Goal: Task Accomplishment & Management: Use online tool/utility

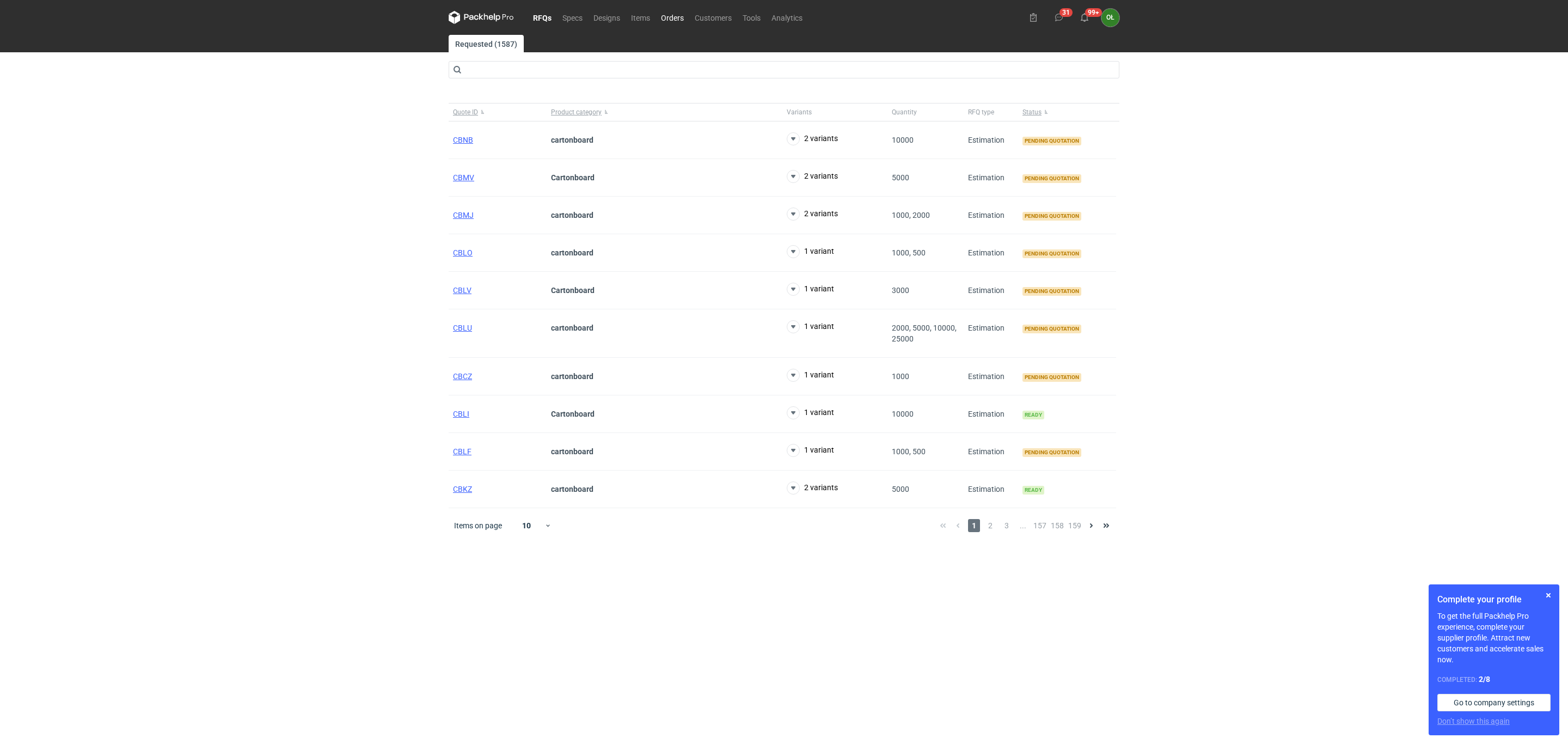
click at [674, 15] on link "Orders" at bounding box center [671, 17] width 34 height 13
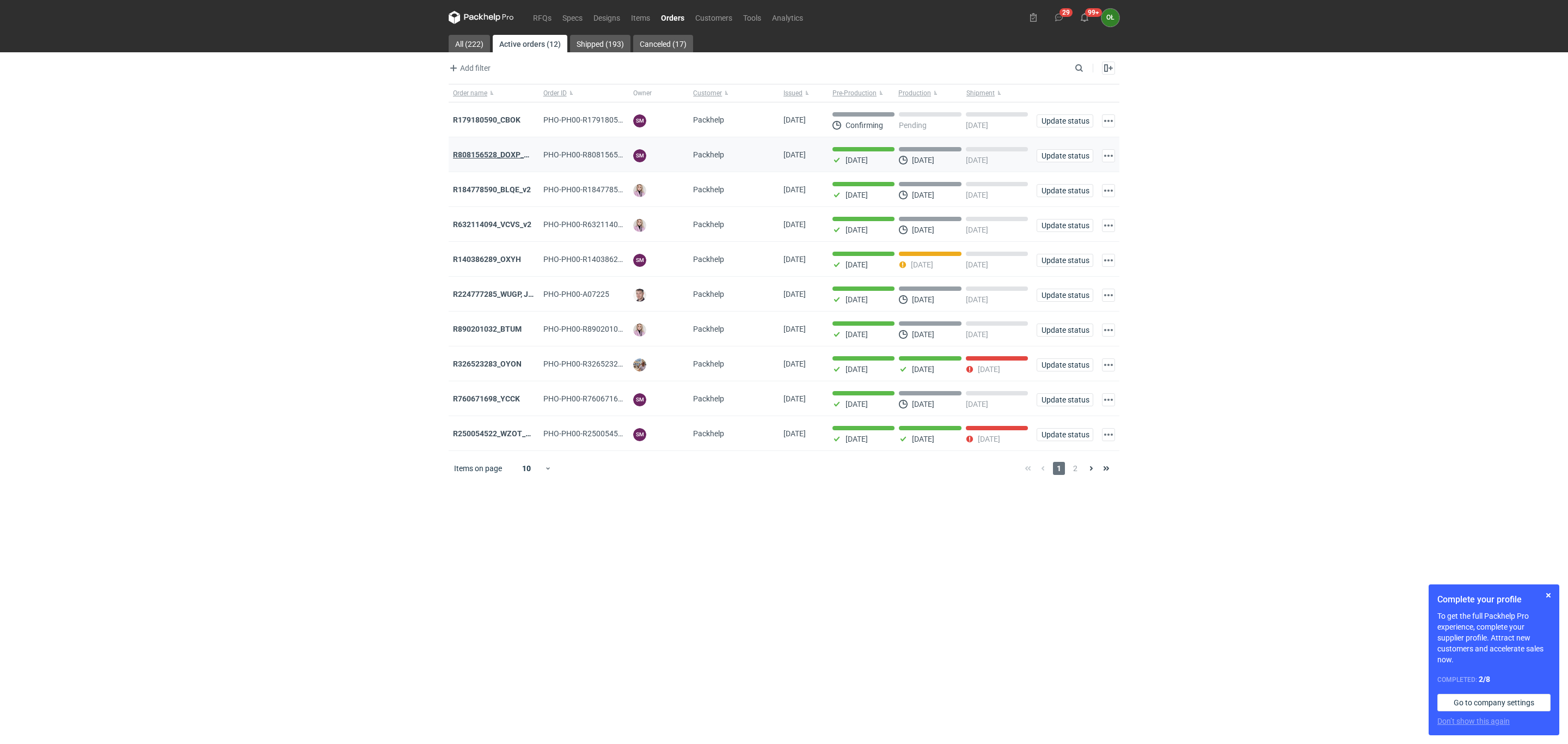
click at [482, 157] on strong "R808156528_DOXP_QFAF_BZBP_ZUYK_WQLV_OKHN_JELH_EVFV_FTDR_ZOWV_CHID_YARY_QVFE_PQS…" at bounding box center [645, 154] width 384 height 9
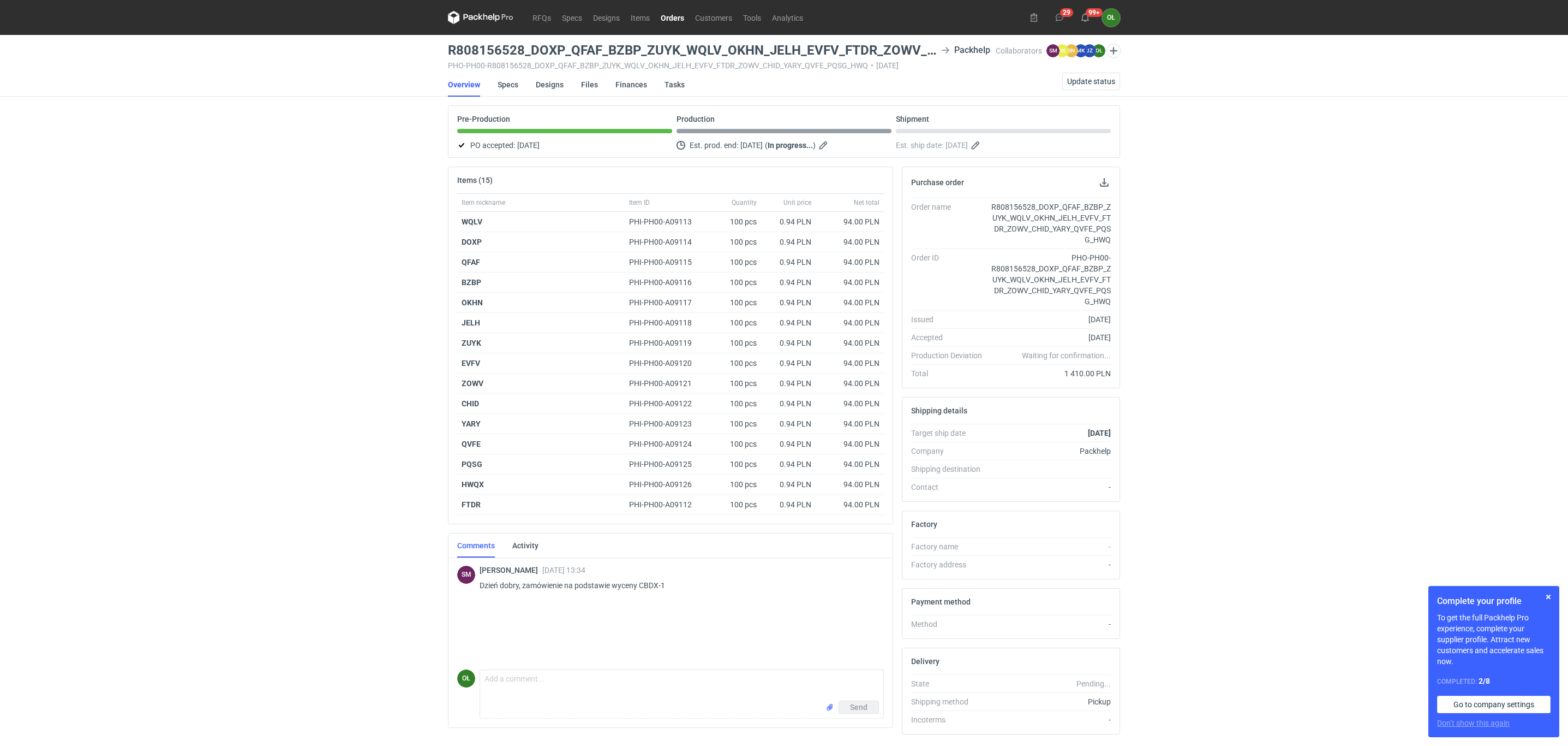
click at [670, 17] on link "Orders" at bounding box center [673, 17] width 35 height 13
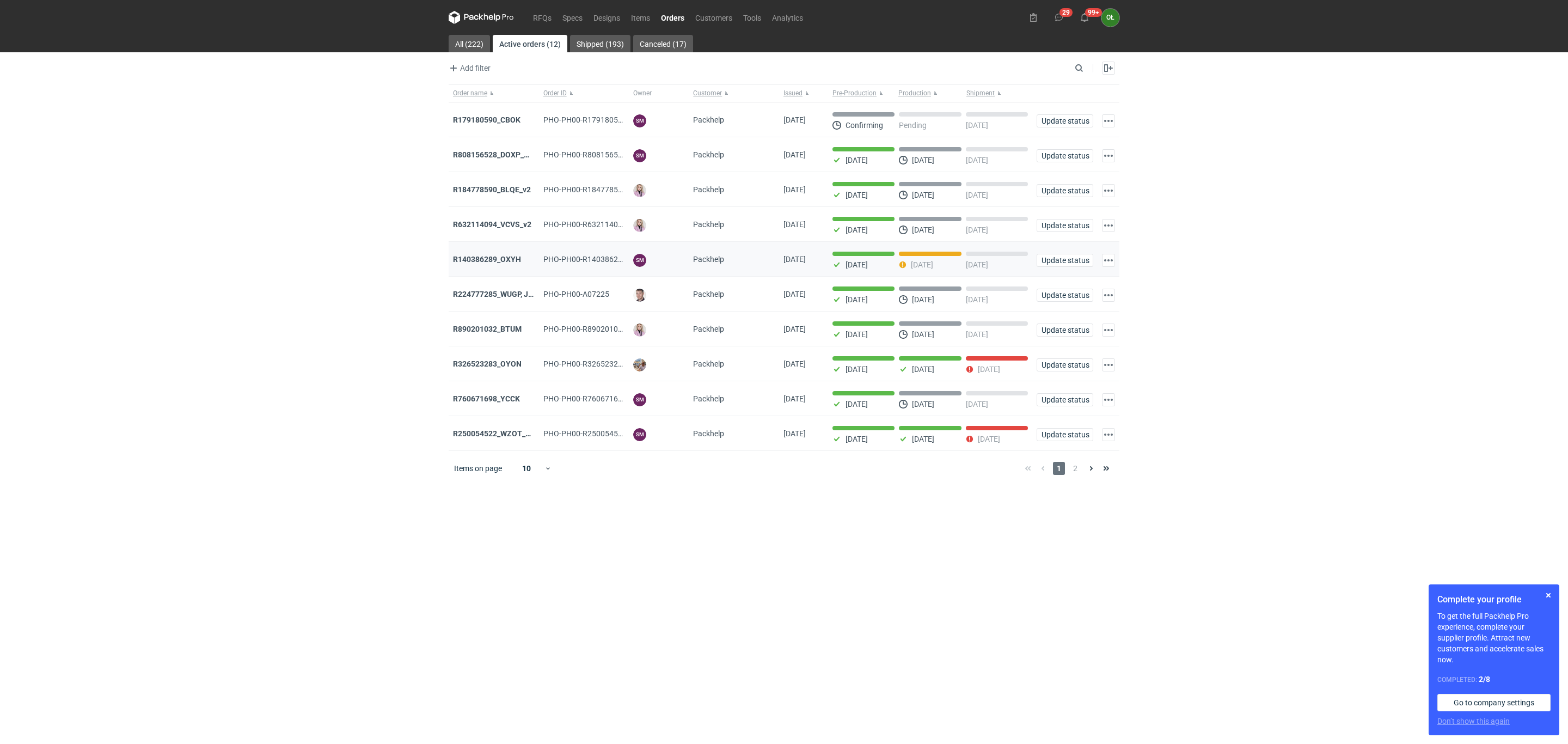
click at [492, 253] on div "R140386289_OXYH" at bounding box center [493, 259] width 90 height 35
click at [495, 264] on div "R140386289_OXYH" at bounding box center [494, 259] width 82 height 11
click at [495, 260] on strong "R140386289_OXYH" at bounding box center [487, 259] width 68 height 9
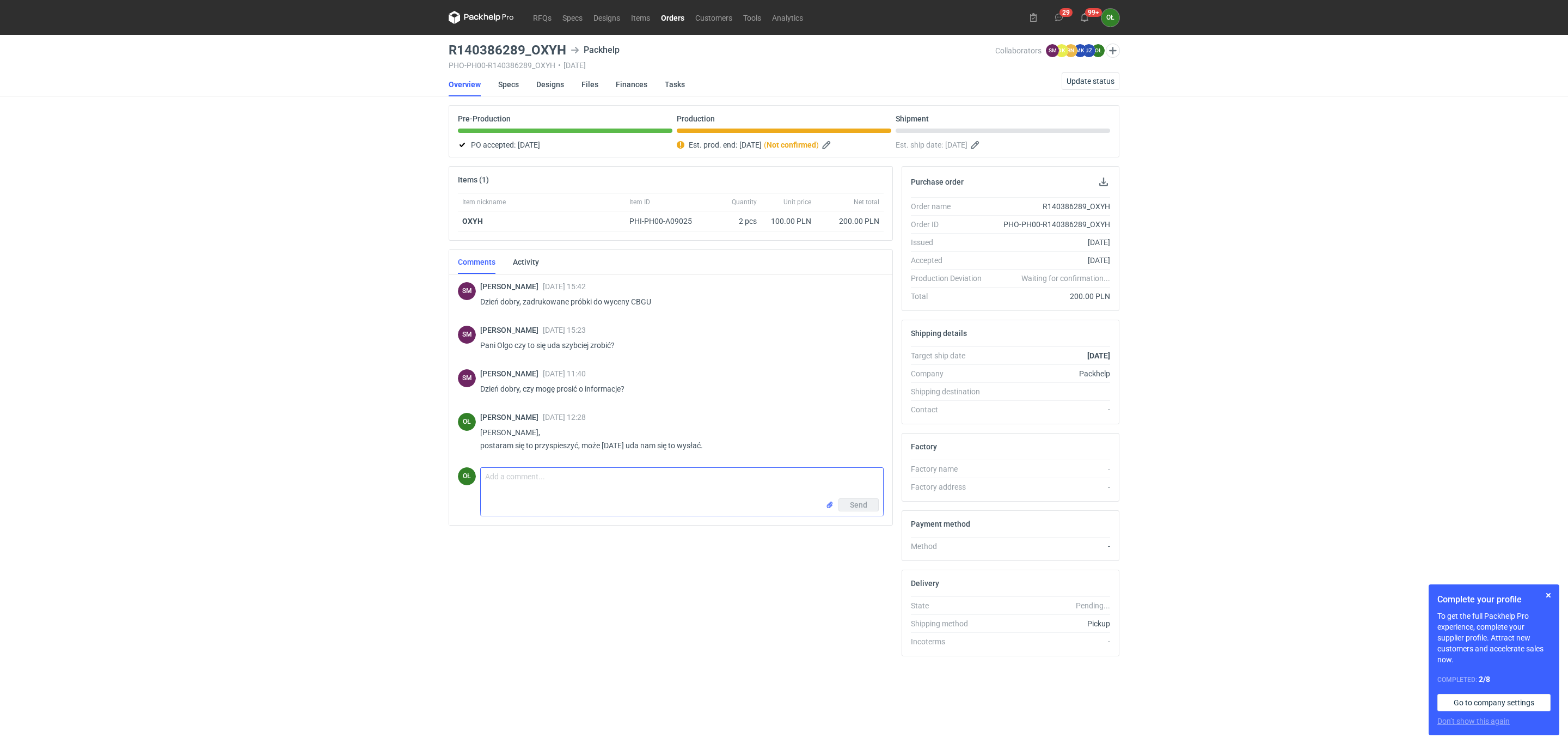
click at [521, 487] on textarea "Comment message" at bounding box center [681, 483] width 402 height 31
drag, startPoint x: 766, startPoint y: 492, endPoint x: 743, endPoint y: 492, distance: 23.0
click at [743, 492] on textarea "Panie Sebastianie, próbka gotowa, proszę o przesłanie etykiety - paczka 1 kg fo…" at bounding box center [681, 483] width 402 height 31
type textarea "Panie Sebastianie, próbka gotowa, proszę o przesłanie etykiety - paczka 1 kg fo…"
click at [856, 503] on span "Send" at bounding box center [858, 504] width 17 height 7
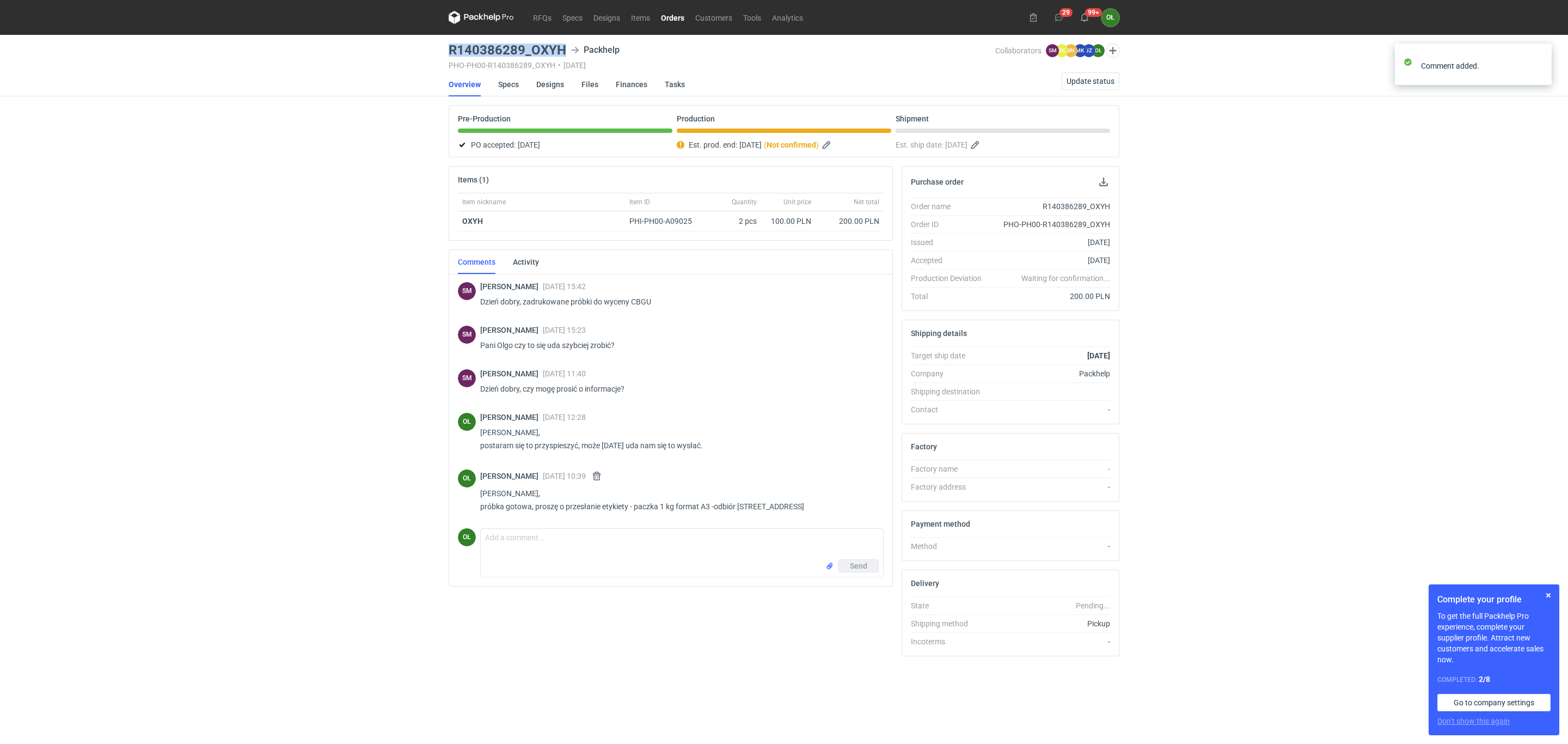
drag, startPoint x: 450, startPoint y: 55, endPoint x: 566, endPoint y: 55, distance: 116.0
click at [566, 55] on div "R140386289_OXYH Packhelp" at bounding box center [722, 50] width 547 height 13
copy h3 "R140386289_OXYH"
click at [1104, 84] on span "Update status" at bounding box center [1090, 81] width 48 height 7
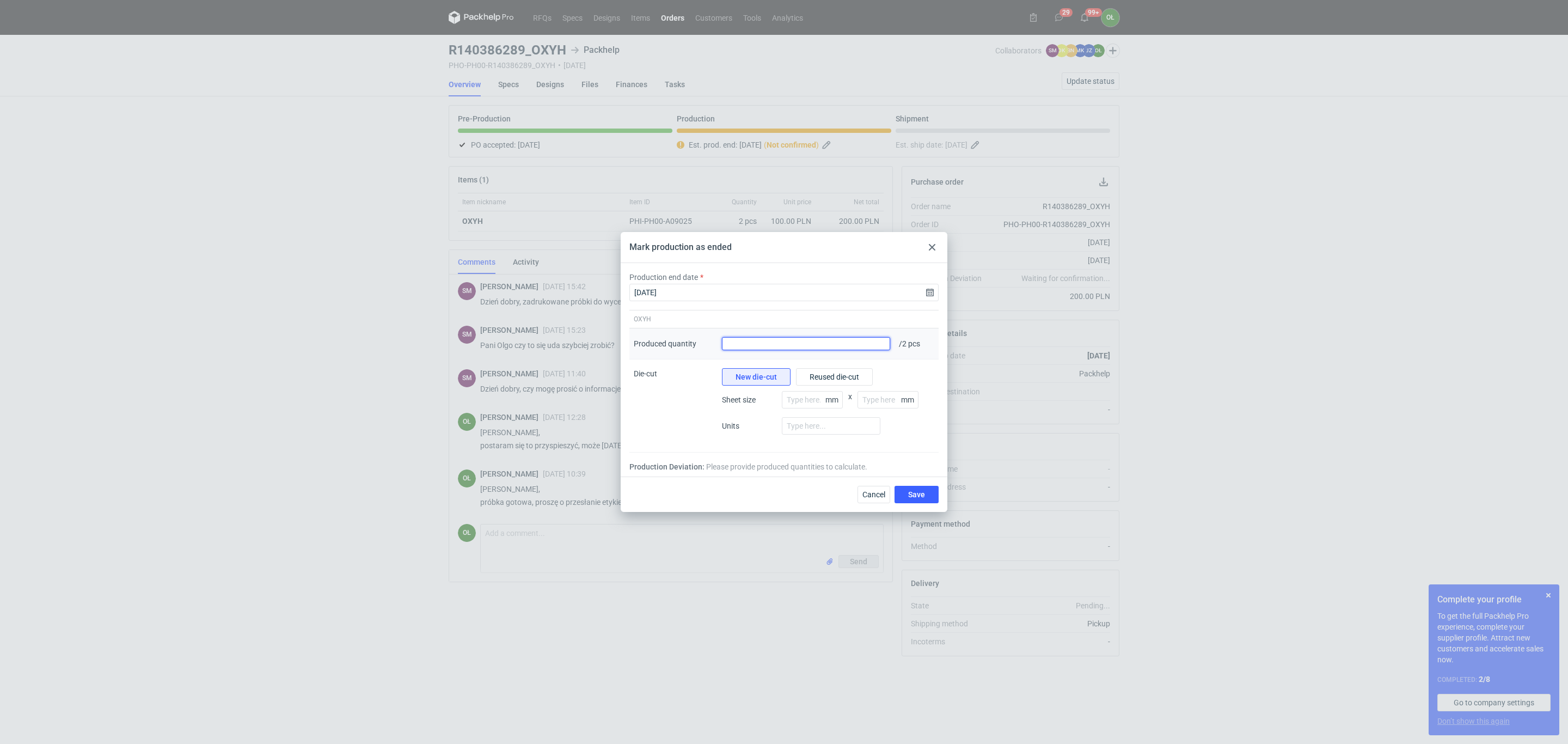
click at [835, 339] on input "Produced quantity" at bounding box center [806, 343] width 168 height 13
type input "2"
click at [917, 496] on span "Save" at bounding box center [916, 494] width 17 height 7
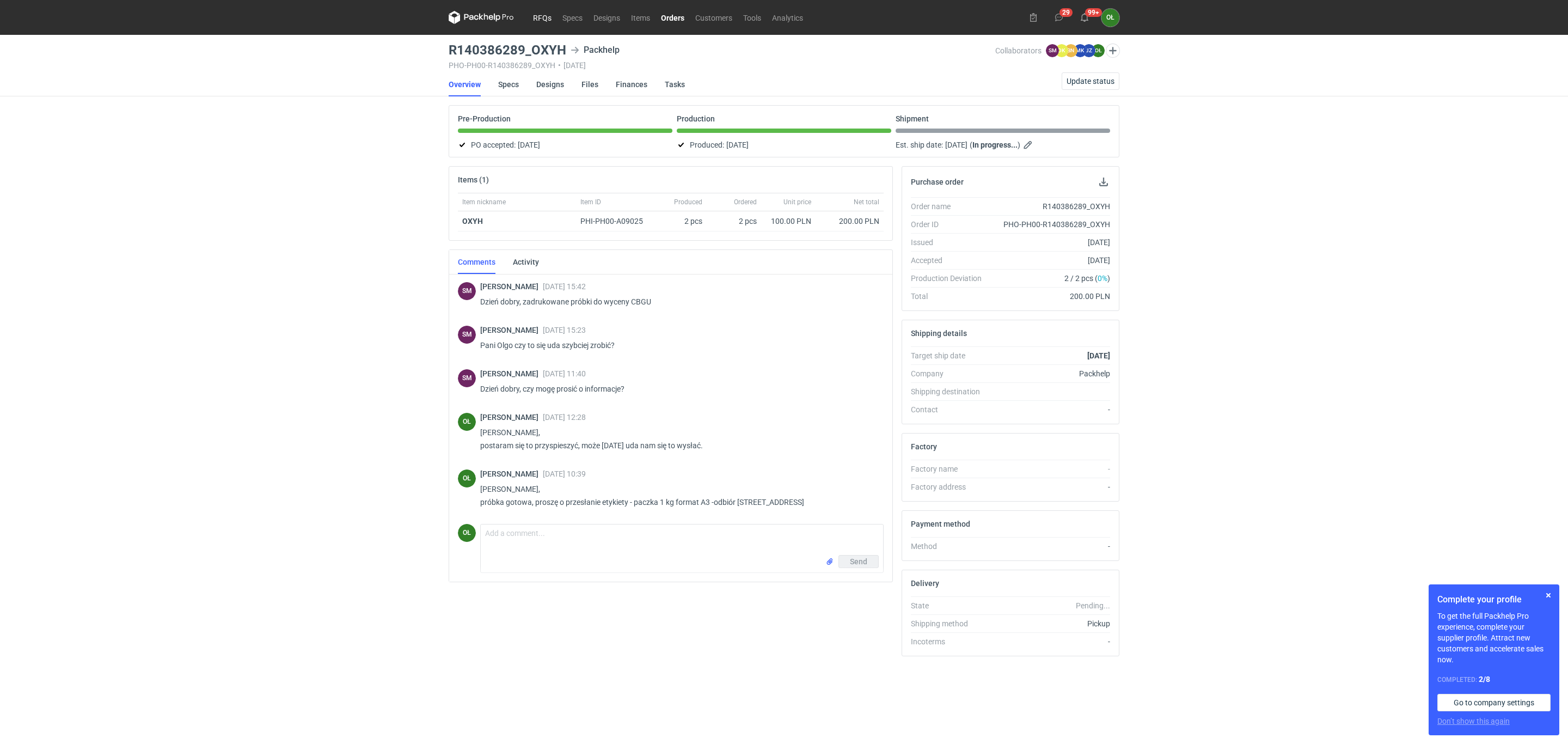
click at [534, 14] on link "RFQs" at bounding box center [542, 17] width 29 height 13
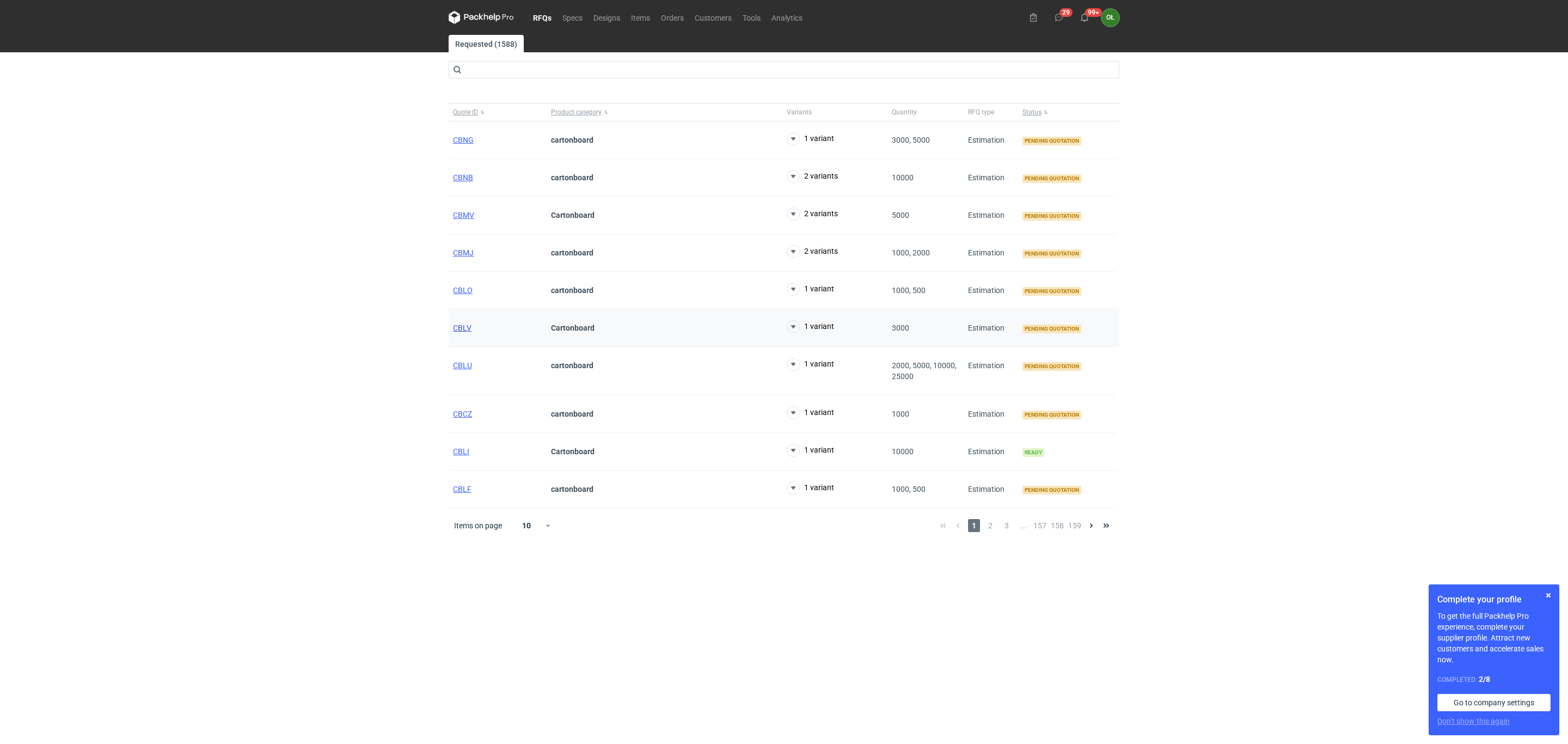
click at [464, 330] on span "CBLV" at bounding box center [462, 328] width 18 height 9
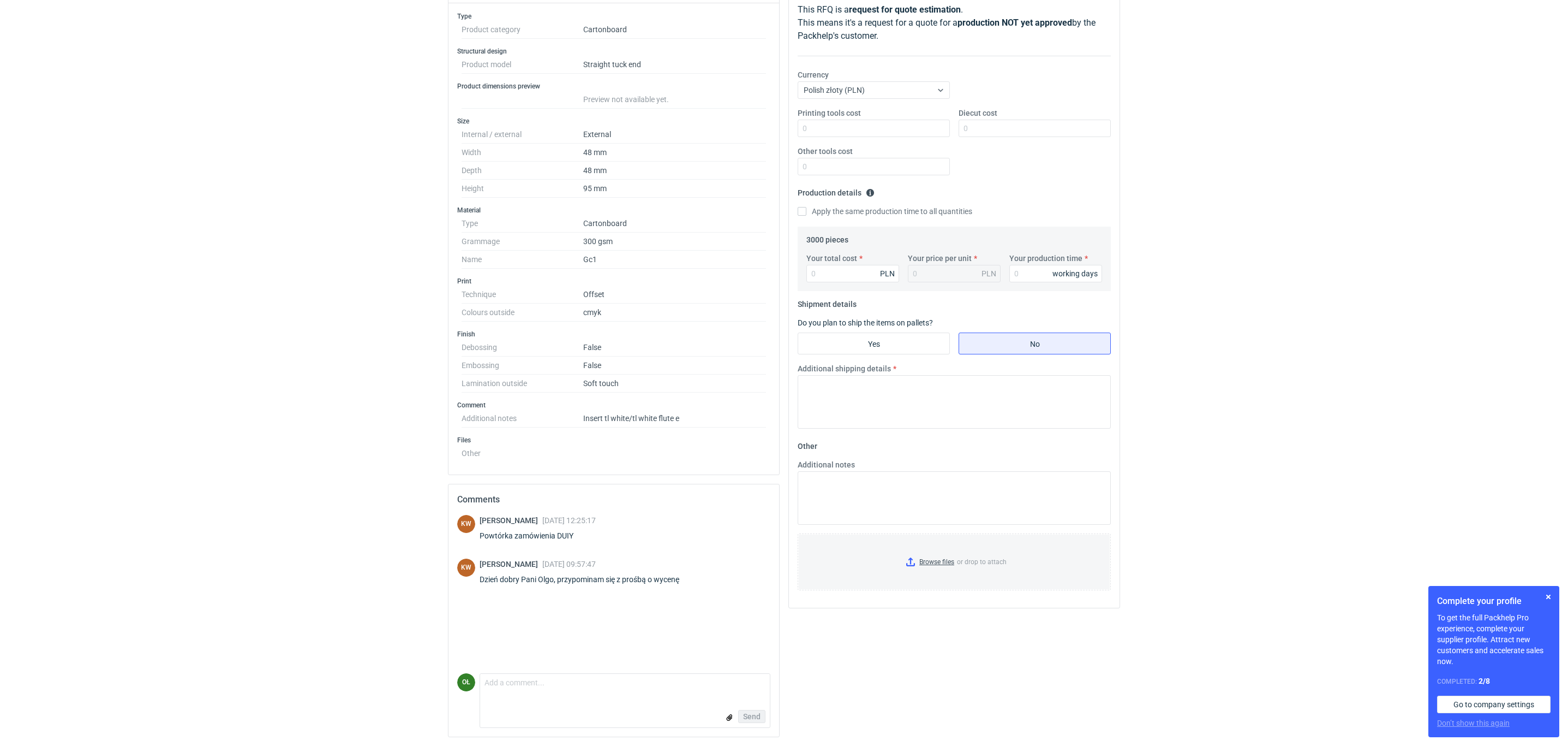
scroll to position [158, 0]
drag, startPoint x: 578, startPoint y: 534, endPoint x: 557, endPoint y: 544, distance: 23.3
click at [557, 544] on div "Klaudia Wiśniewska 18 Sep 2025 12:25:17 Powtórka zamówienia DUIY" at bounding box center [538, 530] width 117 height 31
copy div "DUIY"
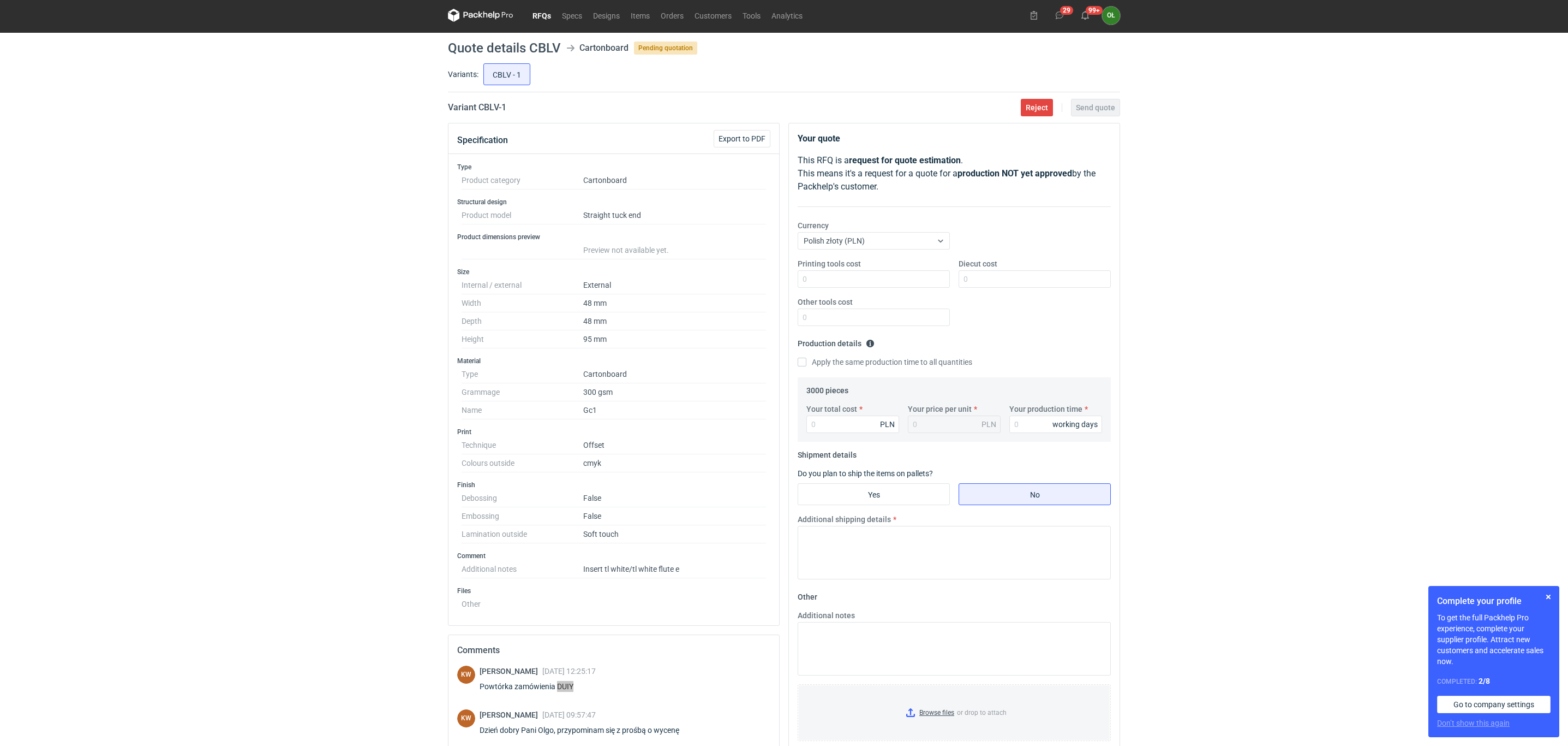
scroll to position [0, 0]
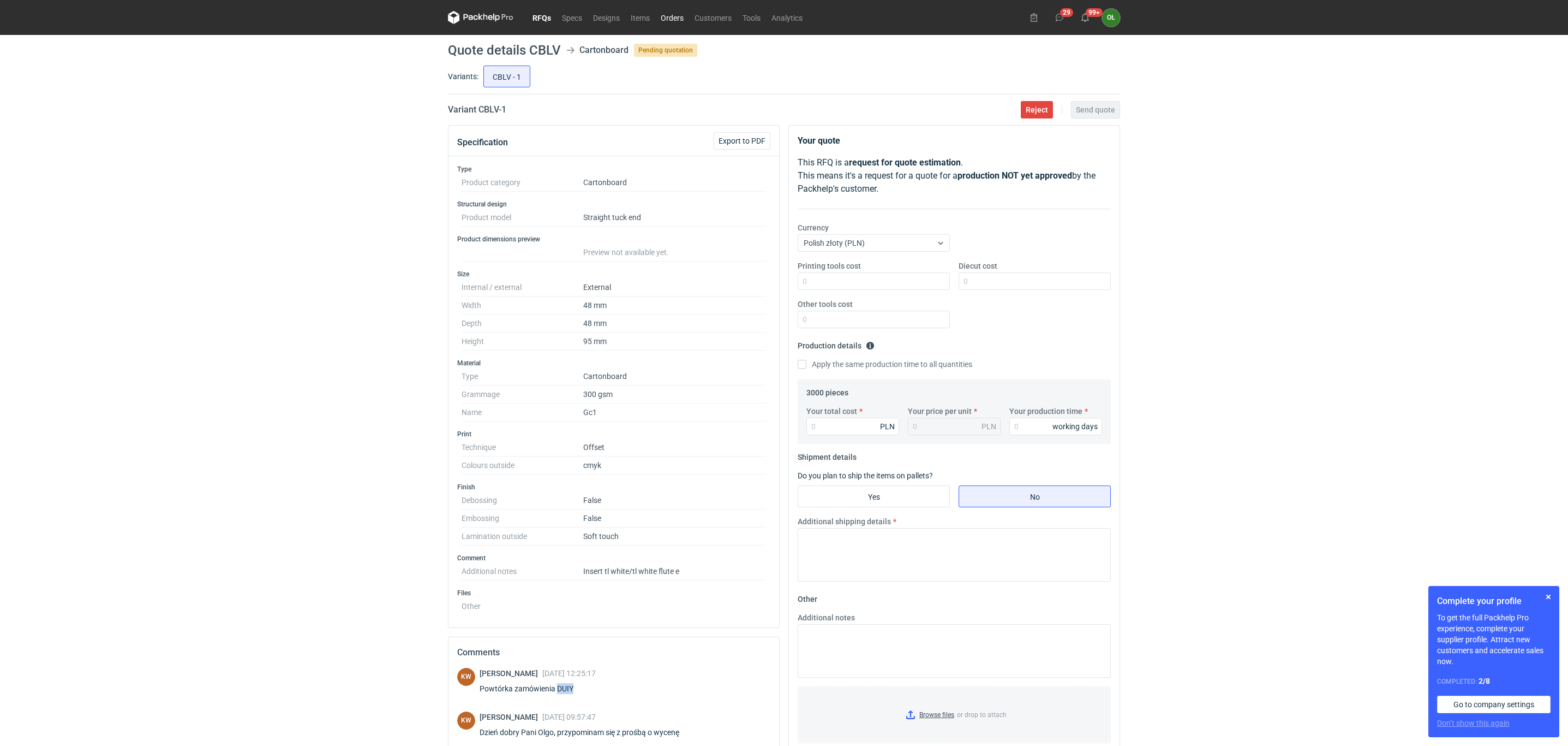
click at [677, 17] on link "Orders" at bounding box center [672, 17] width 34 height 13
click at [535, 9] on nav "RFQs Specs Designs Items Orders Customers Tools Analytics" at bounding box center [627, 17] width 360 height 35
click at [535, 20] on link "RFQs" at bounding box center [542, 17] width 29 height 13
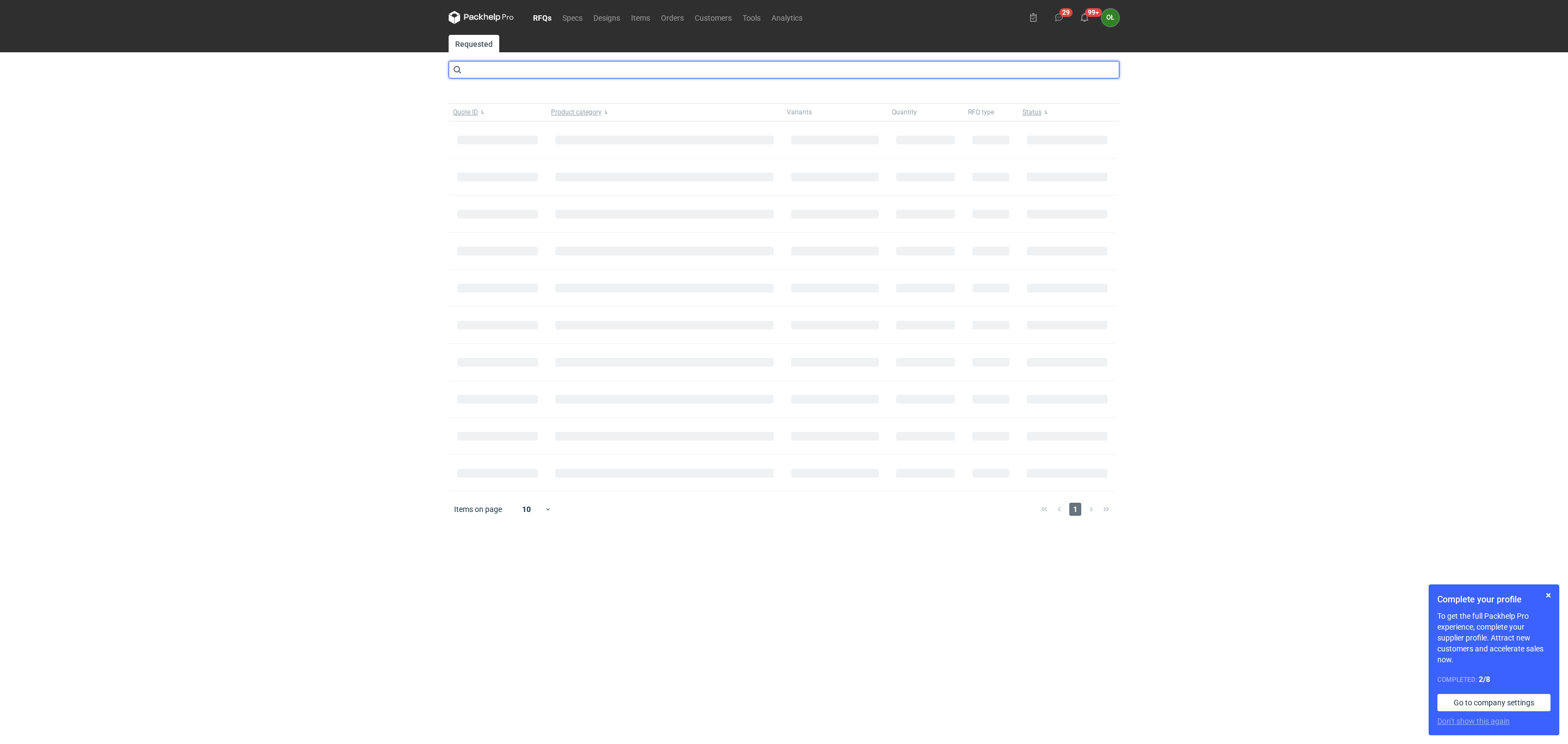
click at [495, 67] on input "text" at bounding box center [784, 69] width 670 height 17
type input "bzmi"
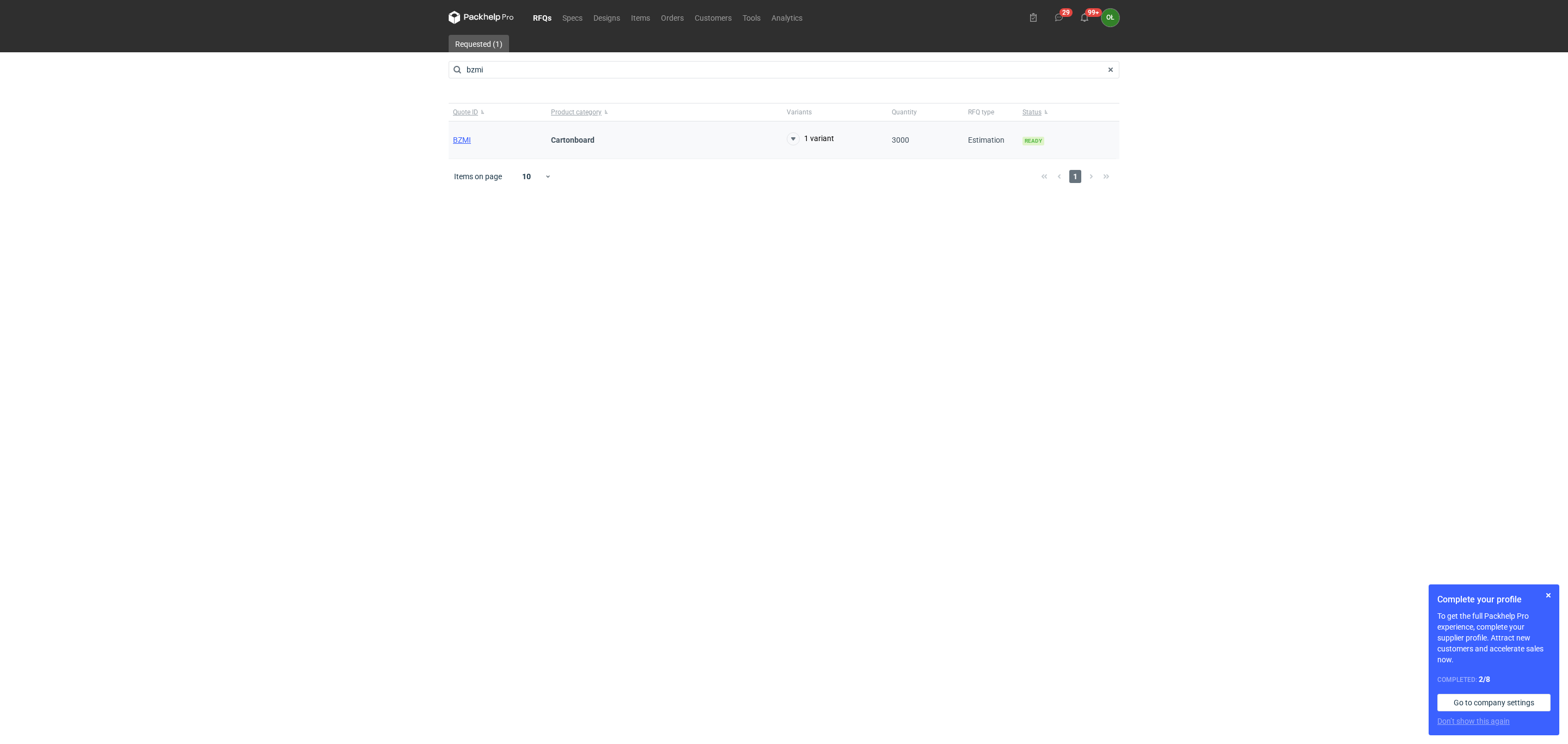
click at [472, 136] on div "BZMI" at bounding box center [498, 140] width 98 height 37
click at [466, 138] on span "BZMI" at bounding box center [462, 140] width 18 height 9
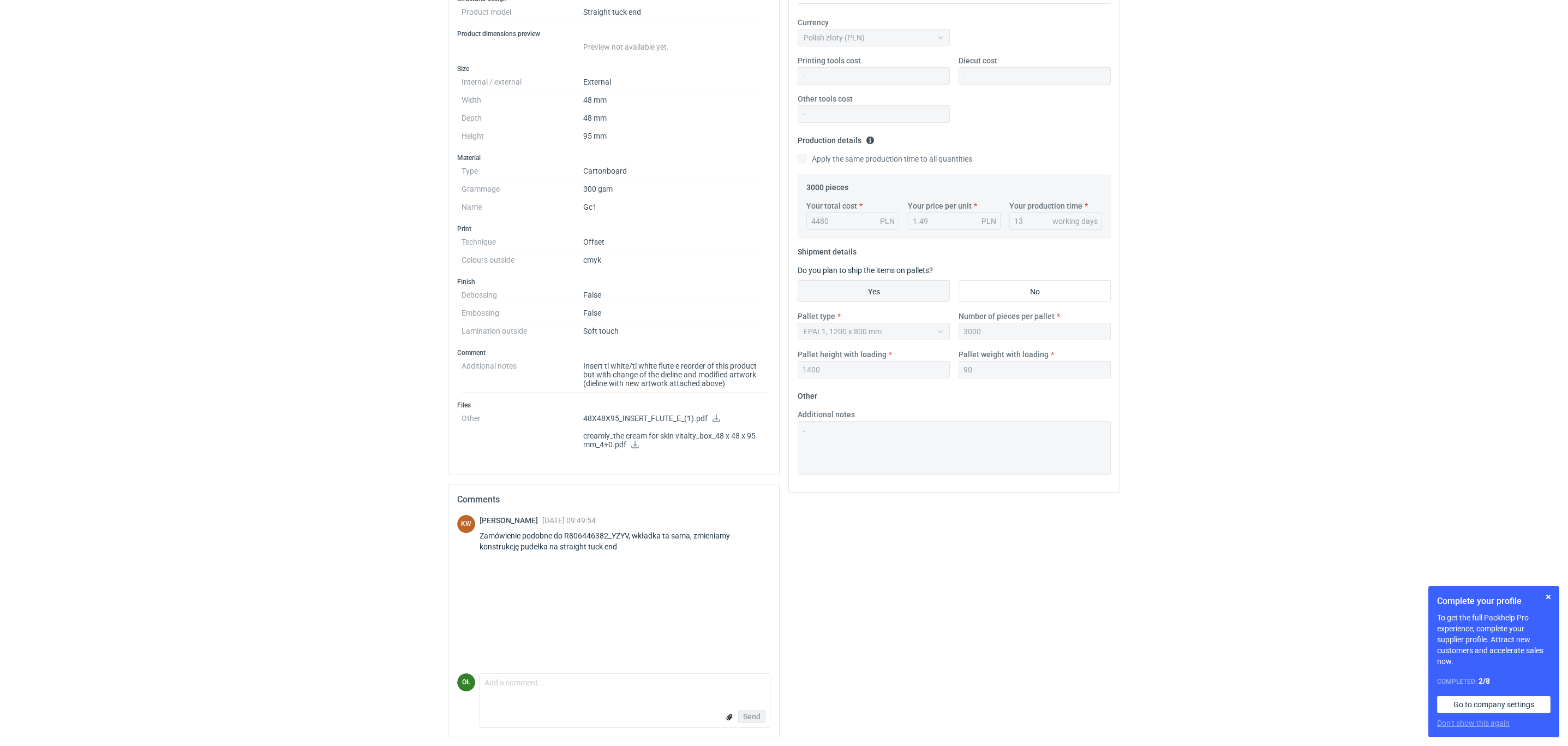
scroll to position [211, 0]
drag, startPoint x: 563, startPoint y: 534, endPoint x: 632, endPoint y: 532, distance: 69.0
click at [632, 532] on div "Zamówienie podobne do R806446382_YZYV, wkładka ta sama, zmieniamy konstrukcję p…" at bounding box center [625, 541] width 290 height 22
copy div "R806446382_YZYV,"
click at [581, 544] on div "Zamówienie podobne do R806446382_YZYV, wkładka ta sama, zmieniamy konstrukcję p…" at bounding box center [625, 541] width 290 height 22
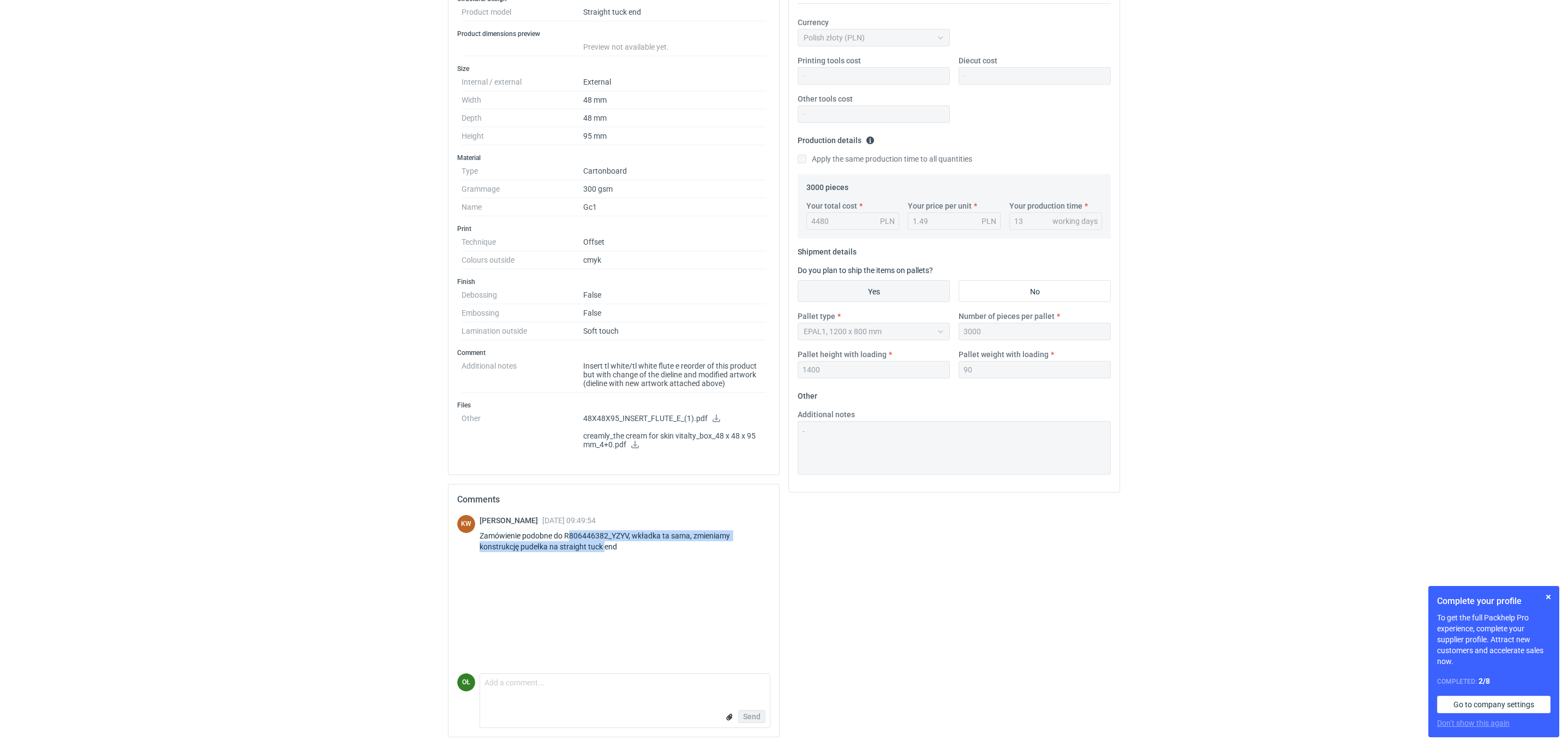
drag, startPoint x: 568, startPoint y: 537, endPoint x: 605, endPoint y: 542, distance: 37.3
click at [605, 542] on div "Zamówienie podobne do R806446382_YZYV, wkładka ta sama, zmieniamy konstrukcję p…" at bounding box center [625, 541] width 290 height 22
click at [563, 521] on span "02 Apr 2025 09:49:54" at bounding box center [569, 520] width 54 height 9
drag, startPoint x: 562, startPoint y: 536, endPoint x: 607, endPoint y: 534, distance: 45.0
click at [607, 534] on div "Zamówienie podobne do R806446382_YZYV, wkładka ta sama, zmieniamy konstrukcję p…" at bounding box center [625, 541] width 290 height 22
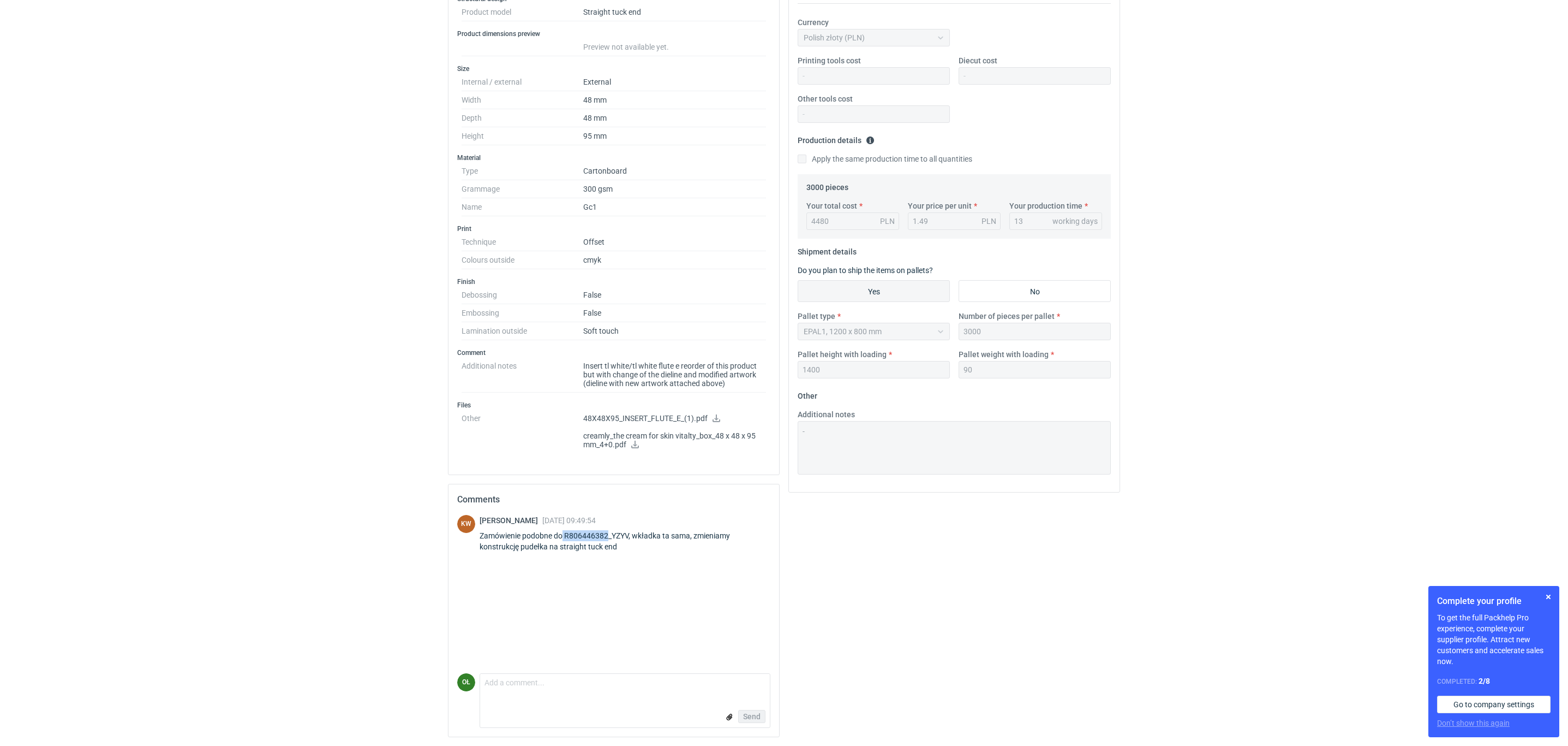
copy div "R806446382"
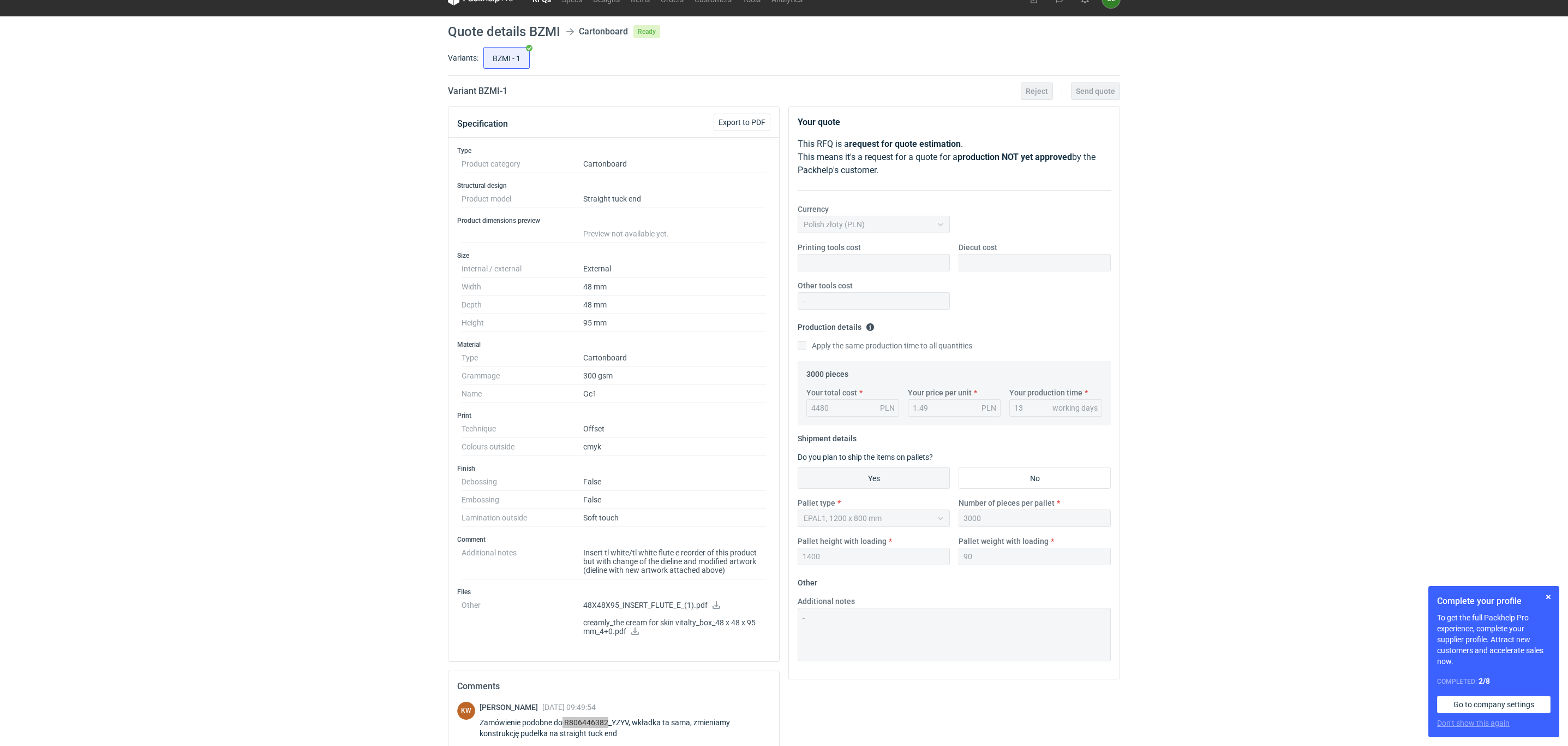
scroll to position [0, 0]
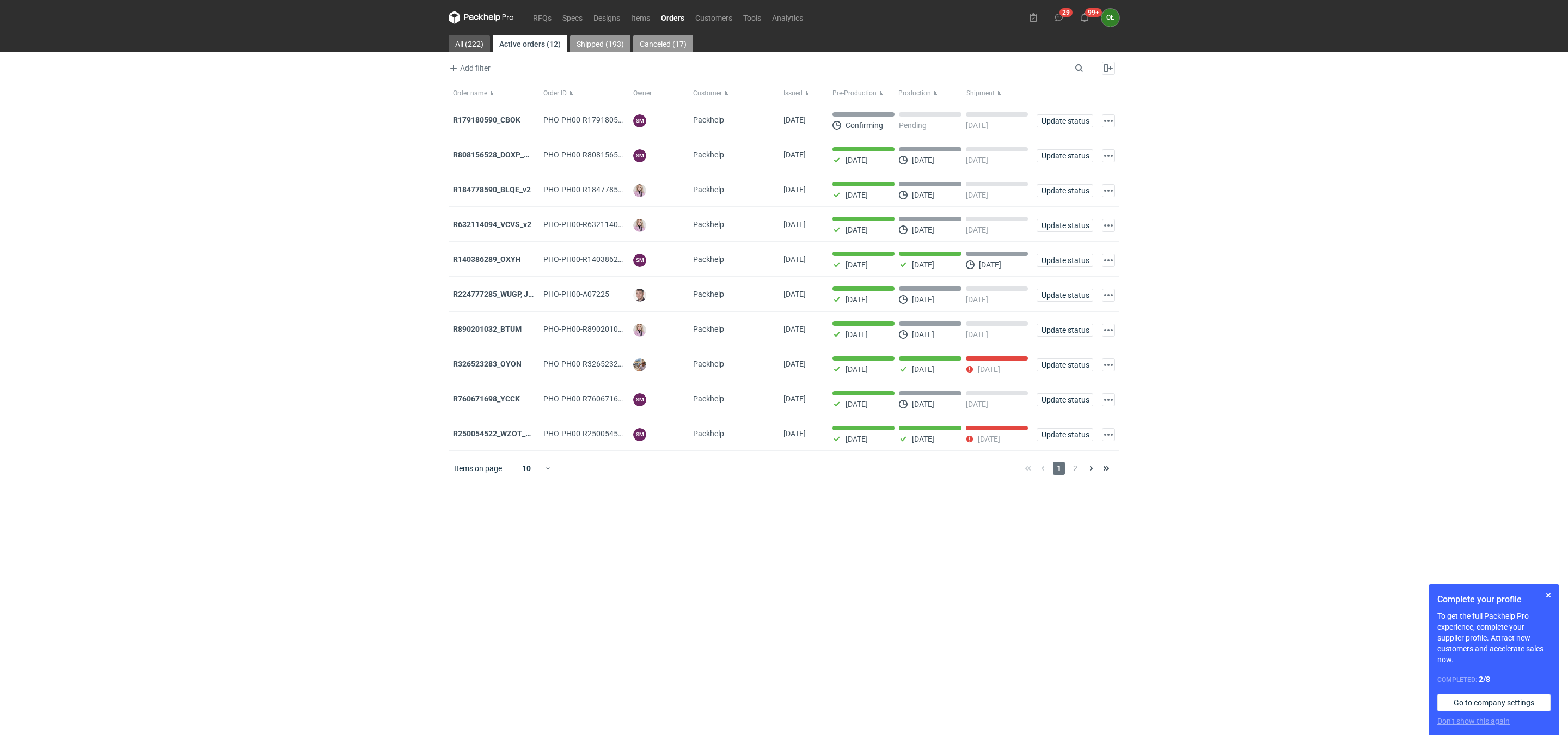
click at [597, 39] on link "Shipped (193)" at bounding box center [600, 43] width 61 height 17
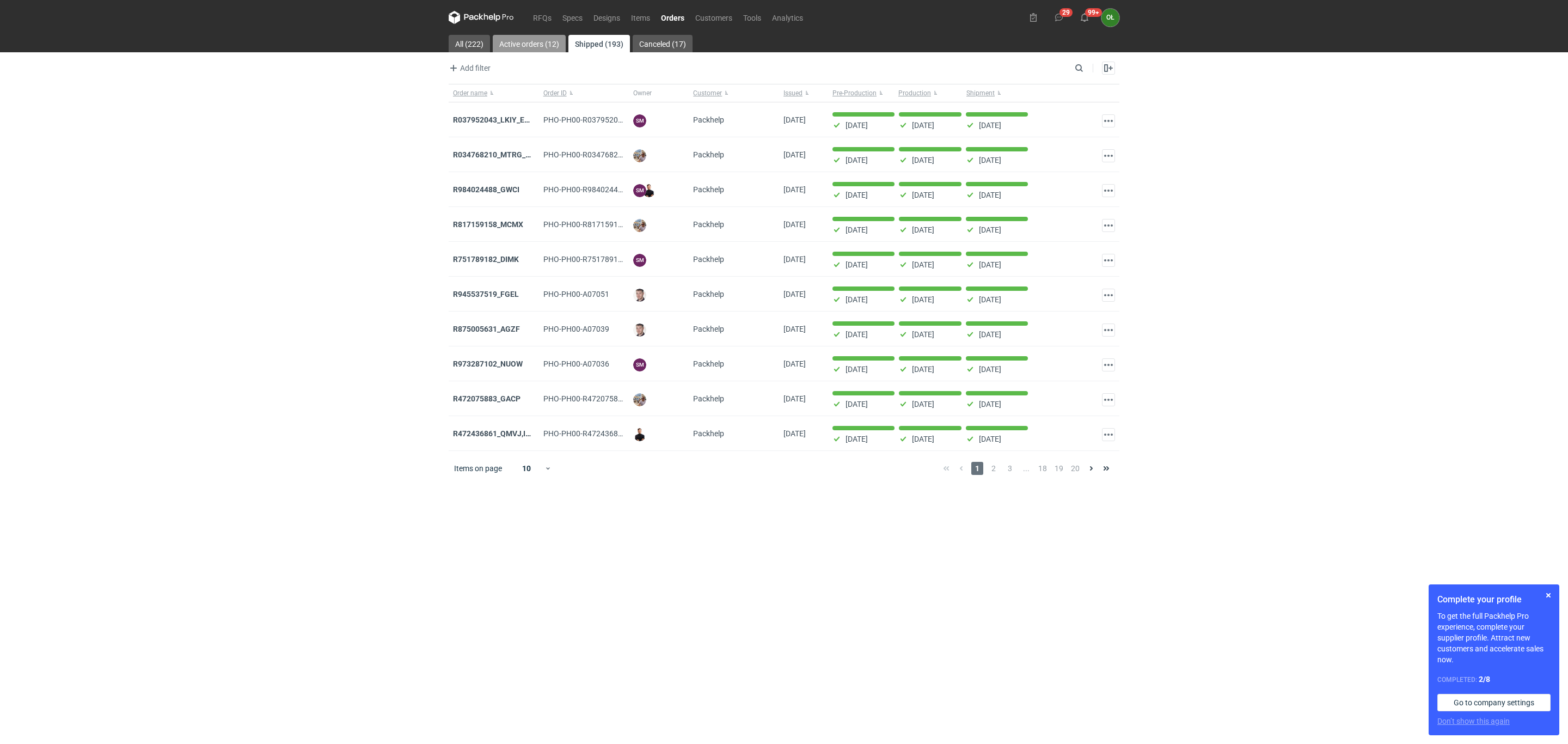
click at [553, 47] on link "Active orders (12)" at bounding box center [529, 43] width 73 height 17
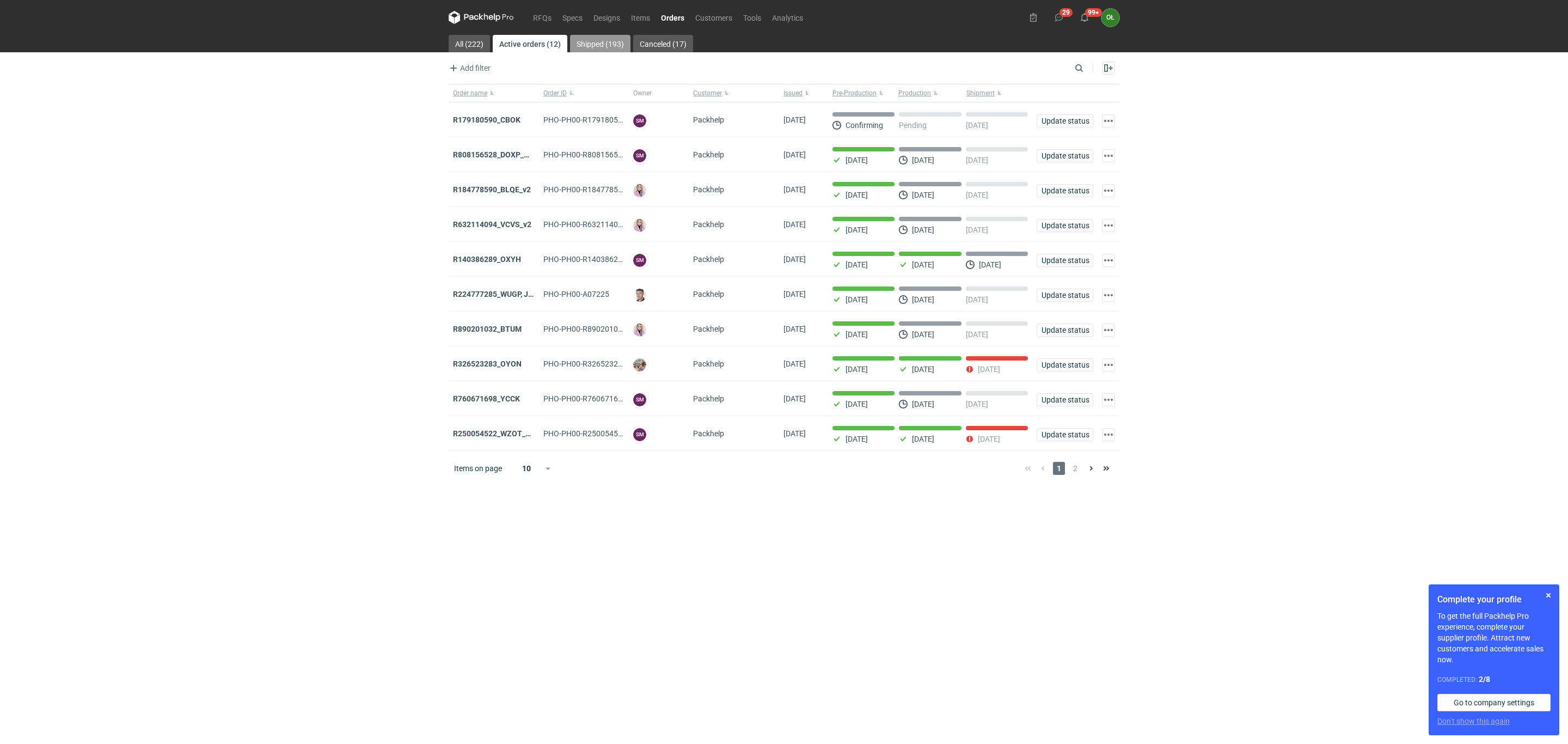
click at [571, 51] on link "Shipped (193)" at bounding box center [600, 43] width 61 height 17
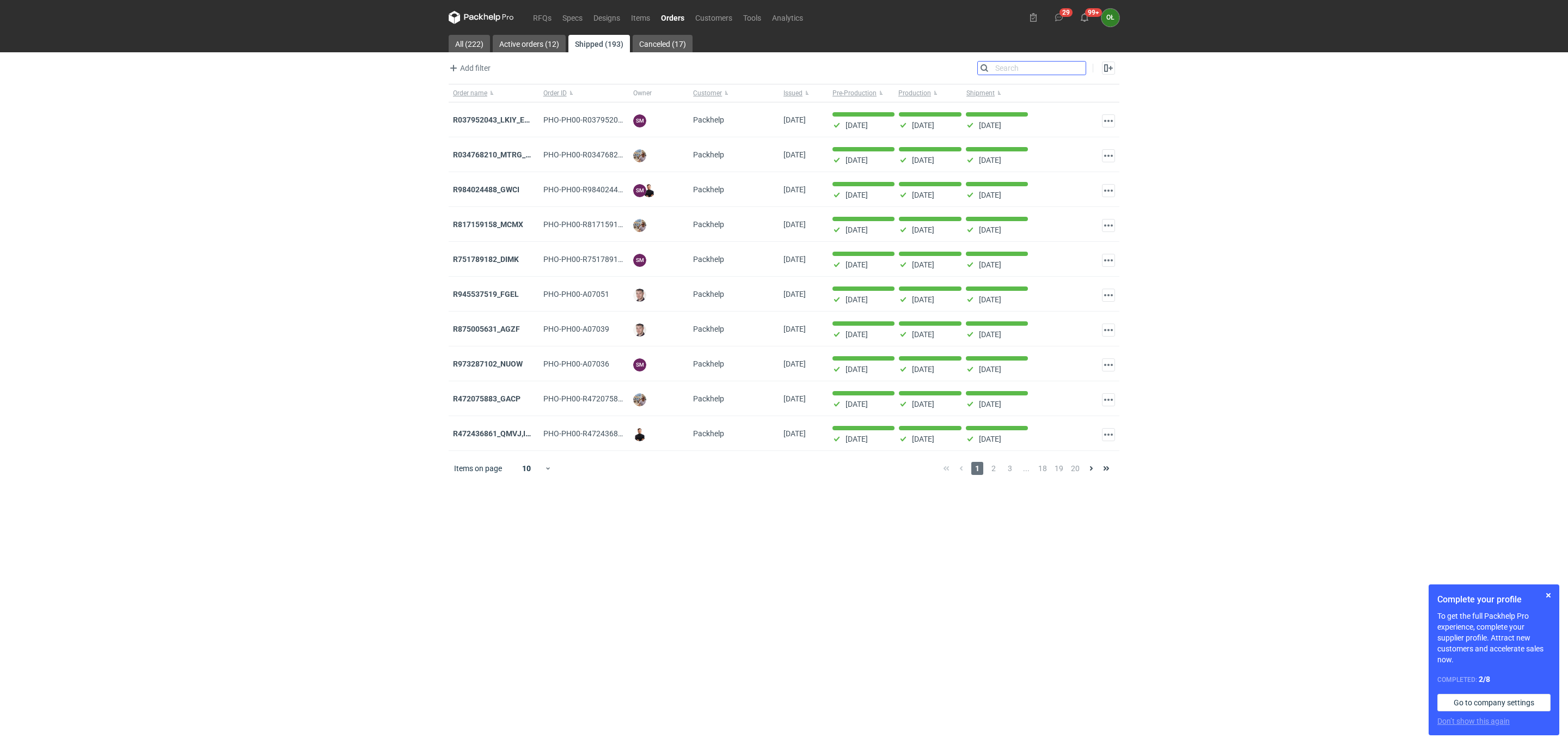
click at [1075, 71] on input "Search" at bounding box center [1031, 68] width 108 height 13
paste input "DUIY"
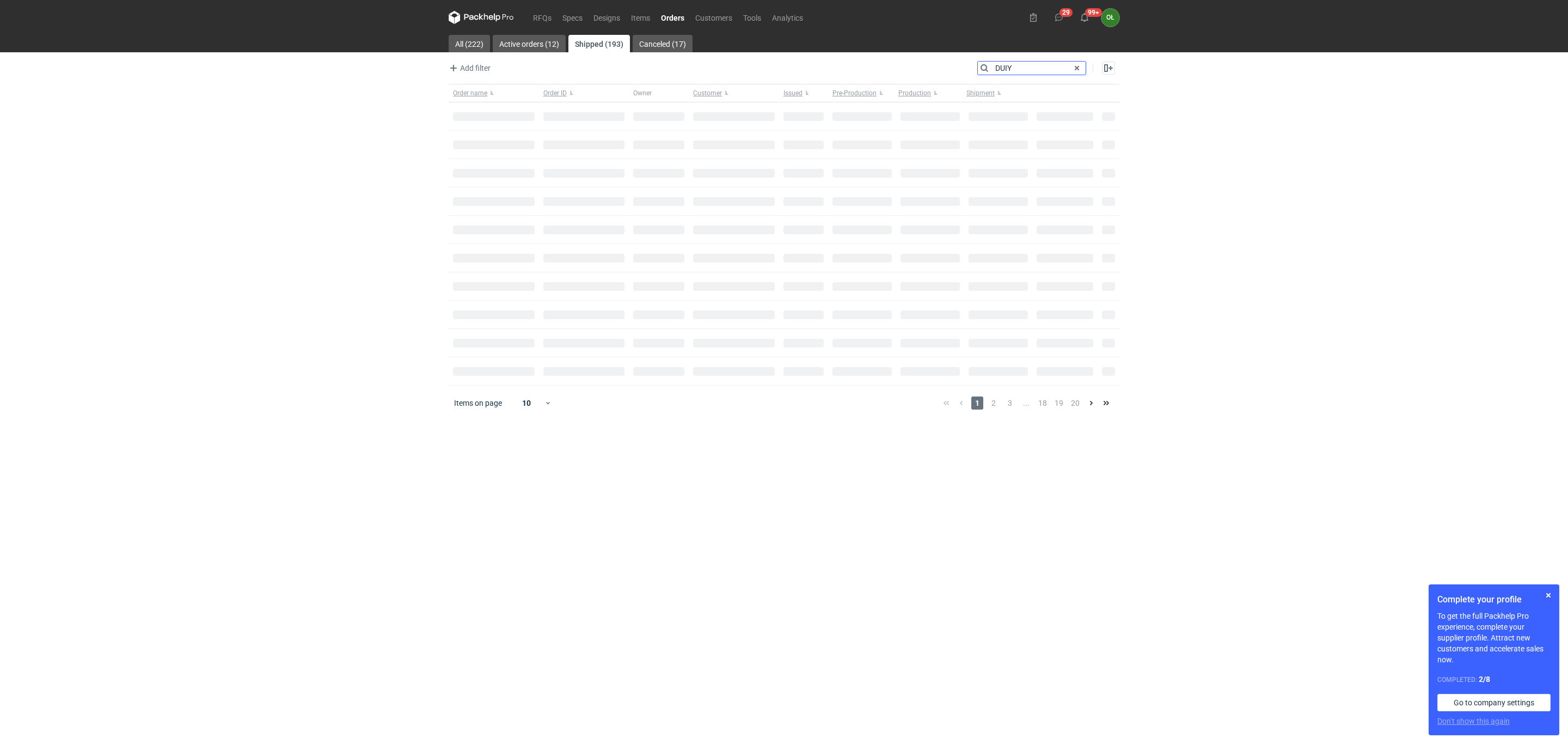
type input "DUIY"
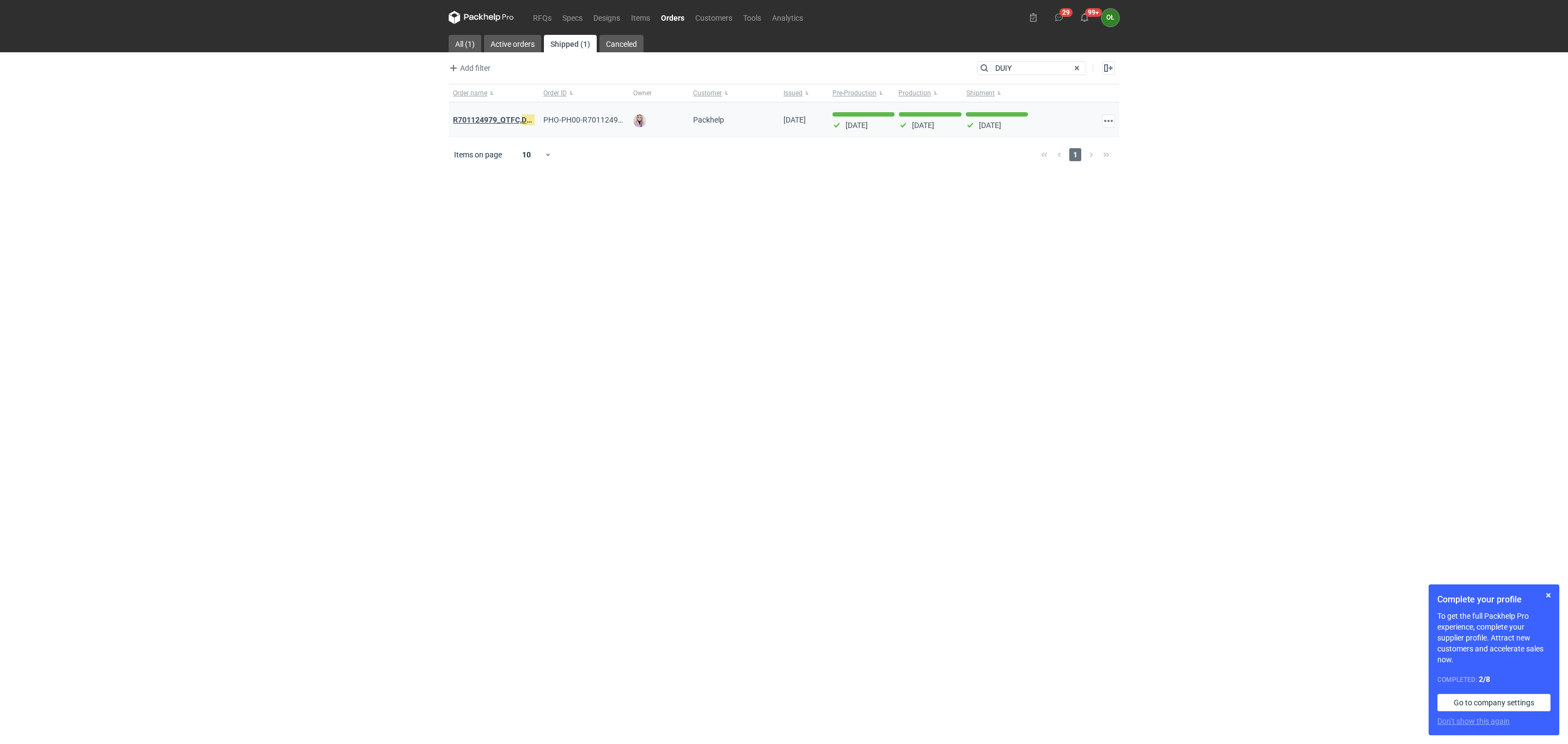
click at [467, 116] on strong "R701124979_QTFC, DUIY" at bounding box center [496, 119] width 85 height 12
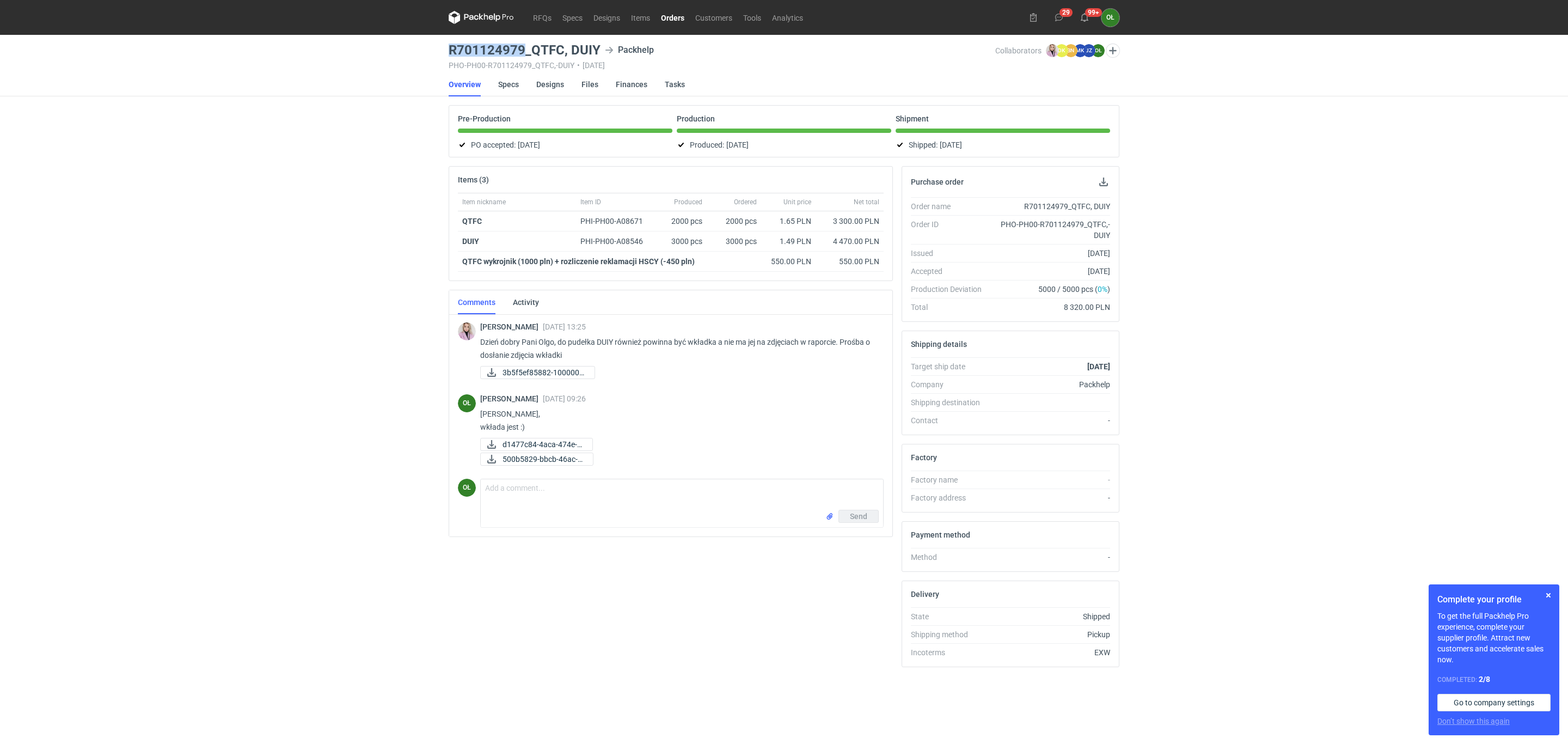
drag, startPoint x: 444, startPoint y: 53, endPoint x: 525, endPoint y: 56, distance: 81.1
click at [525, 56] on main "R701124979_QTFC, DUIY Packhelp PHO-PH00-R701124979_QTFC,-DUIY • 27/06/2025 Coll…" at bounding box center [784, 389] width 680 height 709
copy h3 "R701124979"
click at [513, 378] on span "3b5f5ef85882-1000005..." at bounding box center [544, 372] width 84 height 12
click at [709, 356] on p "Dzień dobry Pani Olgo, do pudełka DUIY również powinna być wkładka a nie ma jej…" at bounding box center [678, 348] width 394 height 26
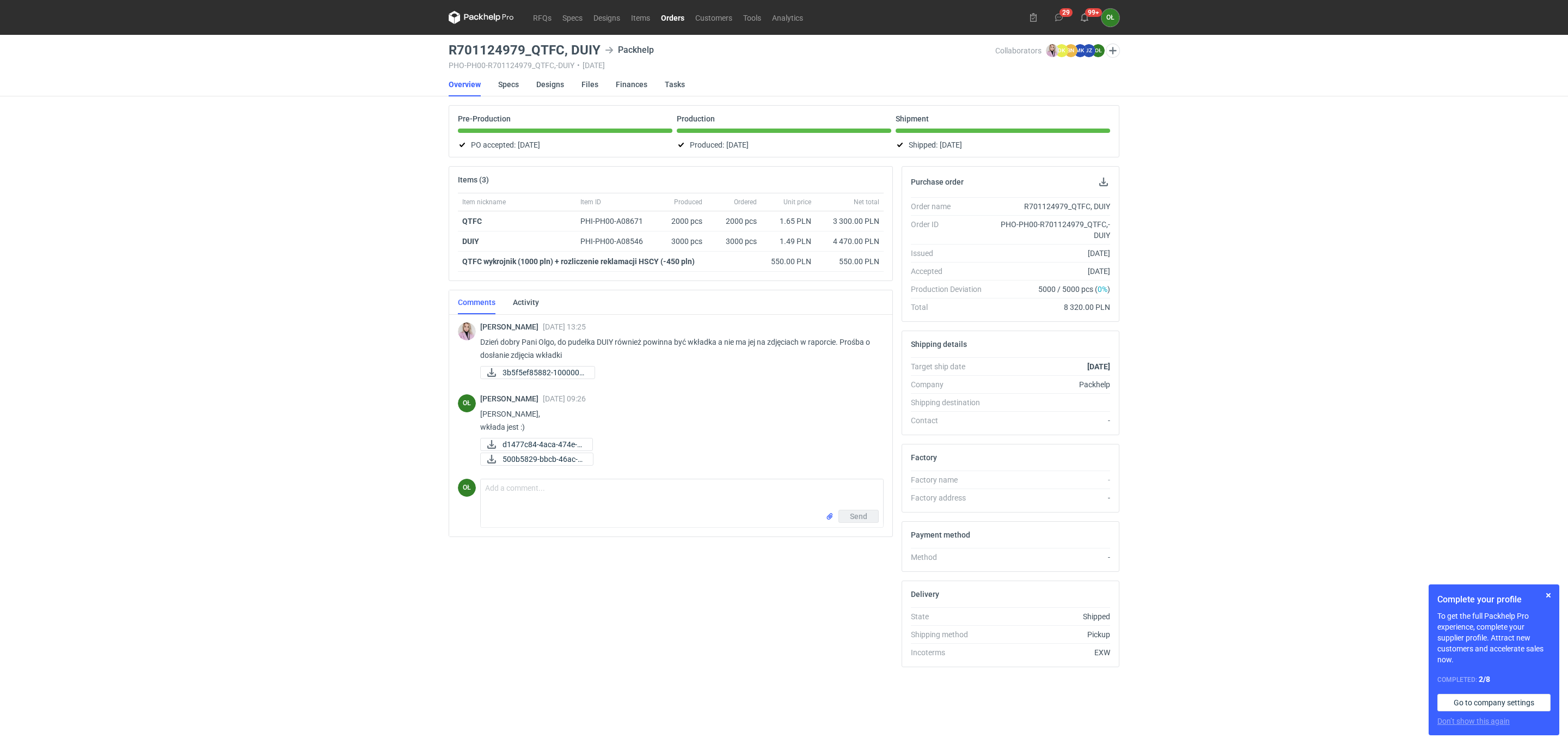
click at [709, 356] on p "Dzień dobry Pani Olgo, do pudełka DUIY również powinna być wkładka a nie ma jej…" at bounding box center [678, 348] width 394 height 26
click at [639, 8] on nav "RFQs Specs Designs Items Orders Customers Tools Analytics" at bounding box center [629, 17] width 360 height 35
click at [639, 20] on link "Items" at bounding box center [640, 17] width 30 height 13
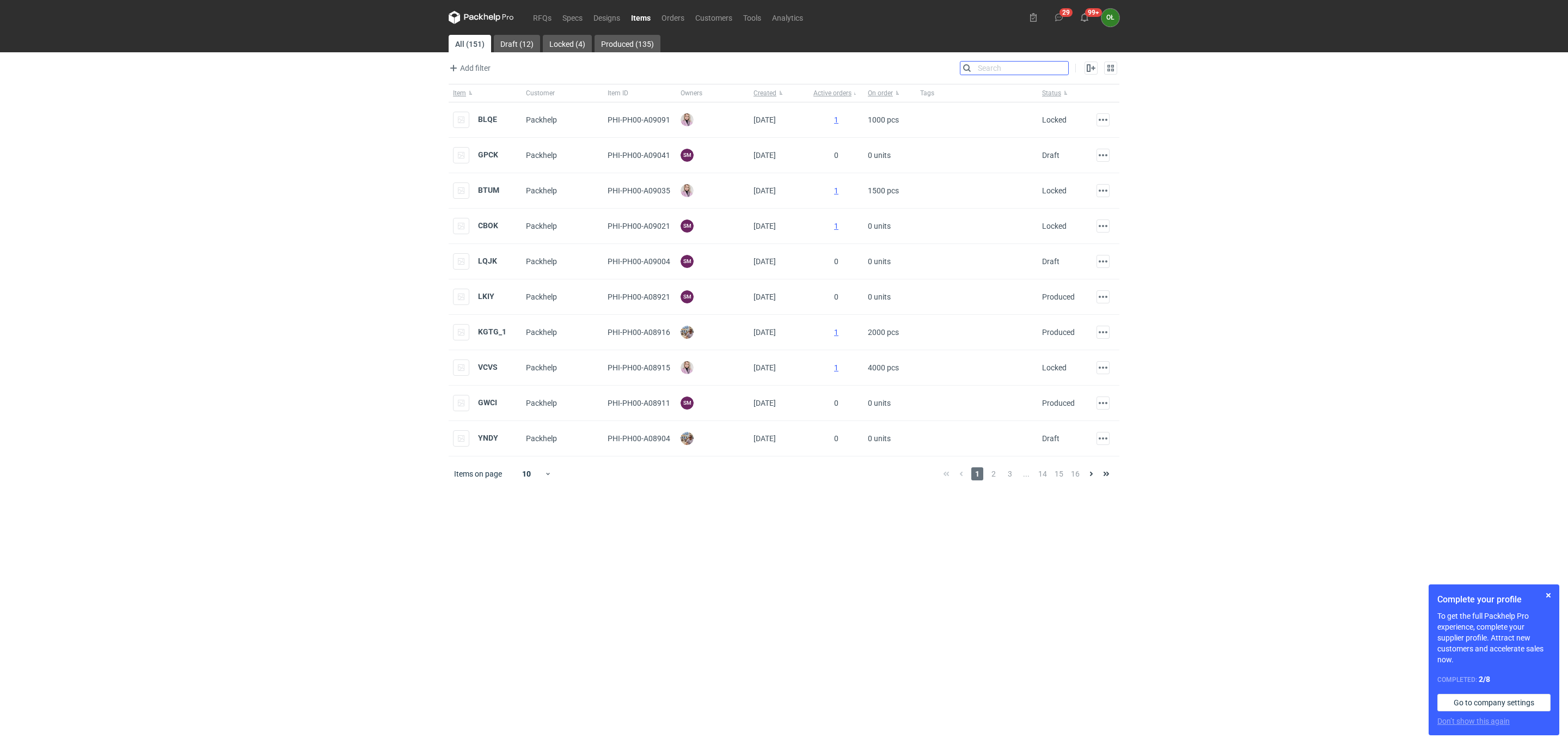
click at [1057, 64] on input "Search" at bounding box center [1014, 68] width 108 height 13
paste input "R701124979"
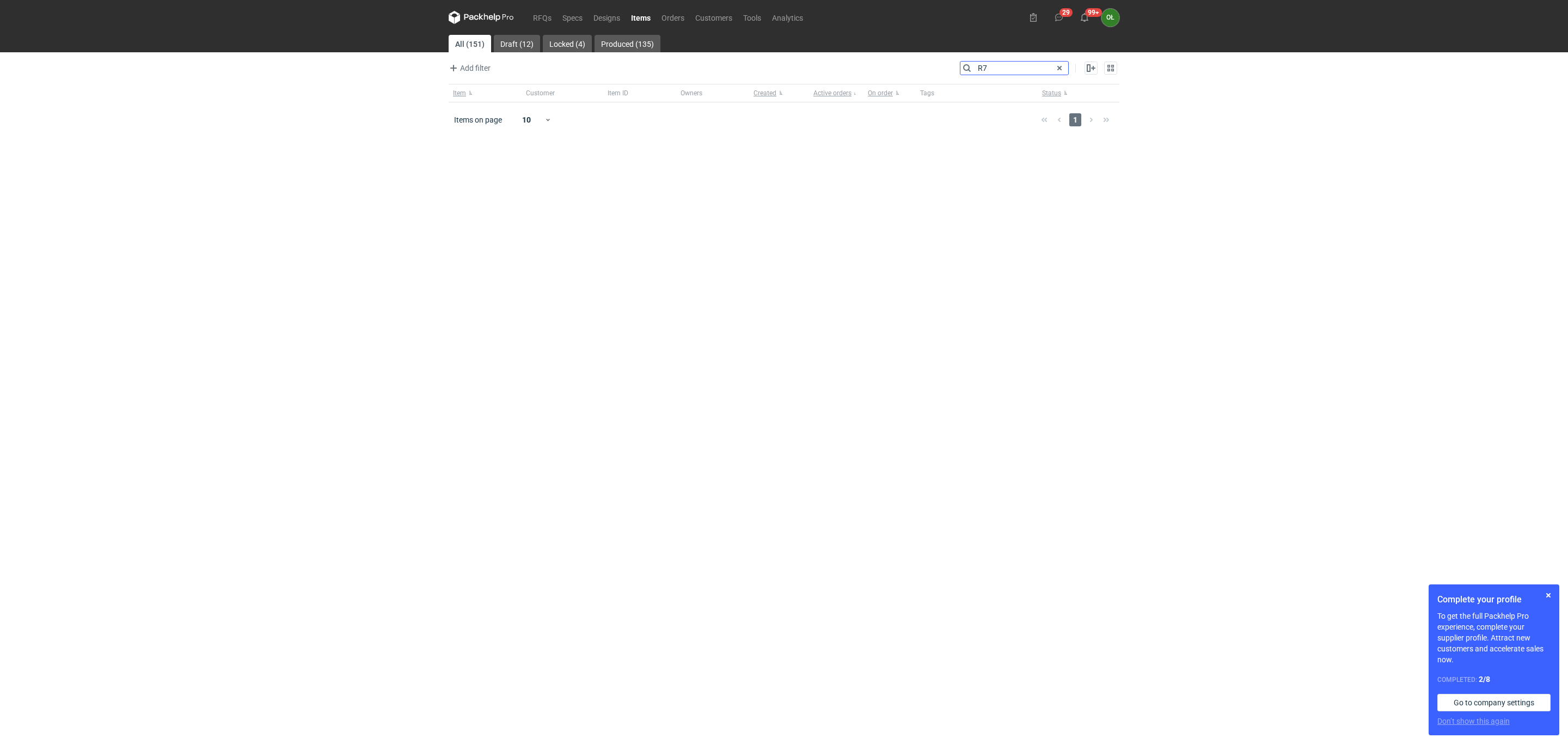
type input "R"
type input "dui"
click at [493, 123] on strong "DUI Y" at bounding box center [486, 119] width 17 height 12
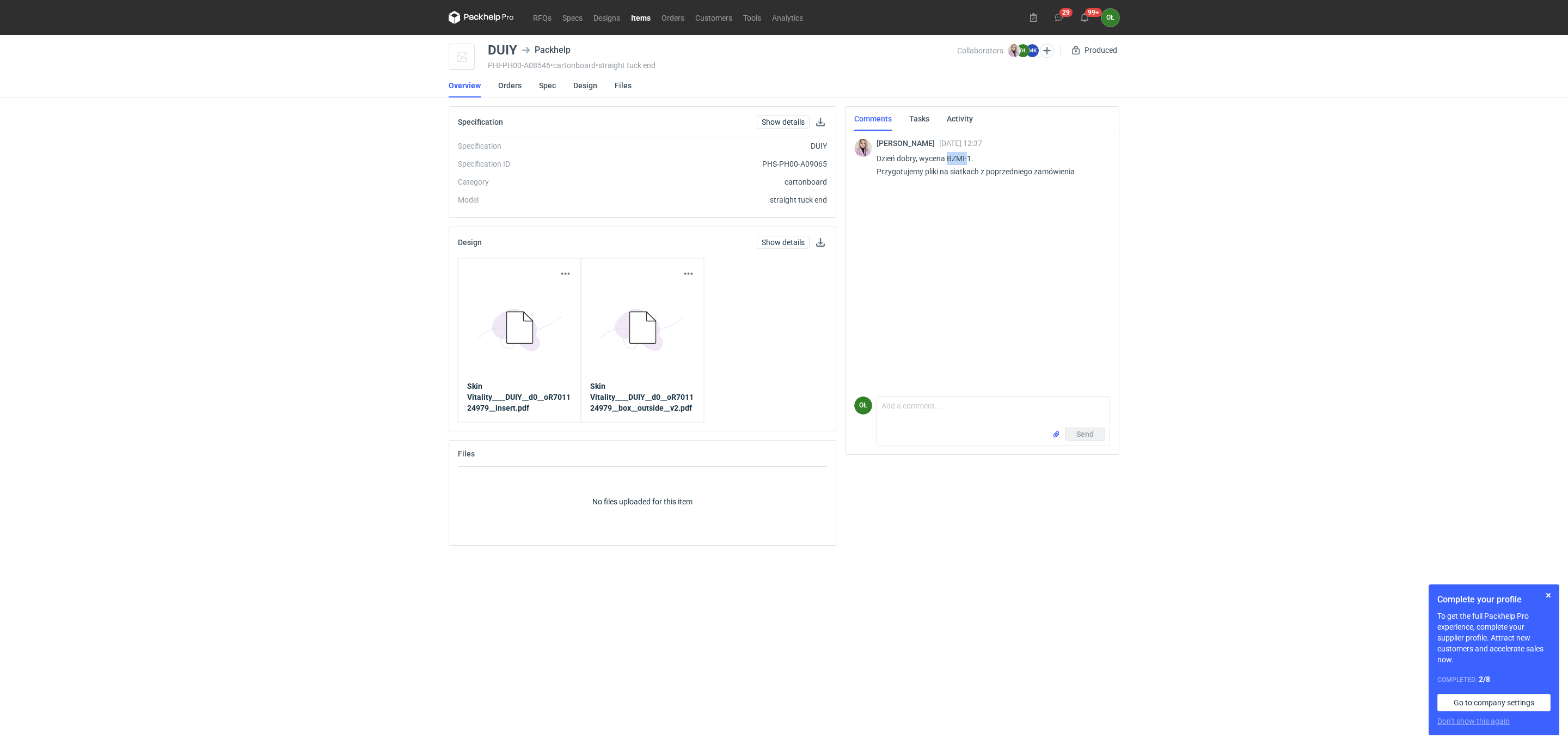
drag, startPoint x: 948, startPoint y: 155, endPoint x: 967, endPoint y: 157, distance: 19.1
click at [967, 157] on p "Dzień dobry, wycena BZMI-1. Przygotujemy pliki na siatkach z poprzedniego zamów…" at bounding box center [988, 164] width 224 height 26
copy p "BZMI-"
click at [501, 78] on link "Orders" at bounding box center [510, 85] width 24 height 24
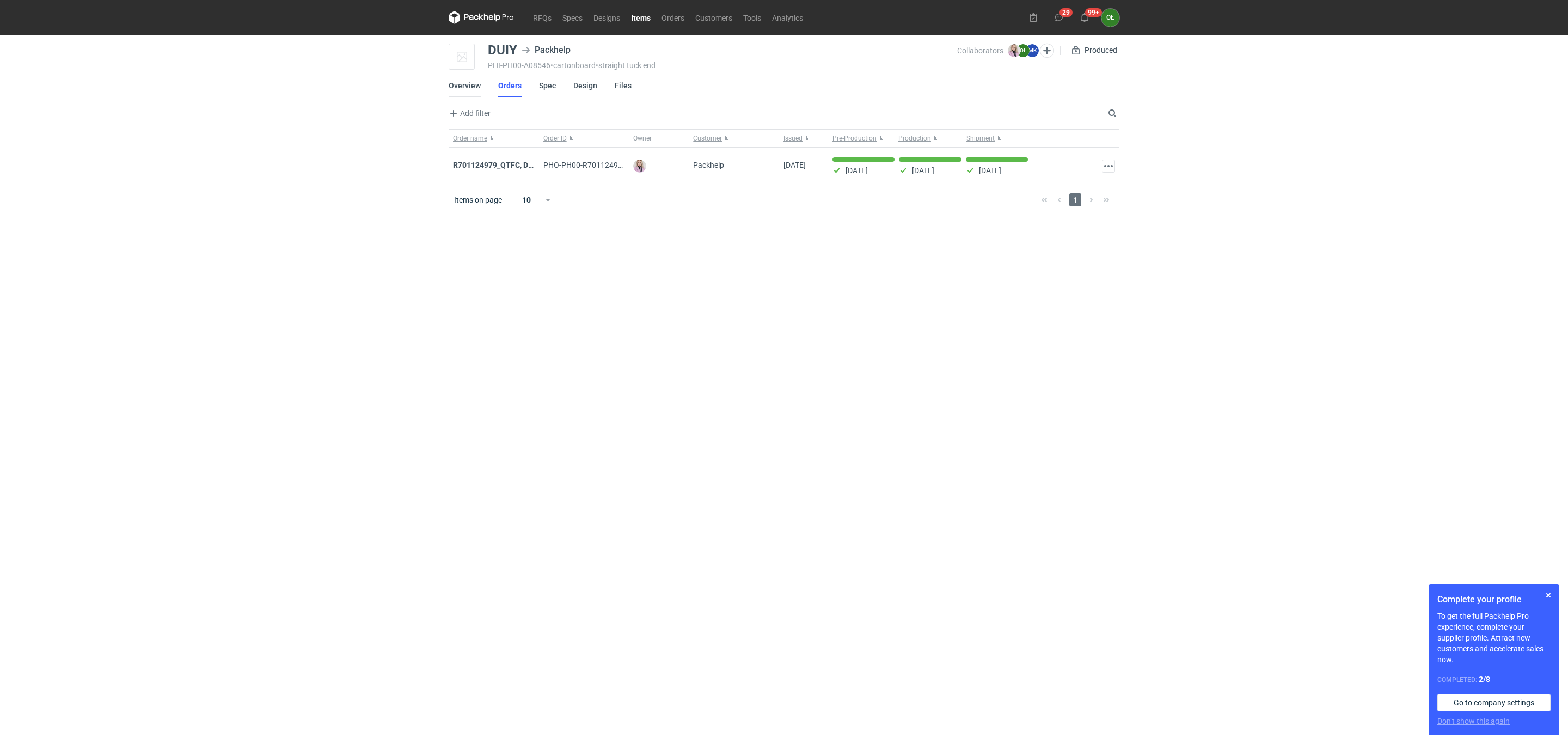
click at [460, 79] on link "Overview" at bounding box center [464, 85] width 32 height 24
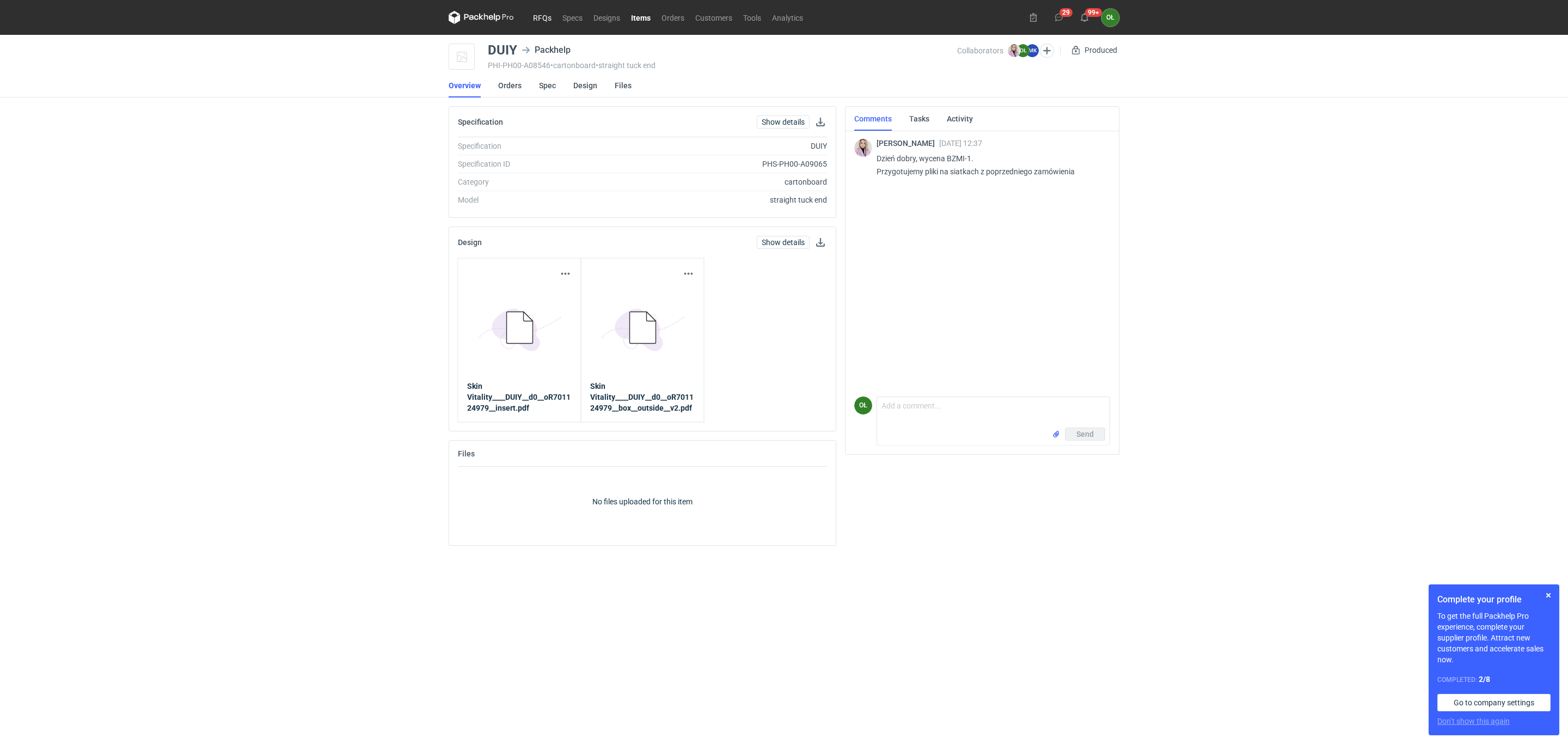
click at [534, 16] on link "RFQs" at bounding box center [542, 17] width 29 height 13
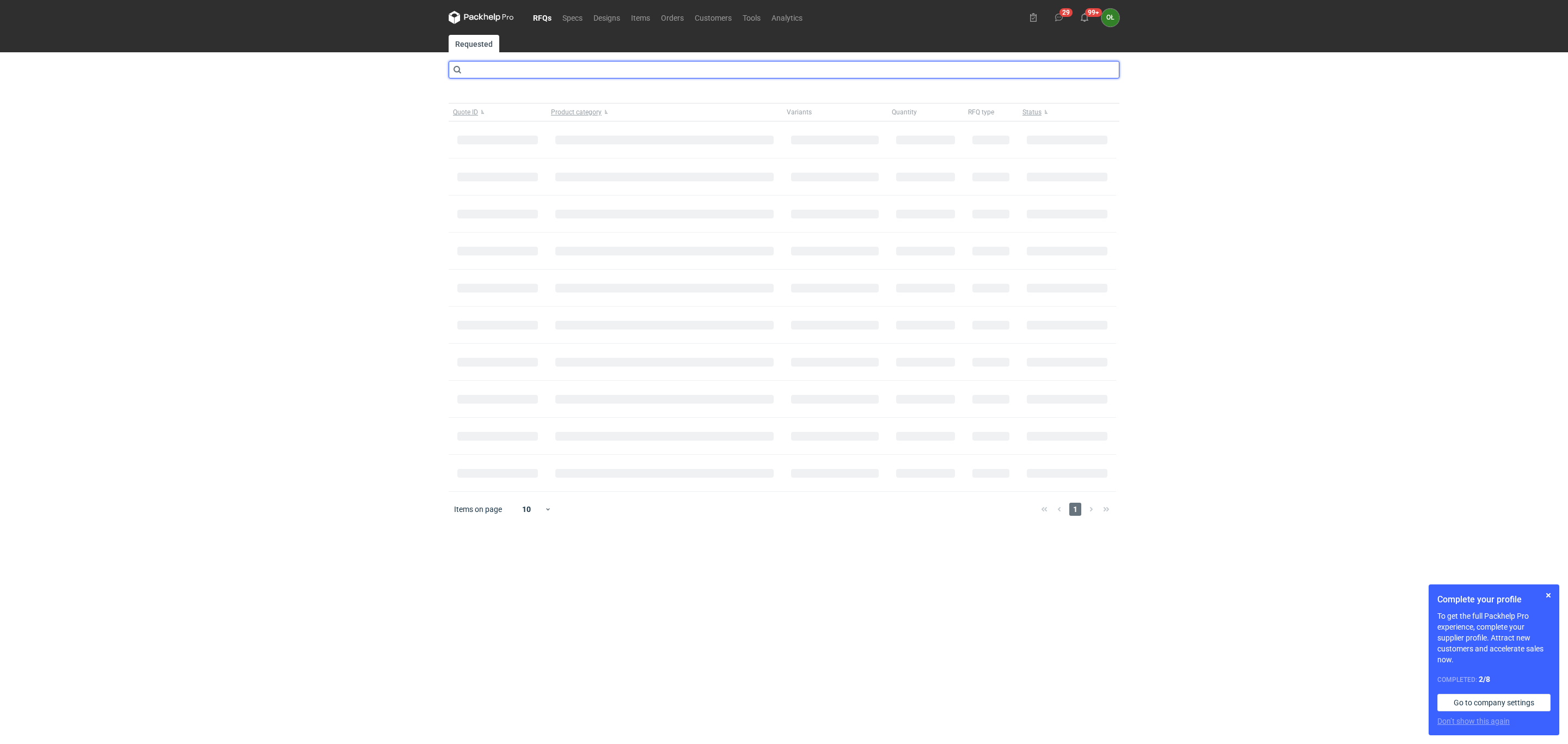
click at [510, 74] on input "text" at bounding box center [784, 69] width 670 height 17
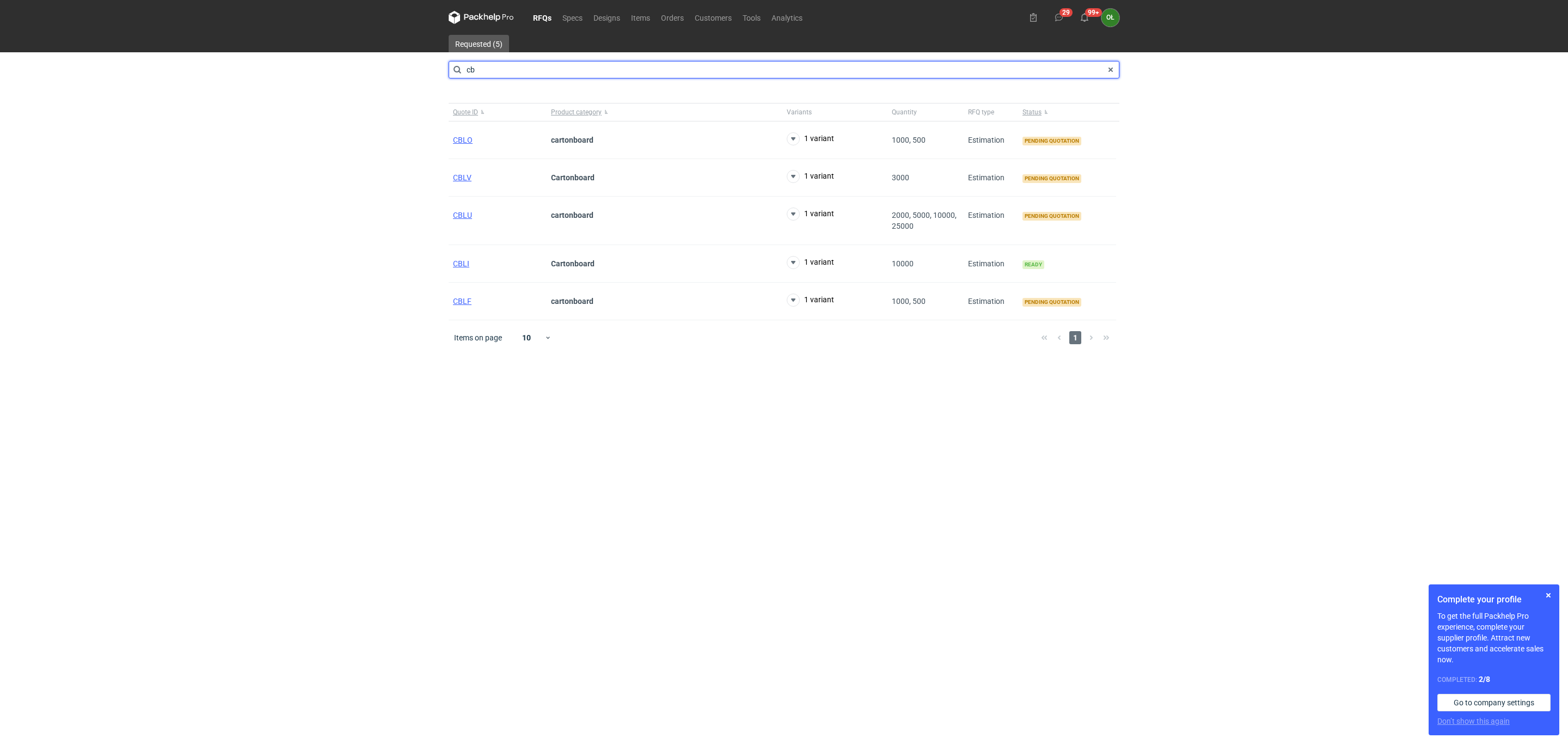
type input "c"
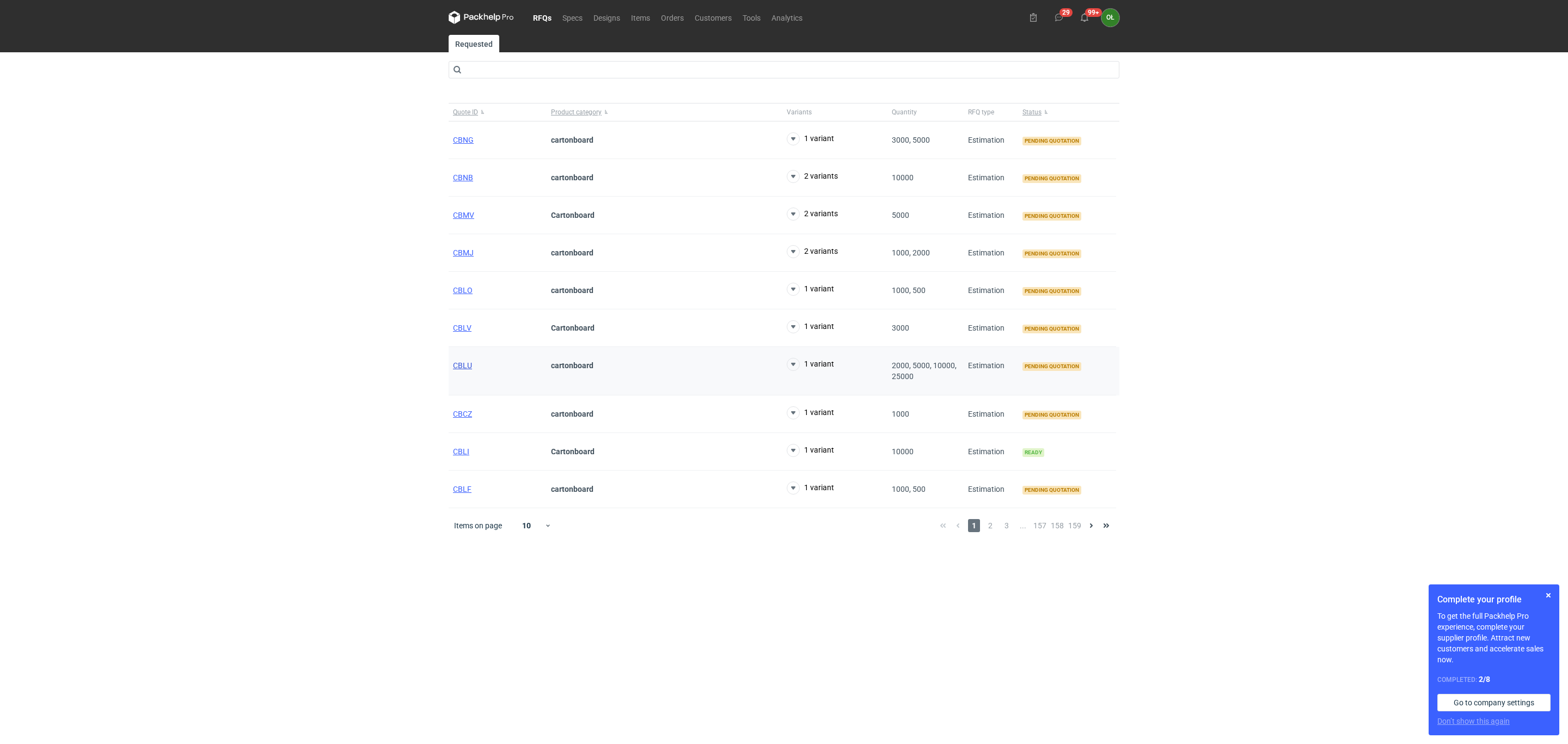
click at [461, 369] on span "CBLU" at bounding box center [462, 365] width 19 height 9
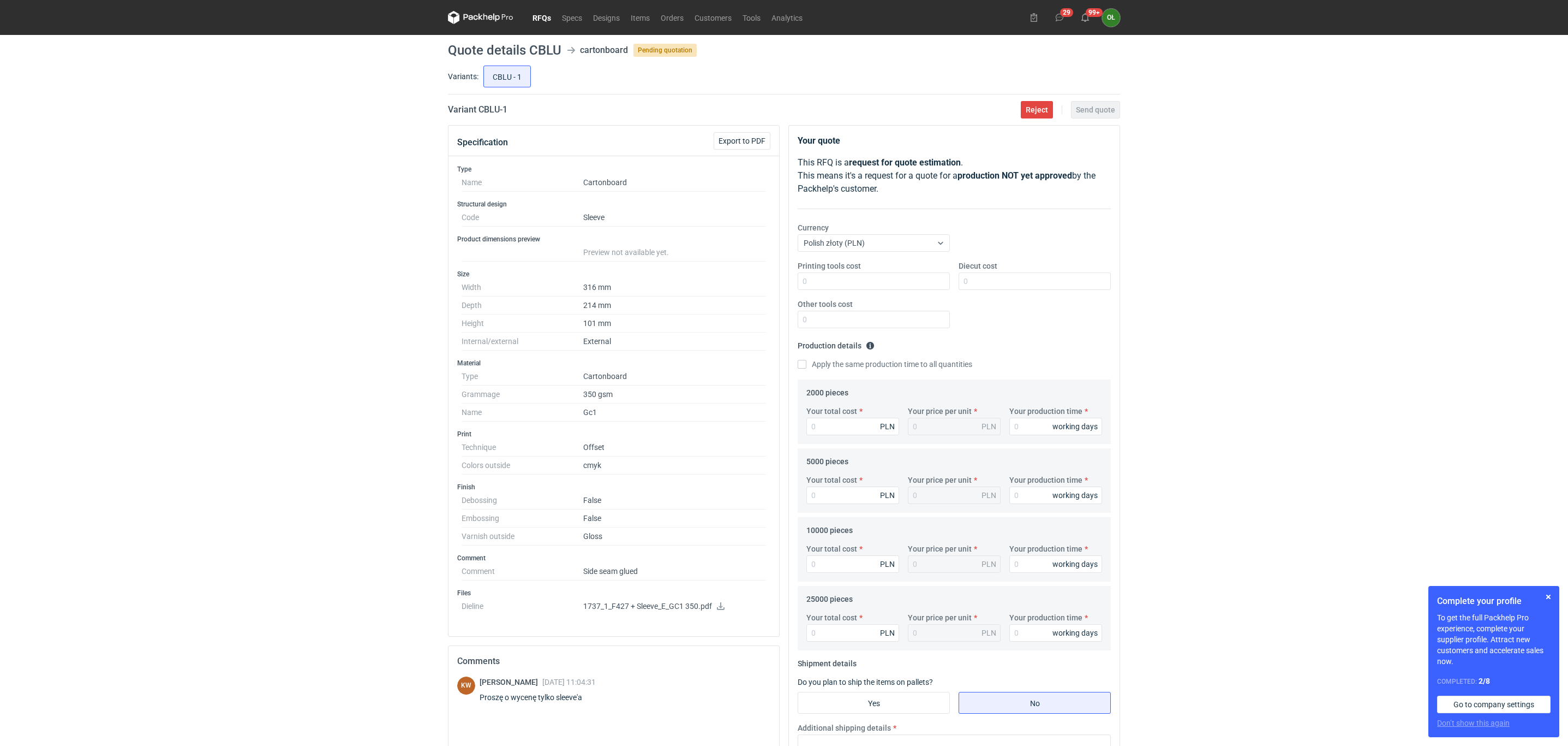
click at [535, 13] on link "RFQs" at bounding box center [542, 17] width 29 height 13
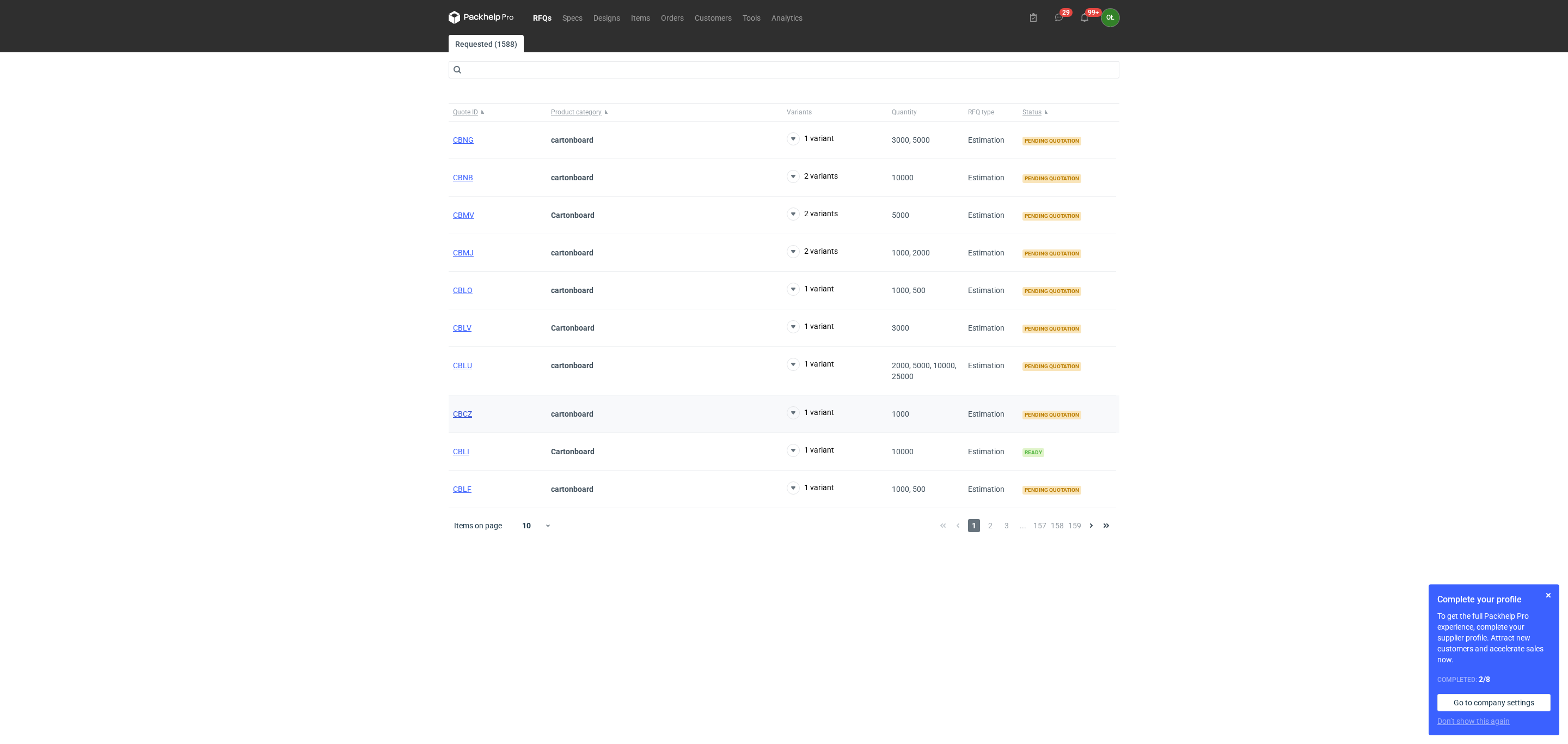
click at [456, 413] on span "CBCZ" at bounding box center [462, 414] width 19 height 9
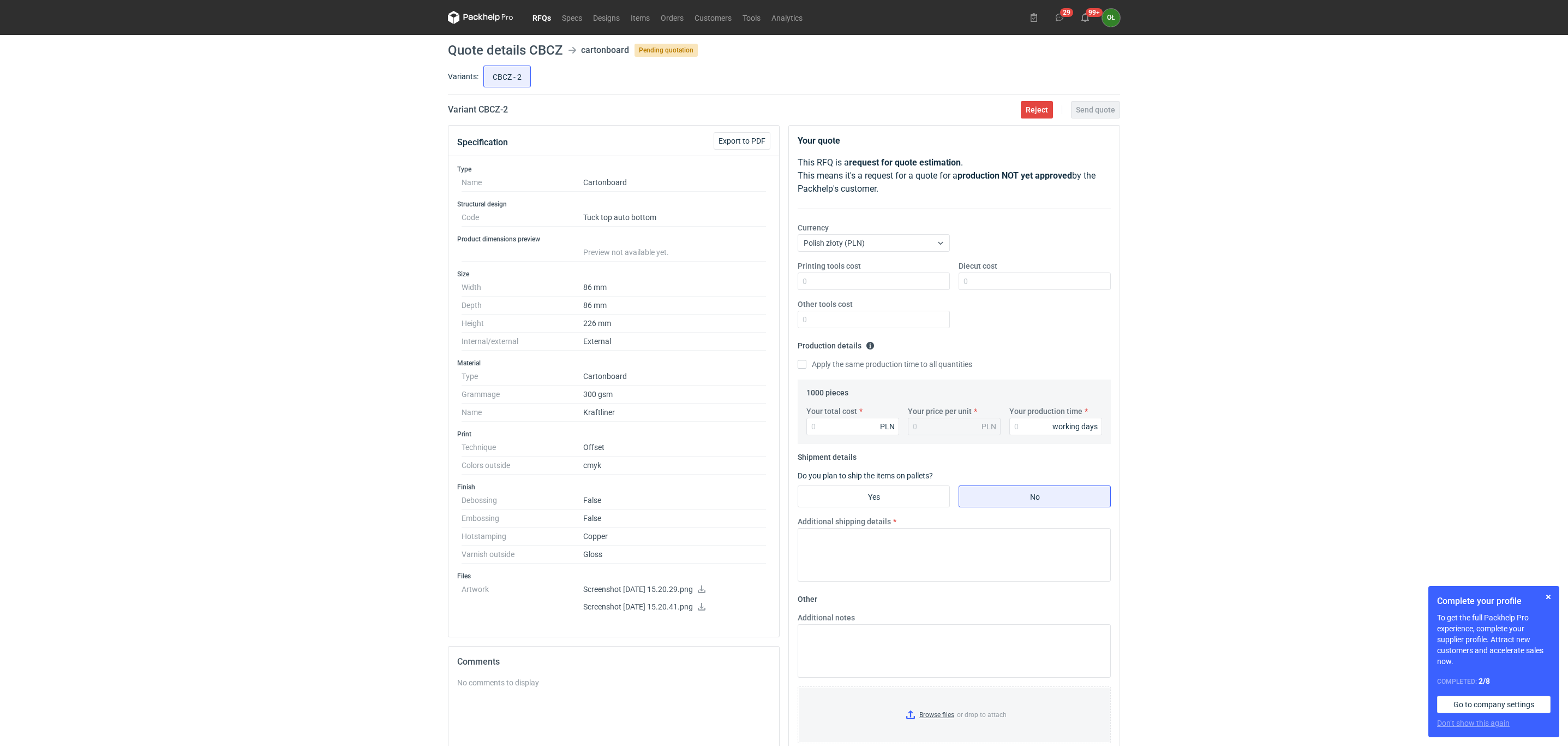
click at [537, 10] on nav "RFQs Specs Designs Items Orders Customers Tools Analytics" at bounding box center [627, 17] width 360 height 35
click at [535, 17] on link "RFQs" at bounding box center [542, 17] width 29 height 13
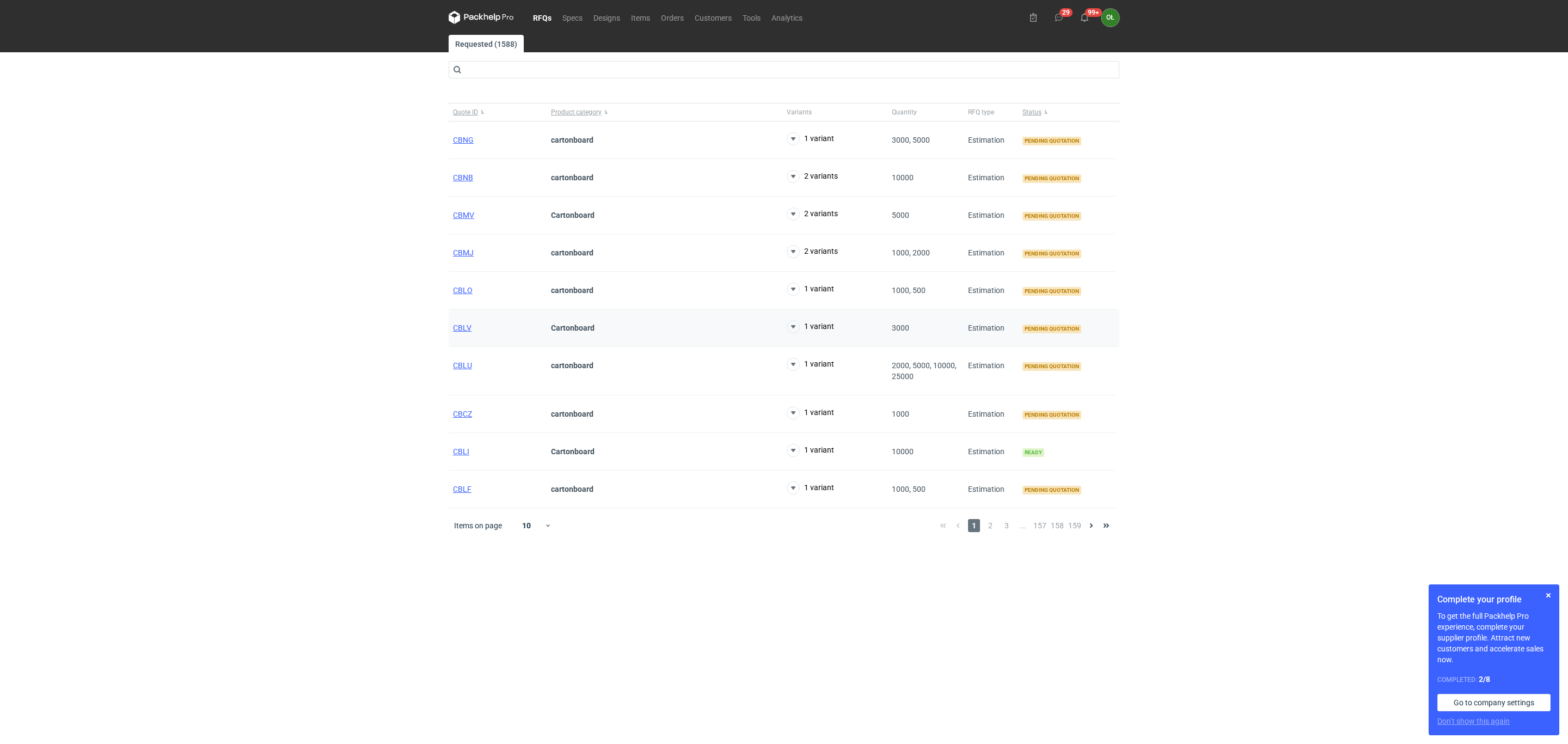
click at [471, 325] on div "CBLV" at bounding box center [498, 327] width 98 height 37
click at [468, 328] on span "CBLV" at bounding box center [462, 328] width 18 height 9
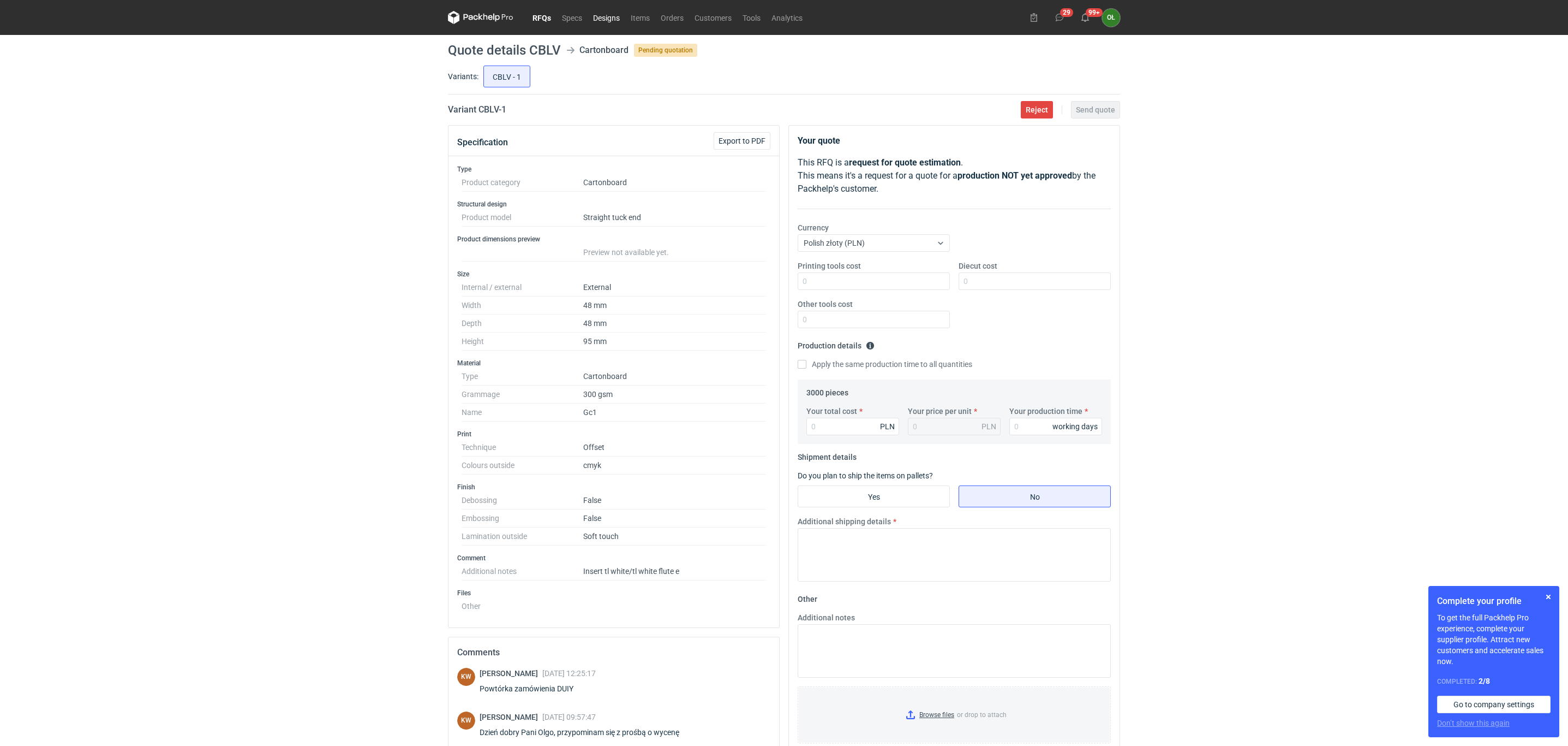
drag, startPoint x: 611, startPoint y: 12, endPoint x: 605, endPoint y: 2, distance: 11.7
click at [611, 12] on link "Designs" at bounding box center [606, 17] width 37 height 13
click at [543, 12] on link "RFQs" at bounding box center [542, 17] width 29 height 13
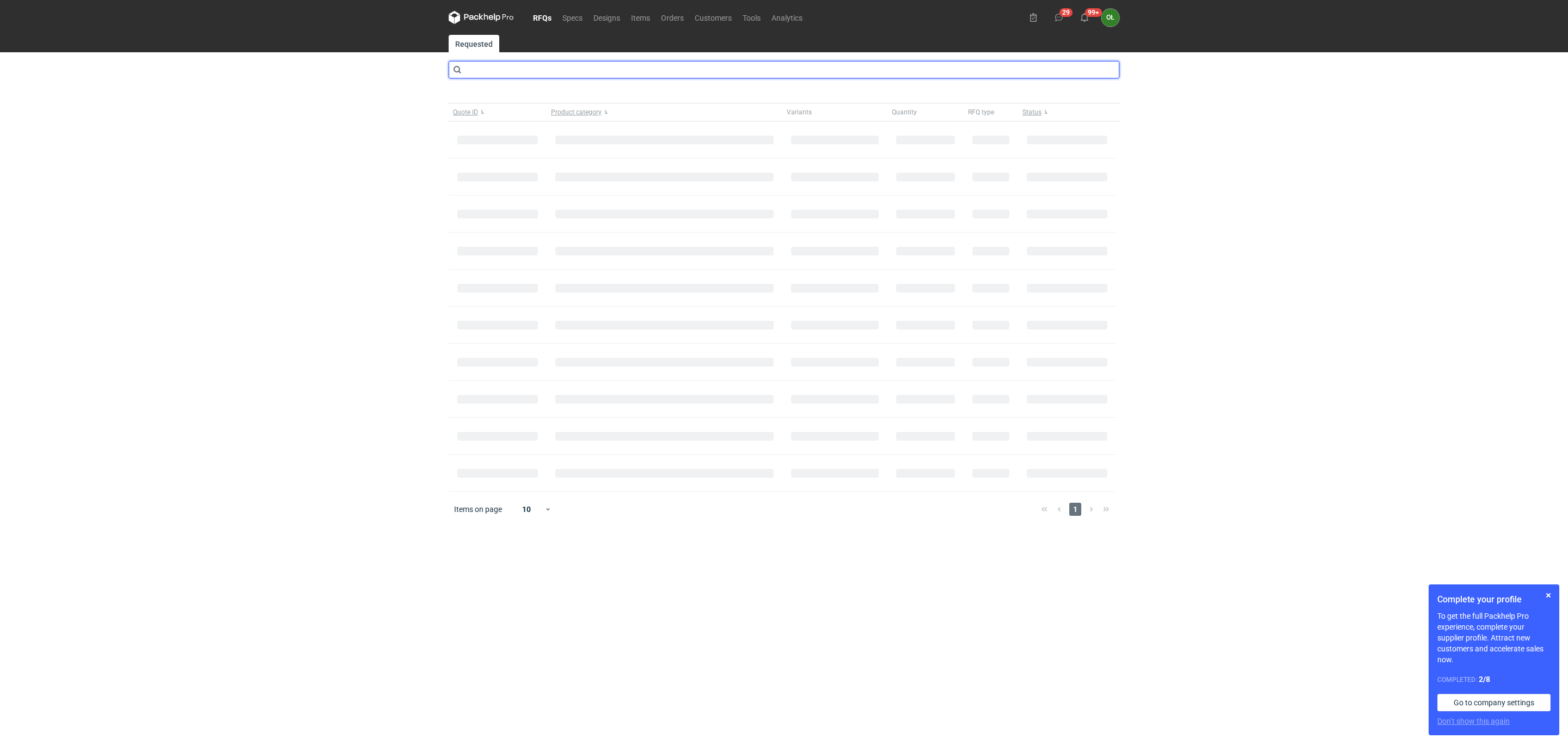
click at [523, 70] on input "text" at bounding box center [784, 69] width 670 height 17
type input "bzmi"
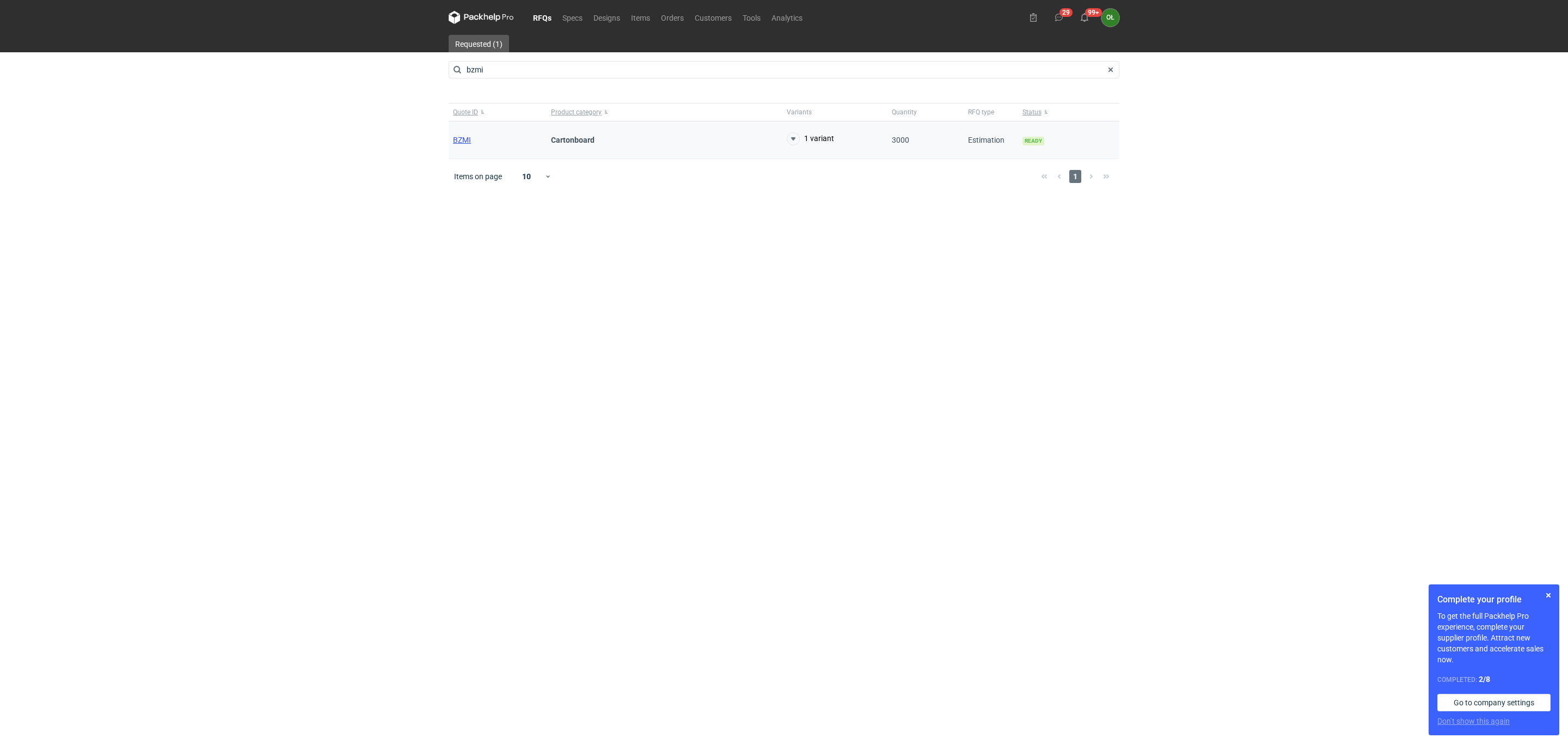
click at [471, 136] on span "BZMI" at bounding box center [462, 140] width 18 height 9
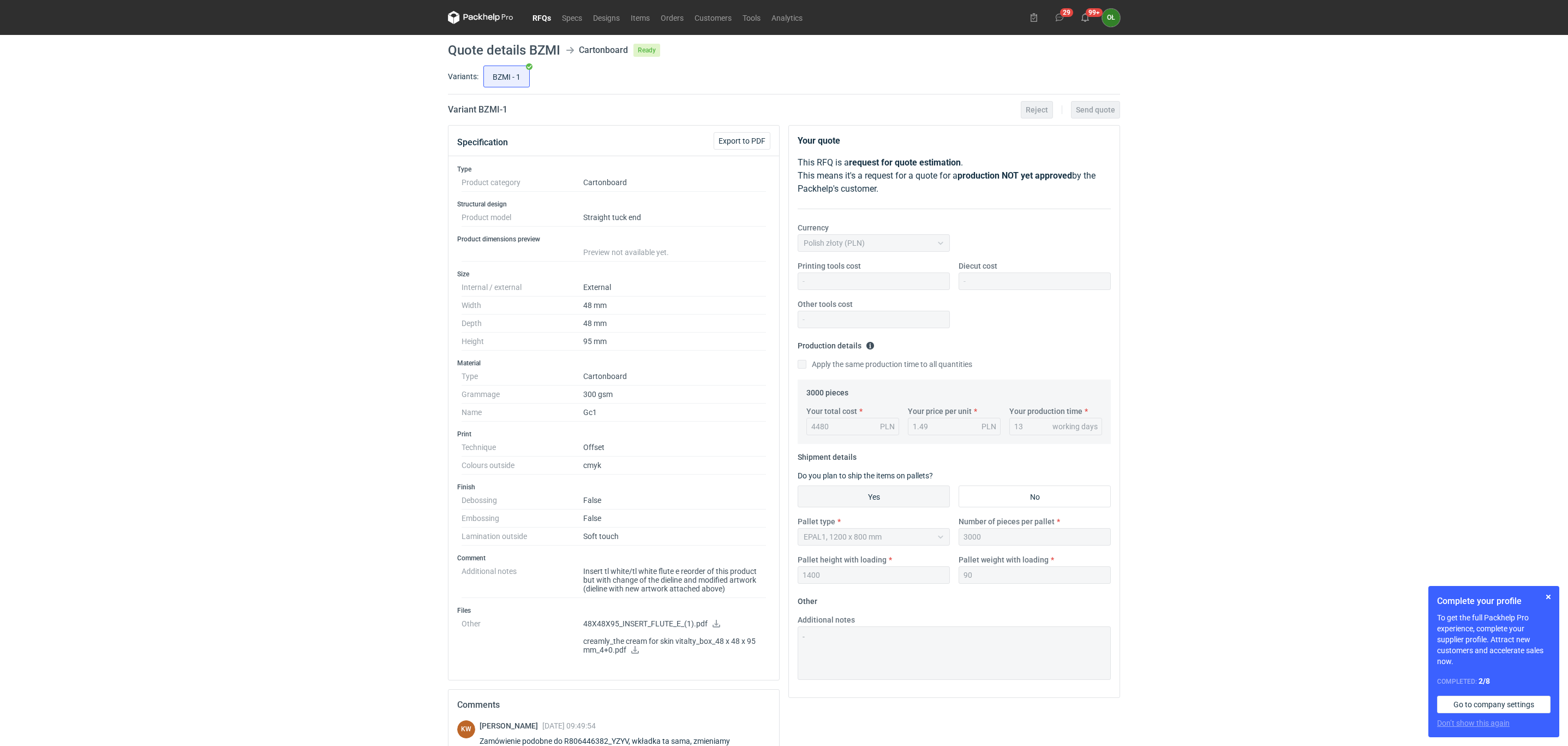
click at [550, 14] on link "RFQs" at bounding box center [542, 17] width 29 height 13
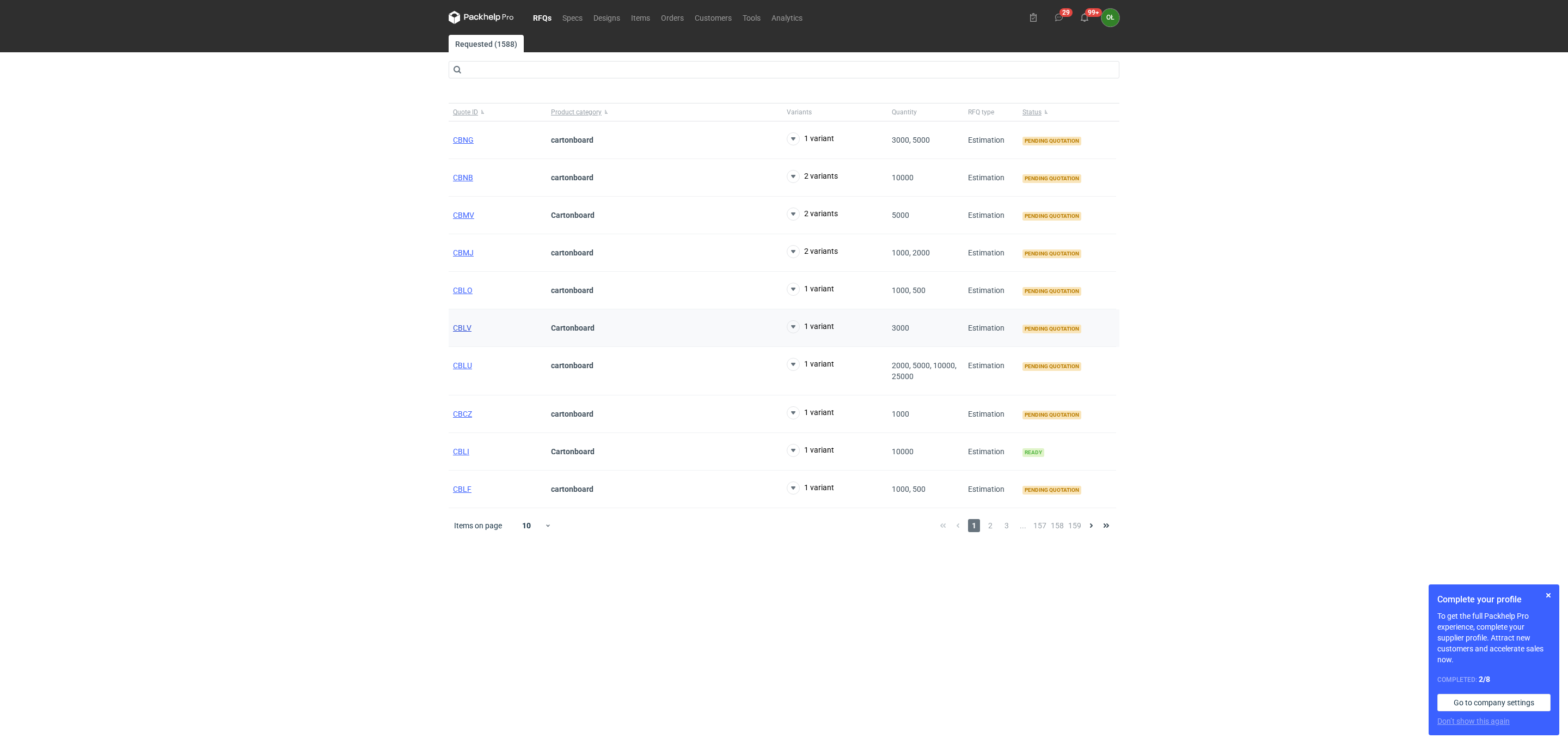
click at [461, 332] on span "CBLV" at bounding box center [462, 328] width 18 height 9
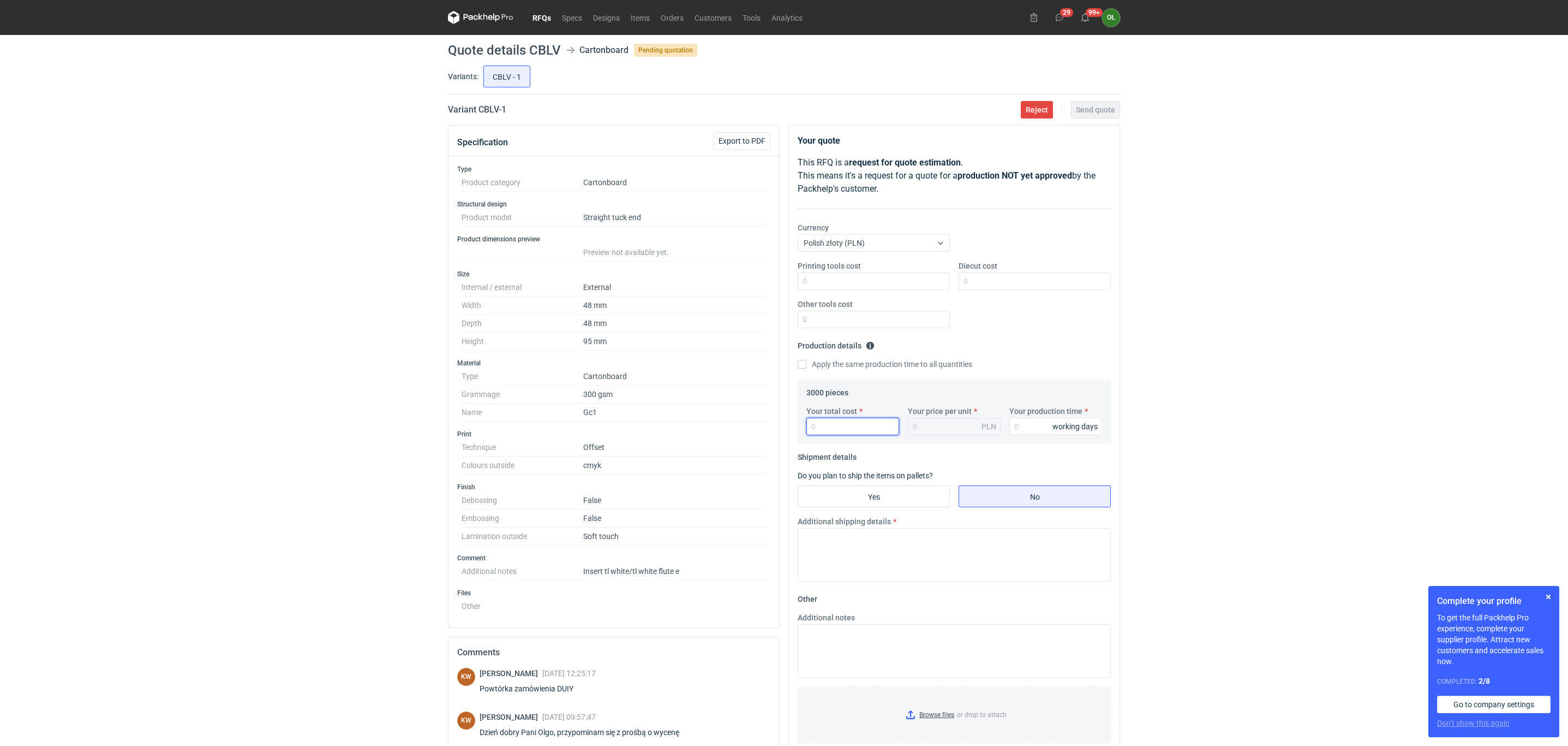
click at [850, 422] on input "Your total cost" at bounding box center [853, 425] width 93 height 17
click at [835, 423] on input "Your total cost" at bounding box center [853, 425] width 93 height 17
paste input "4470"
type input "44"
type input "0.01"
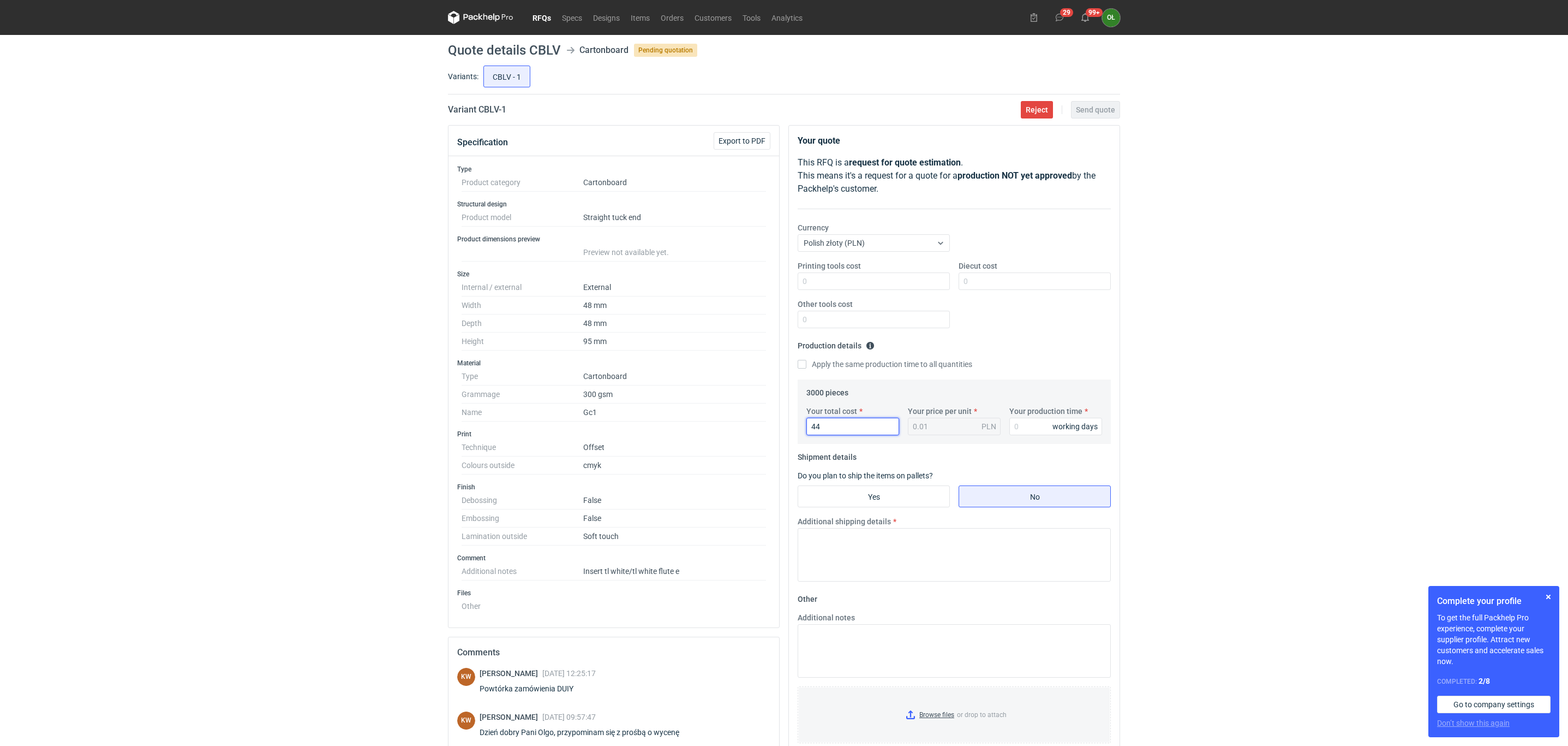
type input "4"
type input "450"
type input "0.15"
type input "4500"
type input "1.5"
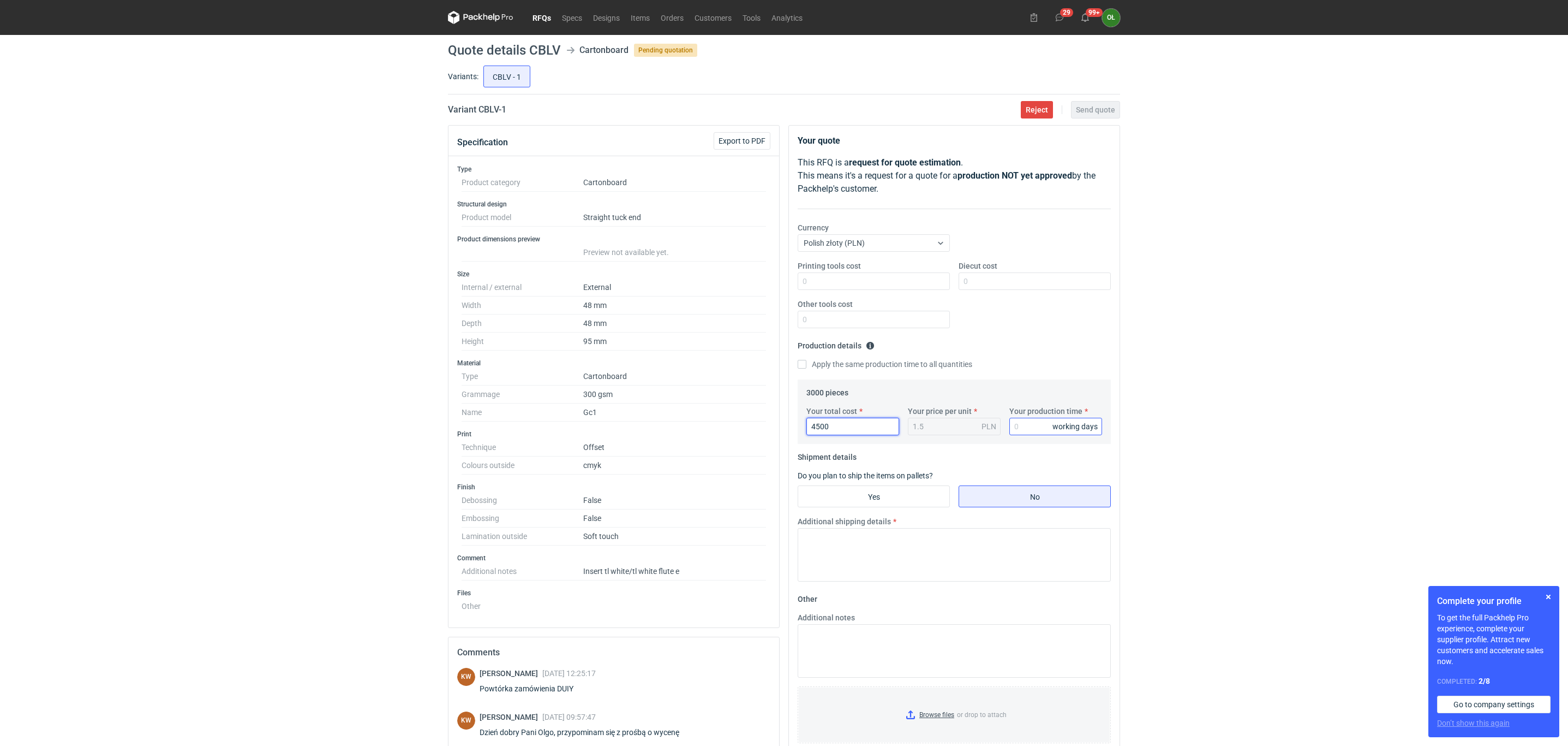
type input "4500"
click at [1036, 425] on input "Your production time" at bounding box center [1056, 425] width 93 height 17
type input "14"
click at [1030, 359] on fieldset "Production details Please provide the expected time of production in working da…" at bounding box center [954, 358] width 313 height 43
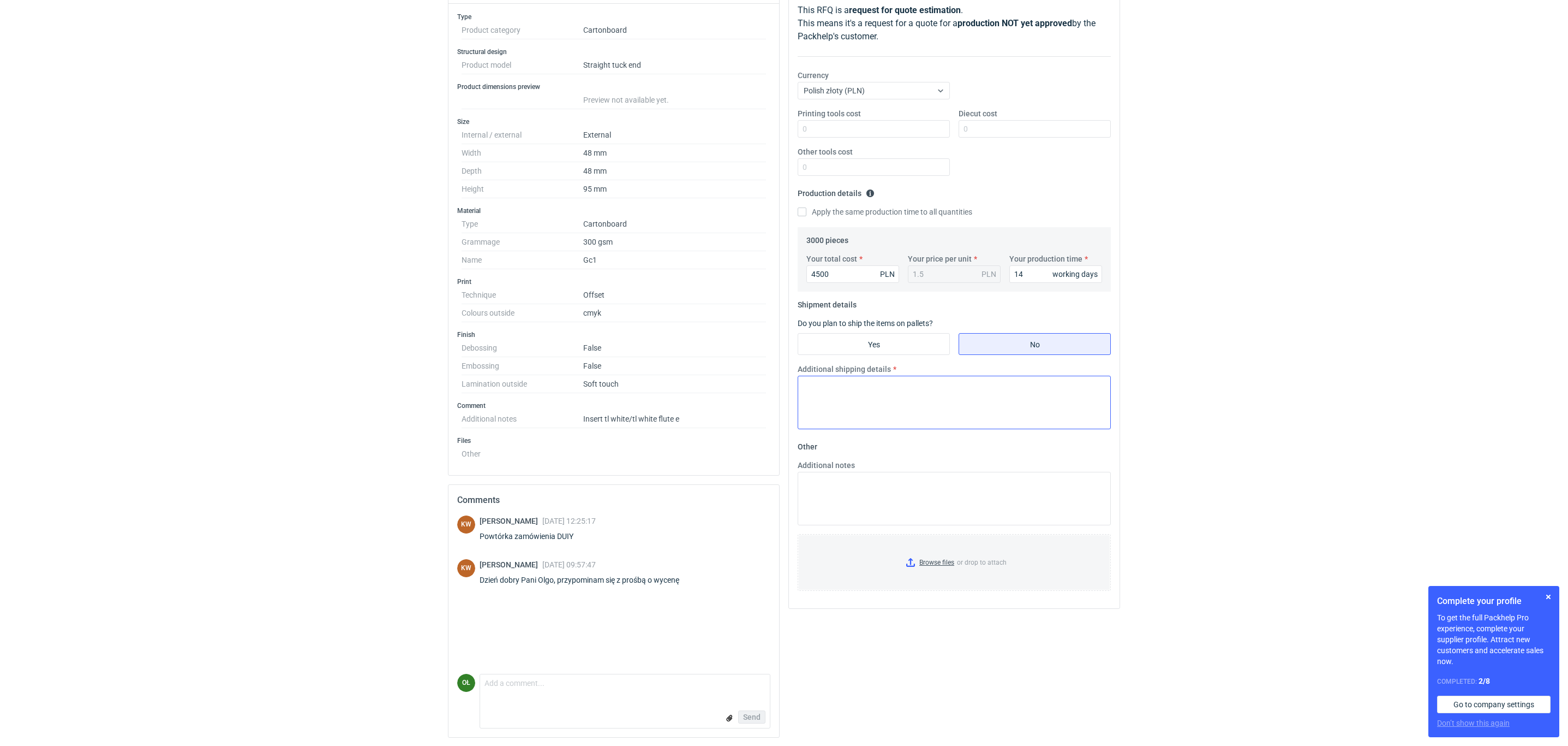
scroll to position [158, 0]
click at [912, 333] on input "Yes" at bounding box center [874, 343] width 151 height 21
radio input "true"
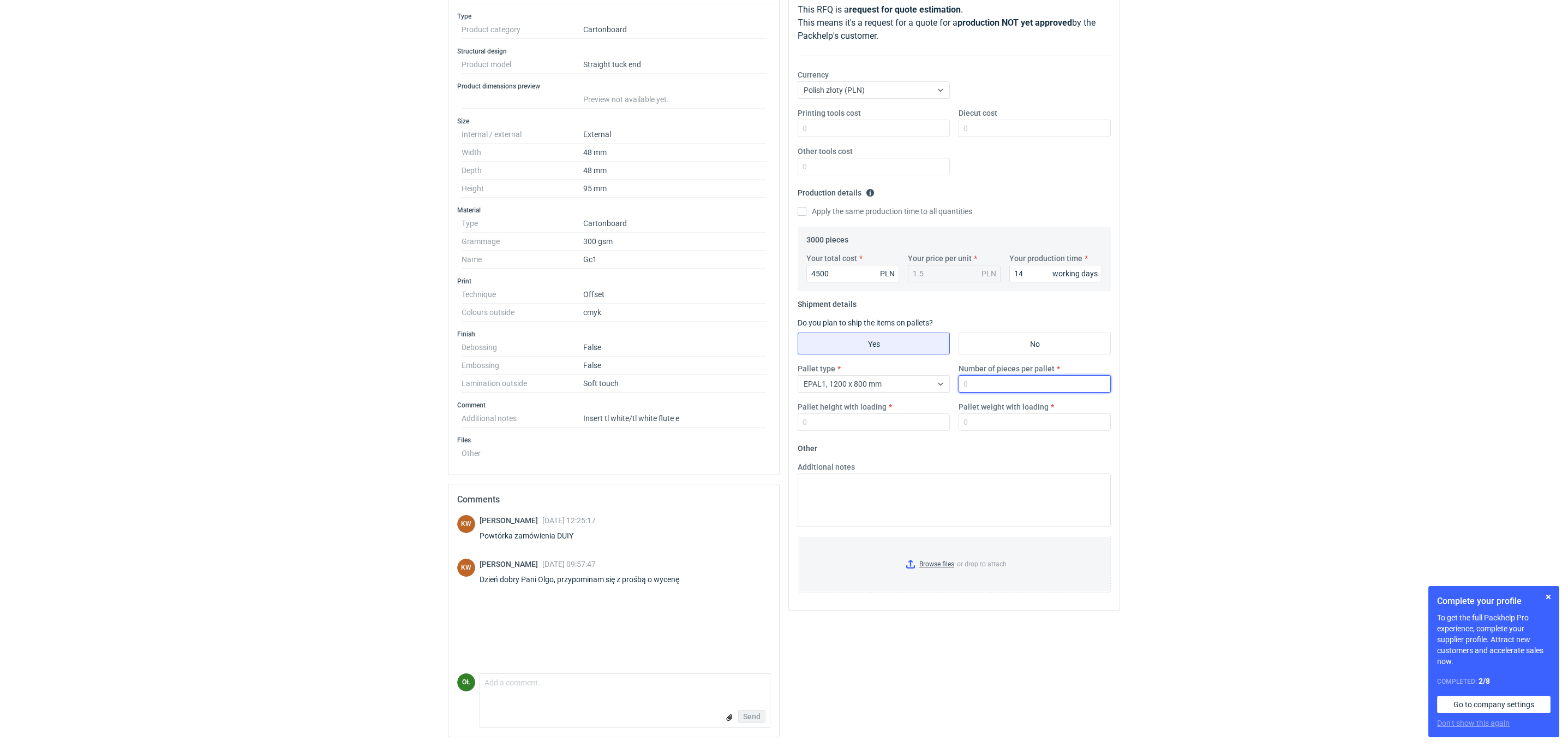
click at [1010, 387] on input "Number of pieces per pallet" at bounding box center [1034, 383] width 152 height 17
type input "3000"
type input "1500"
click at [983, 414] on input "Pallet weight with loading" at bounding box center [1034, 422] width 152 height 17
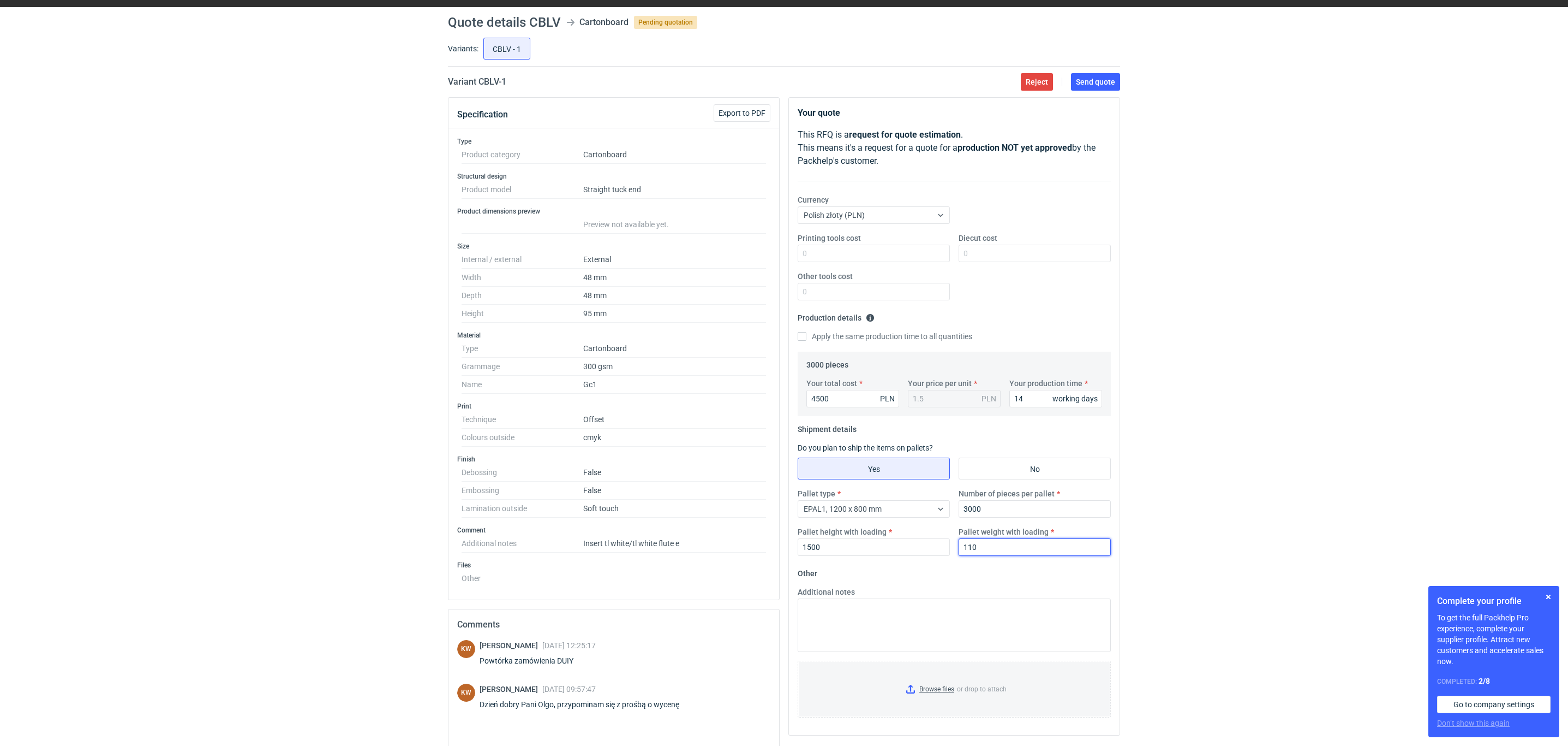
scroll to position [22, 0]
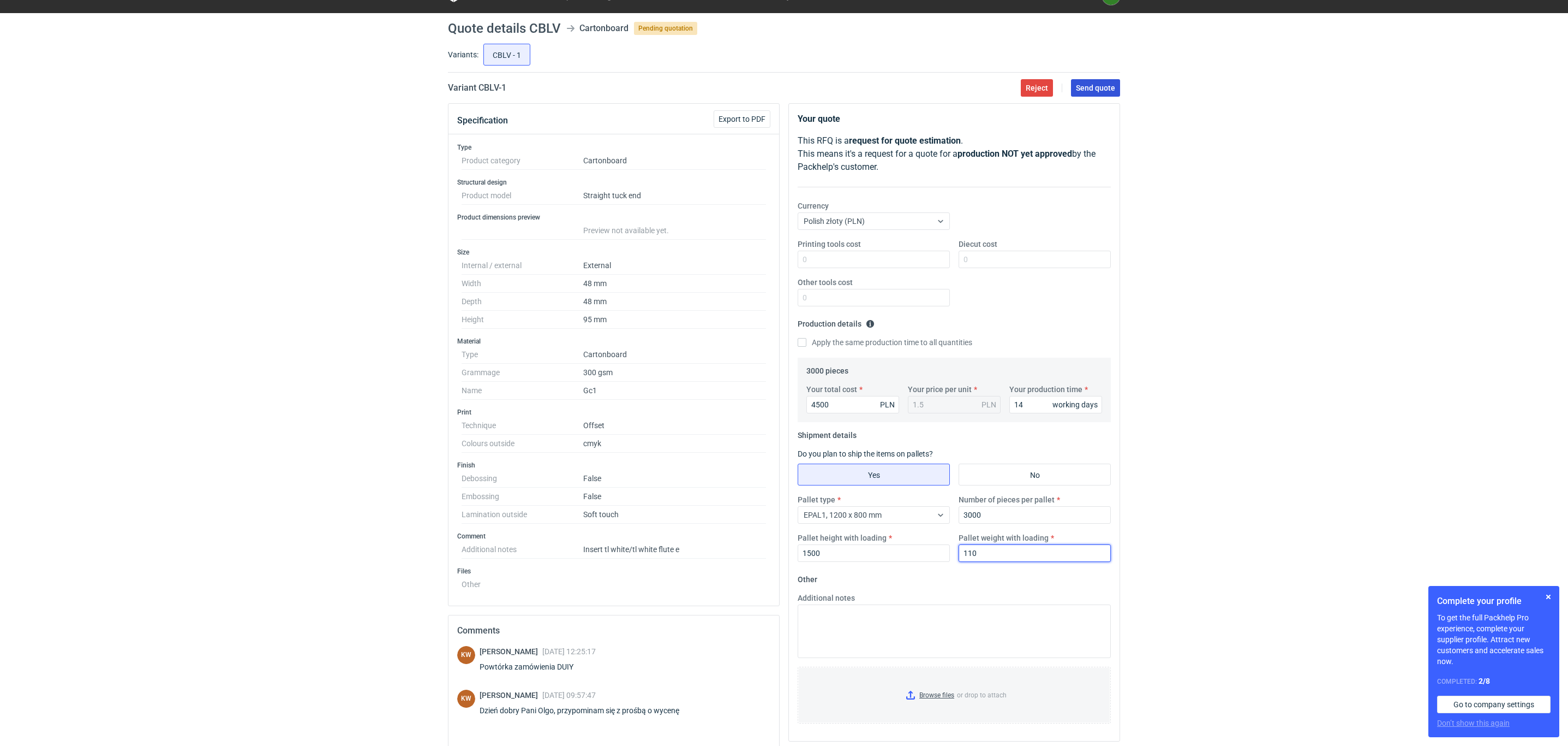
type input "110"
click at [1092, 90] on span "Send quote" at bounding box center [1095, 87] width 39 height 7
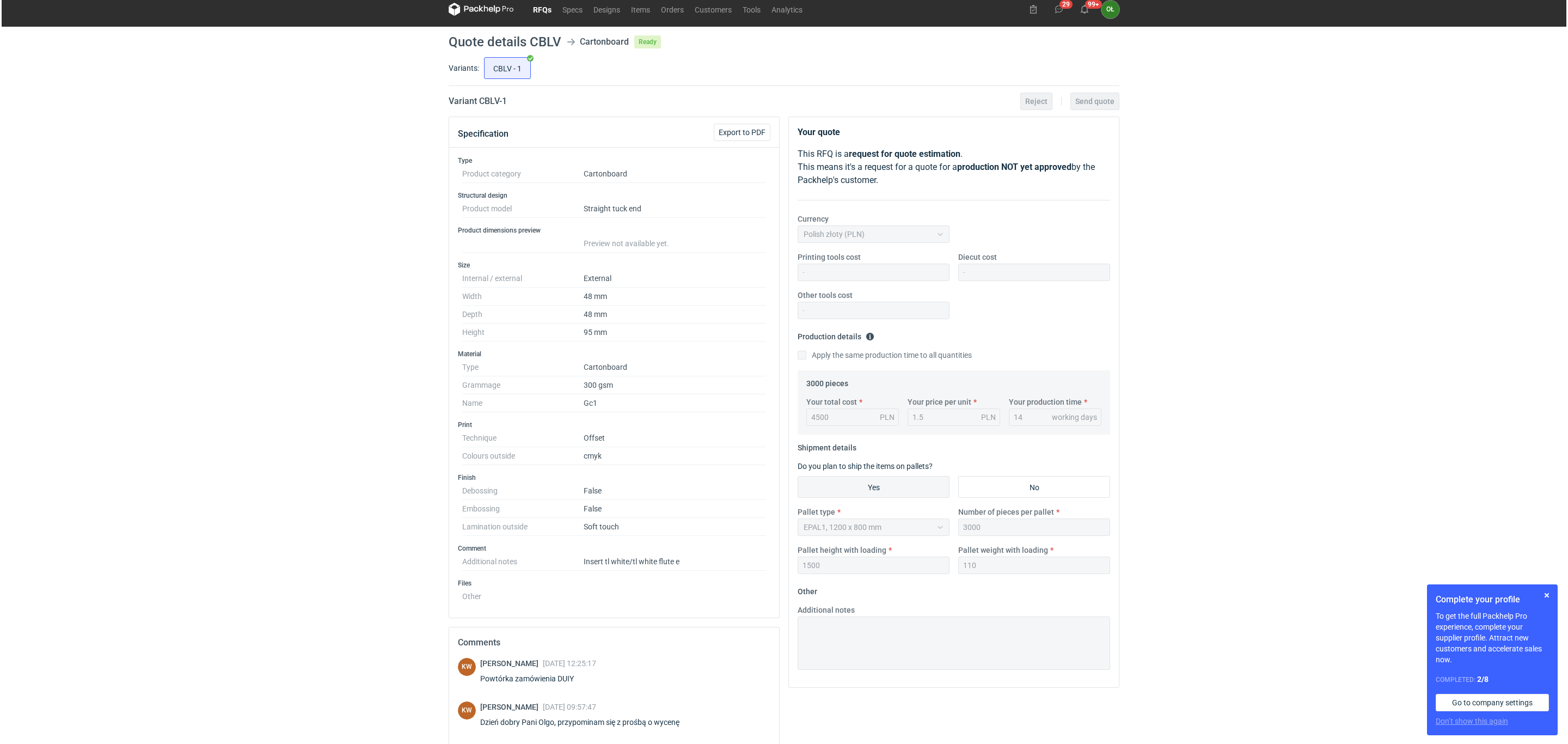
scroll to position [0, 0]
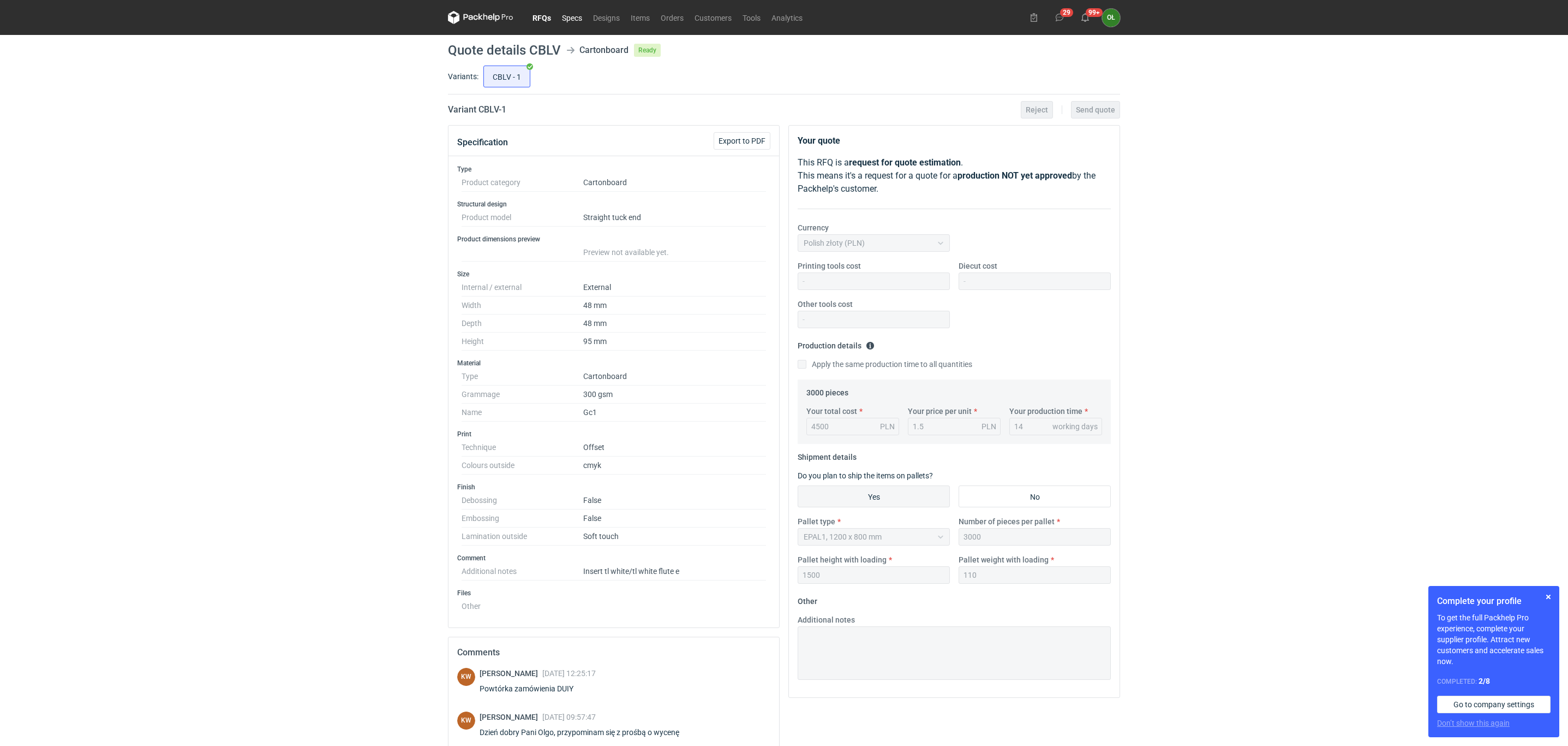
drag, startPoint x: 530, startPoint y: 20, endPoint x: 559, endPoint y: 21, distance: 29.0
click at [530, 20] on link "RFQs" at bounding box center [542, 17] width 29 height 13
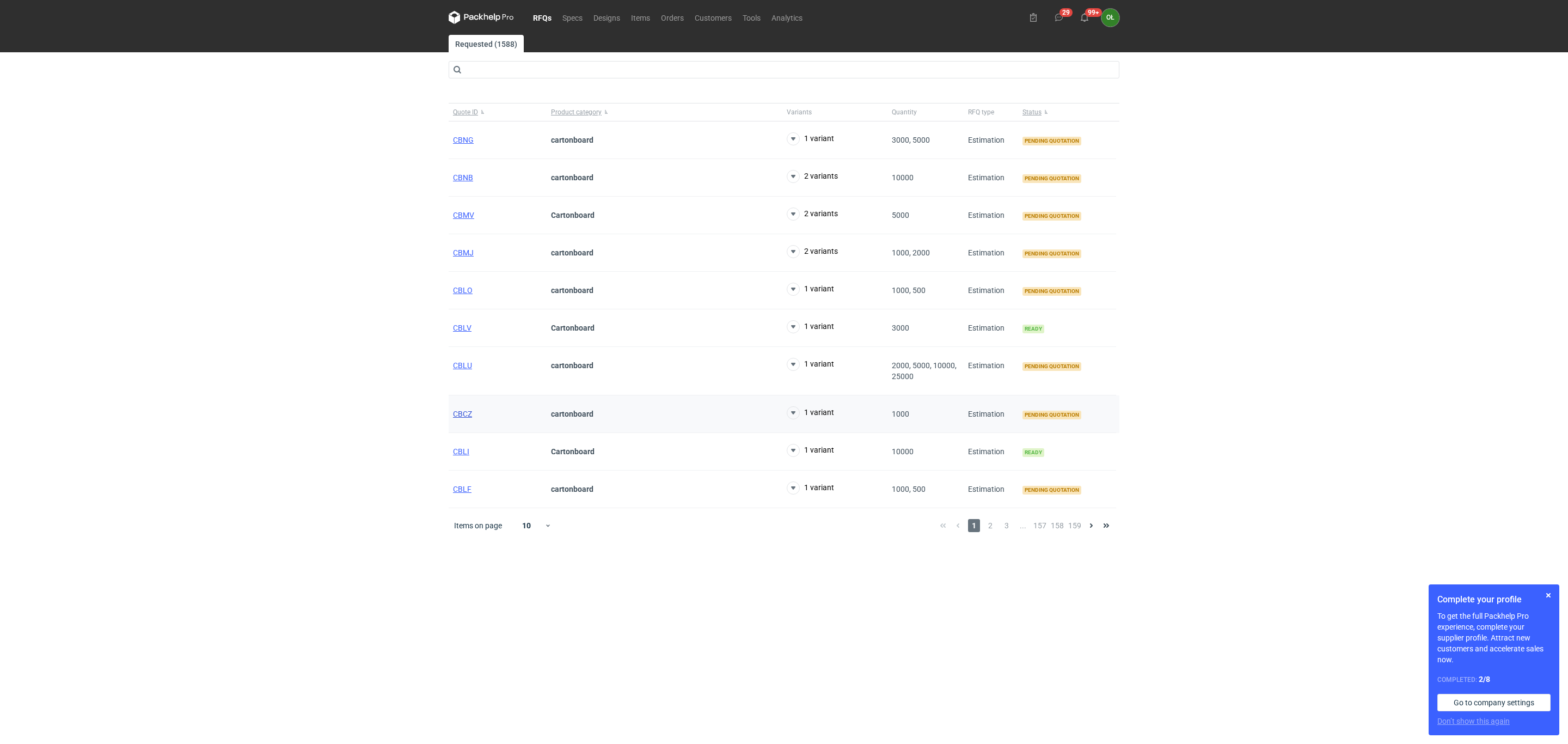
click at [462, 416] on span "CBCZ" at bounding box center [462, 414] width 19 height 9
click at [671, 13] on link "Orders" at bounding box center [671, 17] width 34 height 13
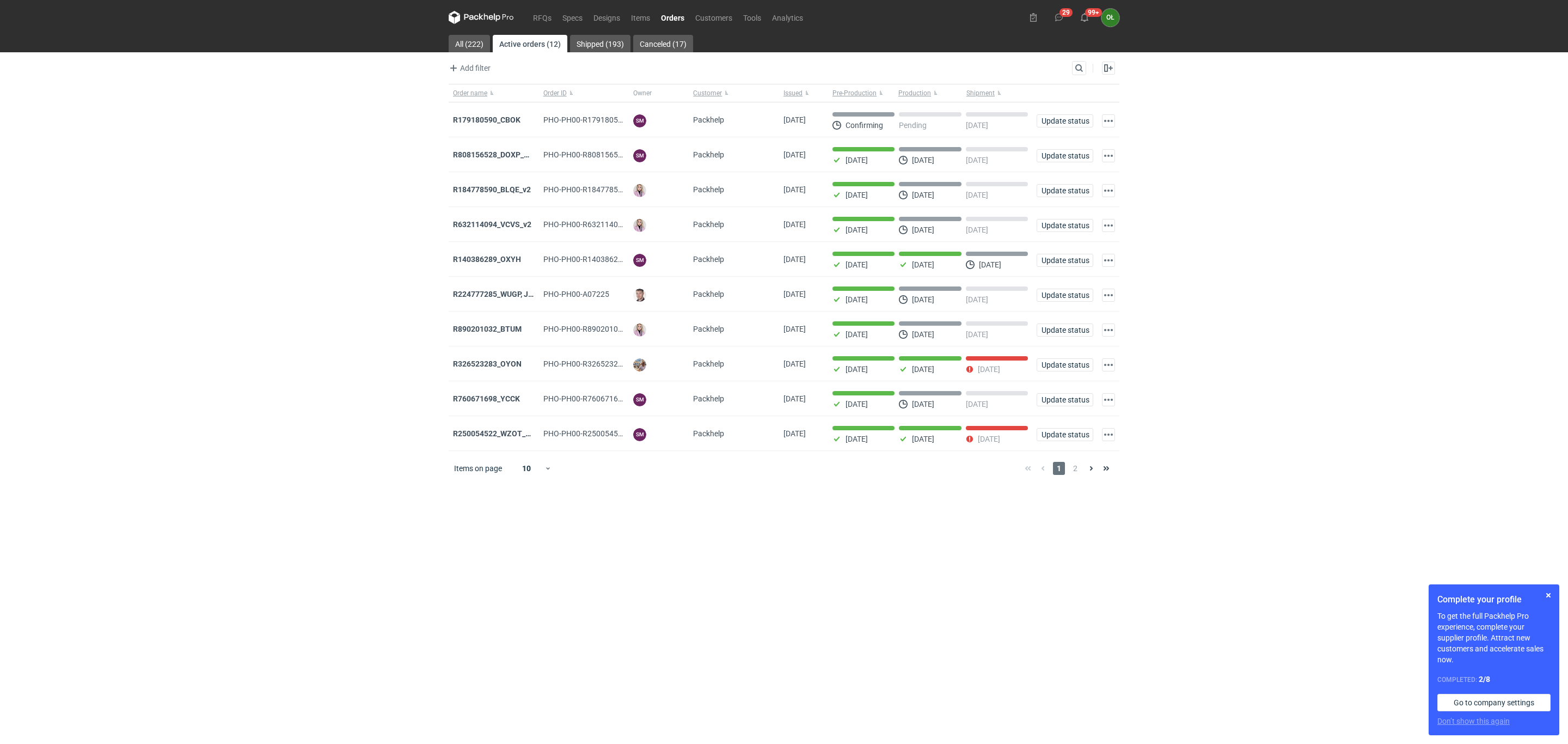
click at [1085, 69] on div "Search" at bounding box center [1079, 68] width 15 height 15
click at [1075, 69] on input "Search" at bounding box center [1031, 68] width 108 height 13
paste input "R806446382_YZYV,"
type input "R806446382_YZYV"
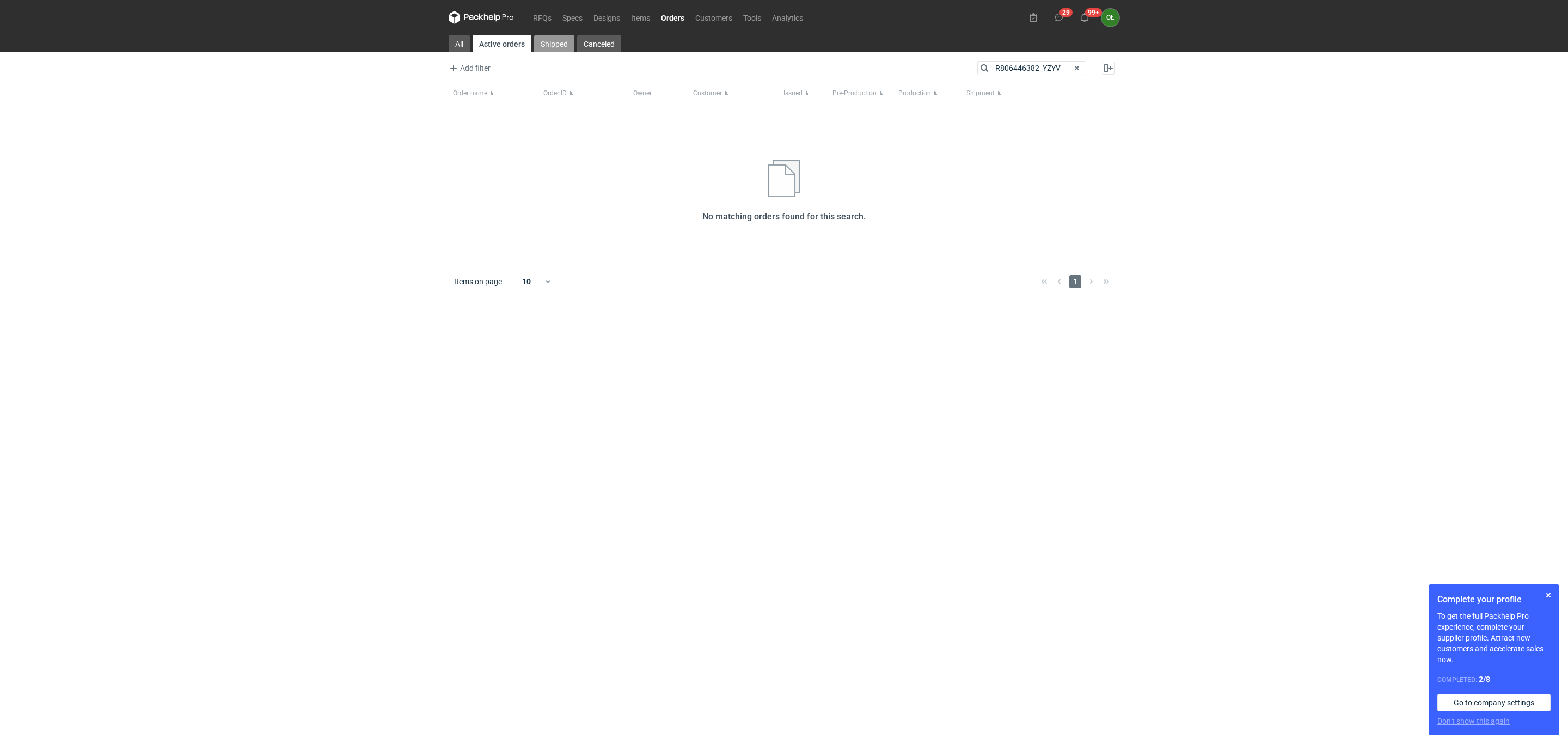
click at [550, 39] on link "Shipped" at bounding box center [554, 43] width 40 height 17
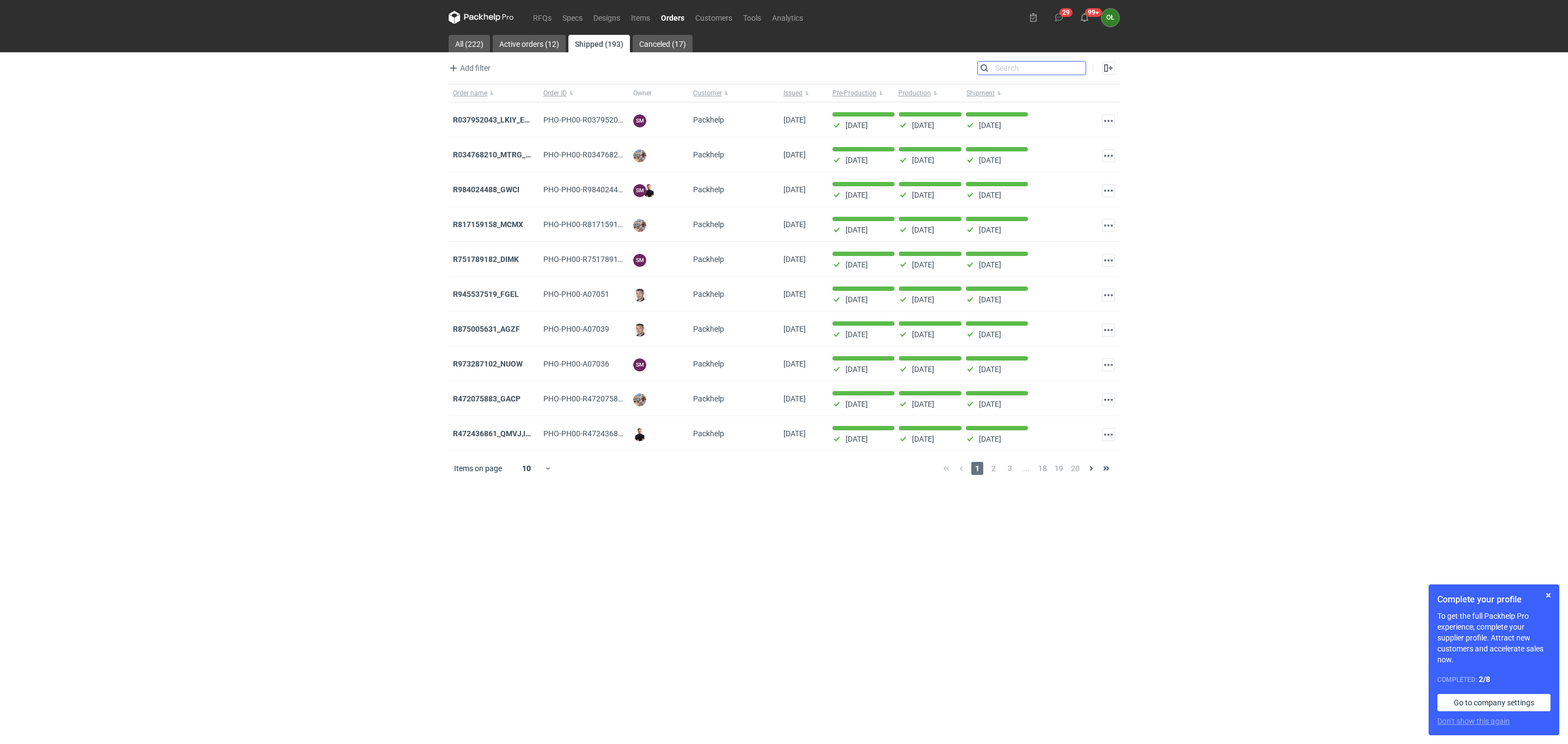
click at [1019, 71] on input "Search" at bounding box center [1031, 68] width 108 height 13
paste input "R806446382_YZYV,"
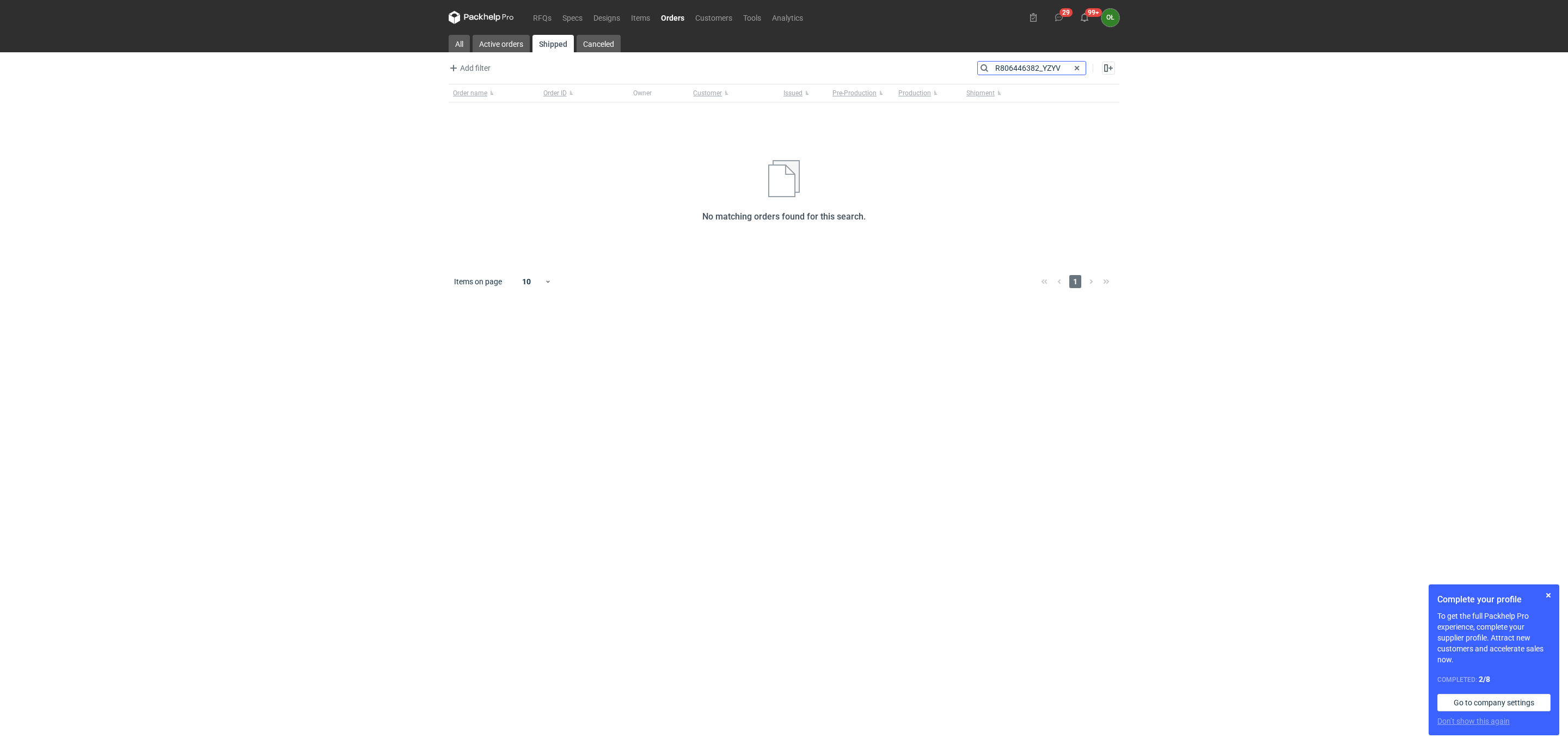
drag, startPoint x: 1063, startPoint y: 67, endPoint x: 1041, endPoint y: 67, distance: 22.0
click at [1041, 67] on input "R806446382_YZYV" at bounding box center [1031, 68] width 108 height 13
type input "R806446382"
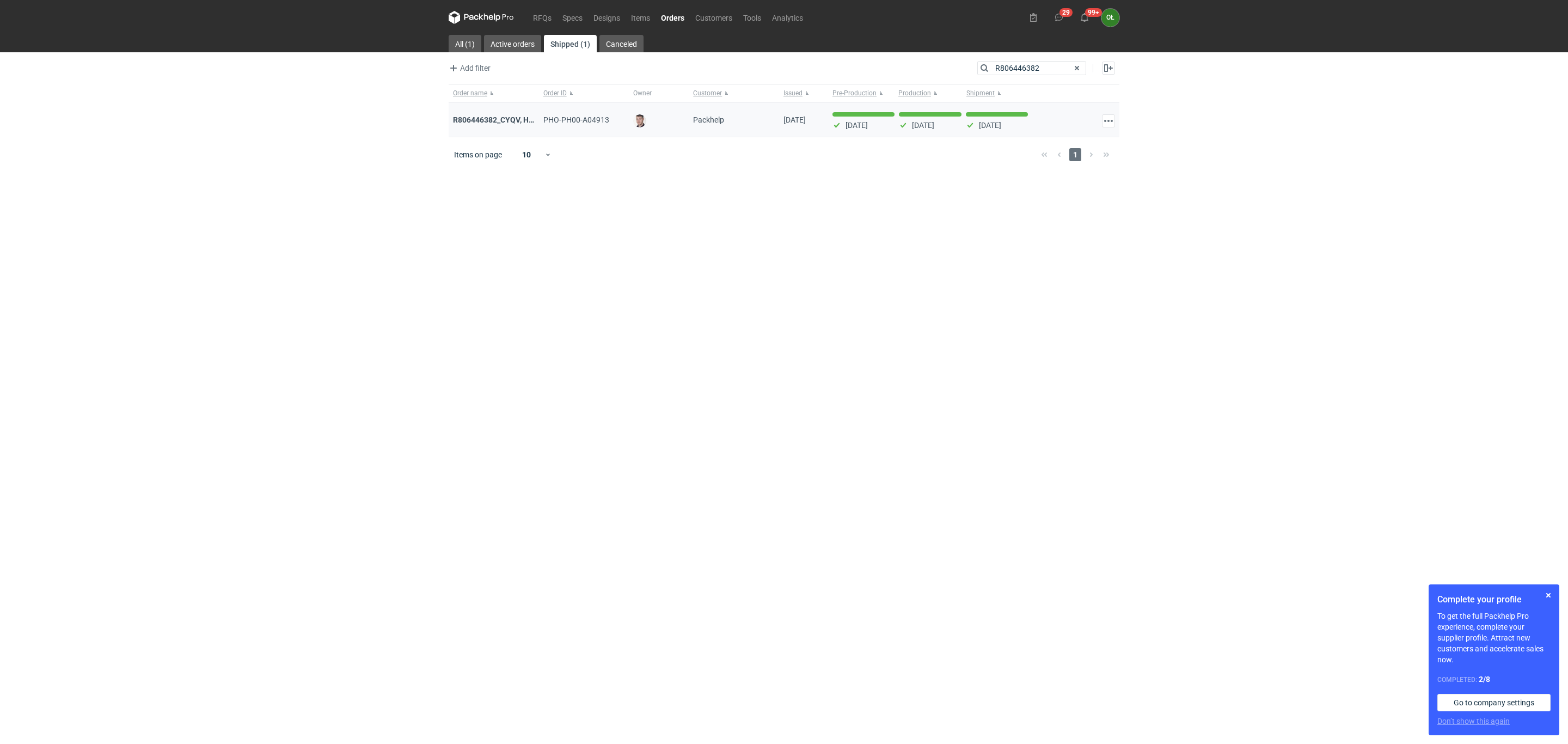
click at [511, 114] on div "R806446382_CYQV, HGMC, BSEG, YZYV, FRMR, QFXF, BYIJ, RPCM, SEPZ" at bounding box center [493, 120] width 90 height 35
click at [514, 121] on strong "R806446382_CYQV, HGMC, BSEG, YZYV, FRMR, QFXF, BYIJ, RPCM, SEPZ" at bounding box center [578, 120] width 249 height 9
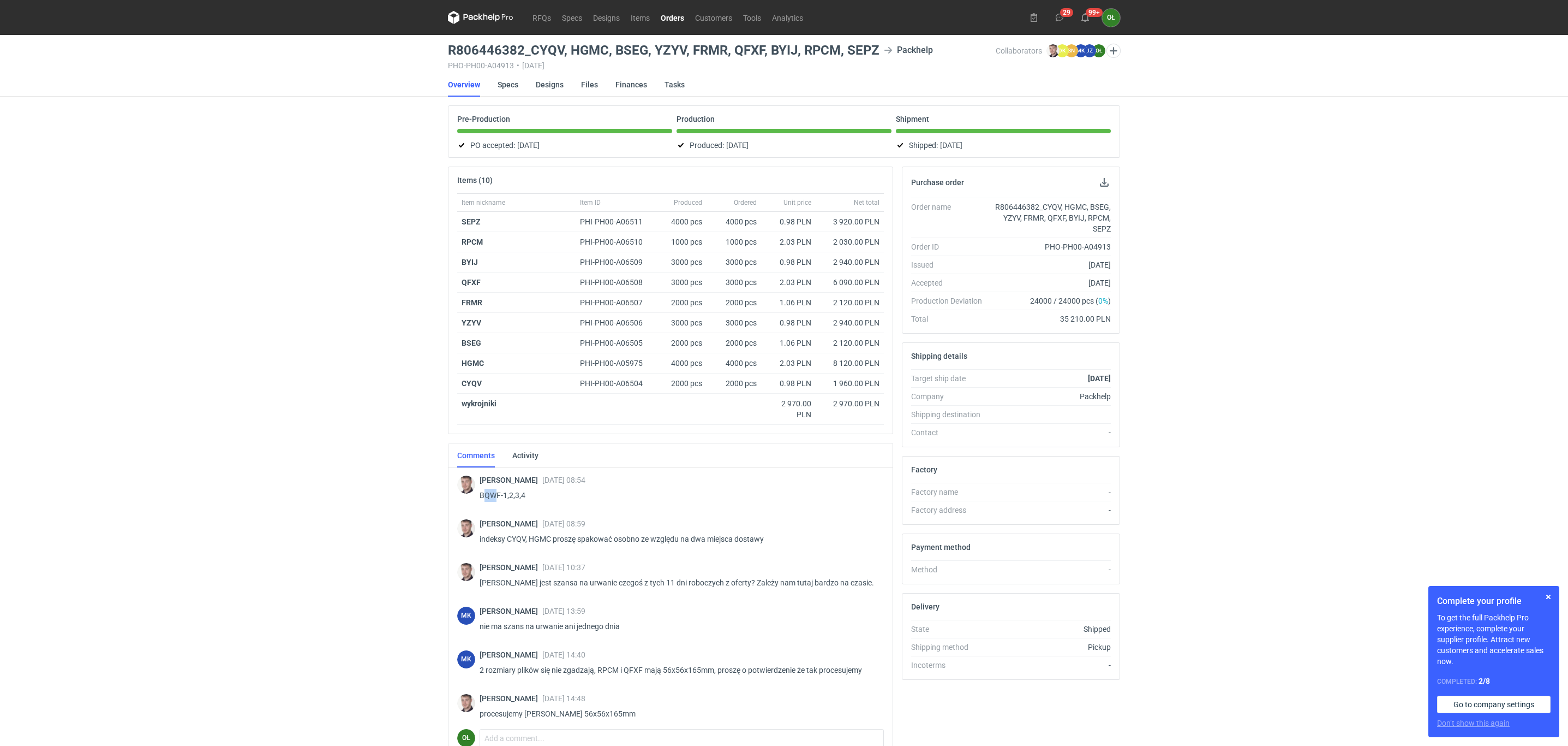
drag, startPoint x: 483, startPoint y: 498, endPoint x: 494, endPoint y: 496, distance: 11.2
click at [494, 496] on p "BQWF-1,2,3,4" at bounding box center [677, 495] width 395 height 13
drag, startPoint x: 482, startPoint y: 498, endPoint x: 501, endPoint y: 496, distance: 19.1
click at [501, 496] on p "BQWF-1,2,3,4" at bounding box center [677, 495] width 395 height 13
copy p "BQWF"
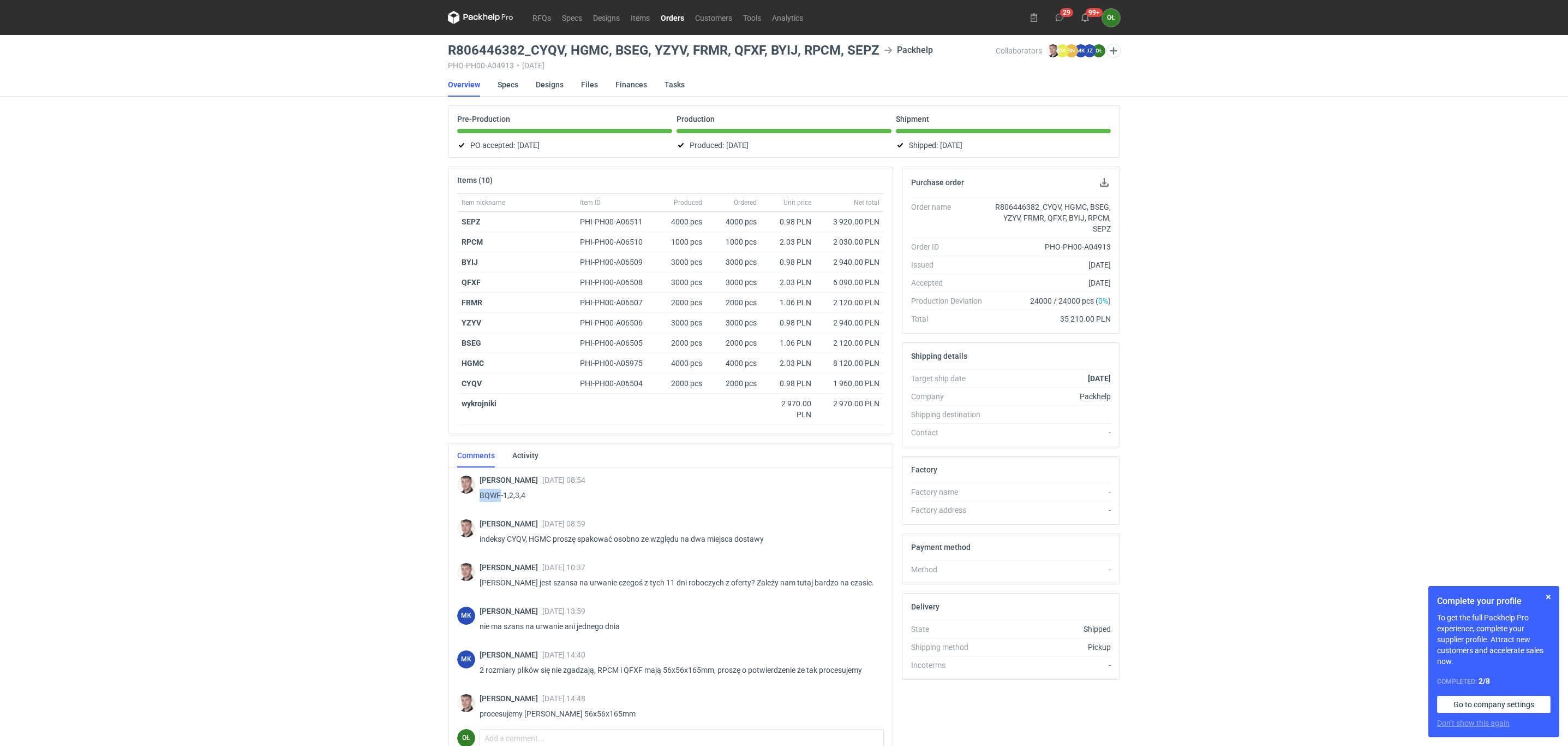
click at [486, 500] on p "BQWF-1,2,3,4" at bounding box center [677, 495] width 395 height 13
drag, startPoint x: 477, startPoint y: 500, endPoint x: 506, endPoint y: 493, distance: 29.8
click at [506, 493] on div "Maciej Sikora 09 Feb 2024 08:54 BQWF-1,2,3,4" at bounding box center [670, 489] width 427 height 47
click at [499, 496] on p "BQWF-1,2,3,4" at bounding box center [677, 495] width 395 height 13
drag, startPoint x: 498, startPoint y: 499, endPoint x: 480, endPoint y: 503, distance: 18.4
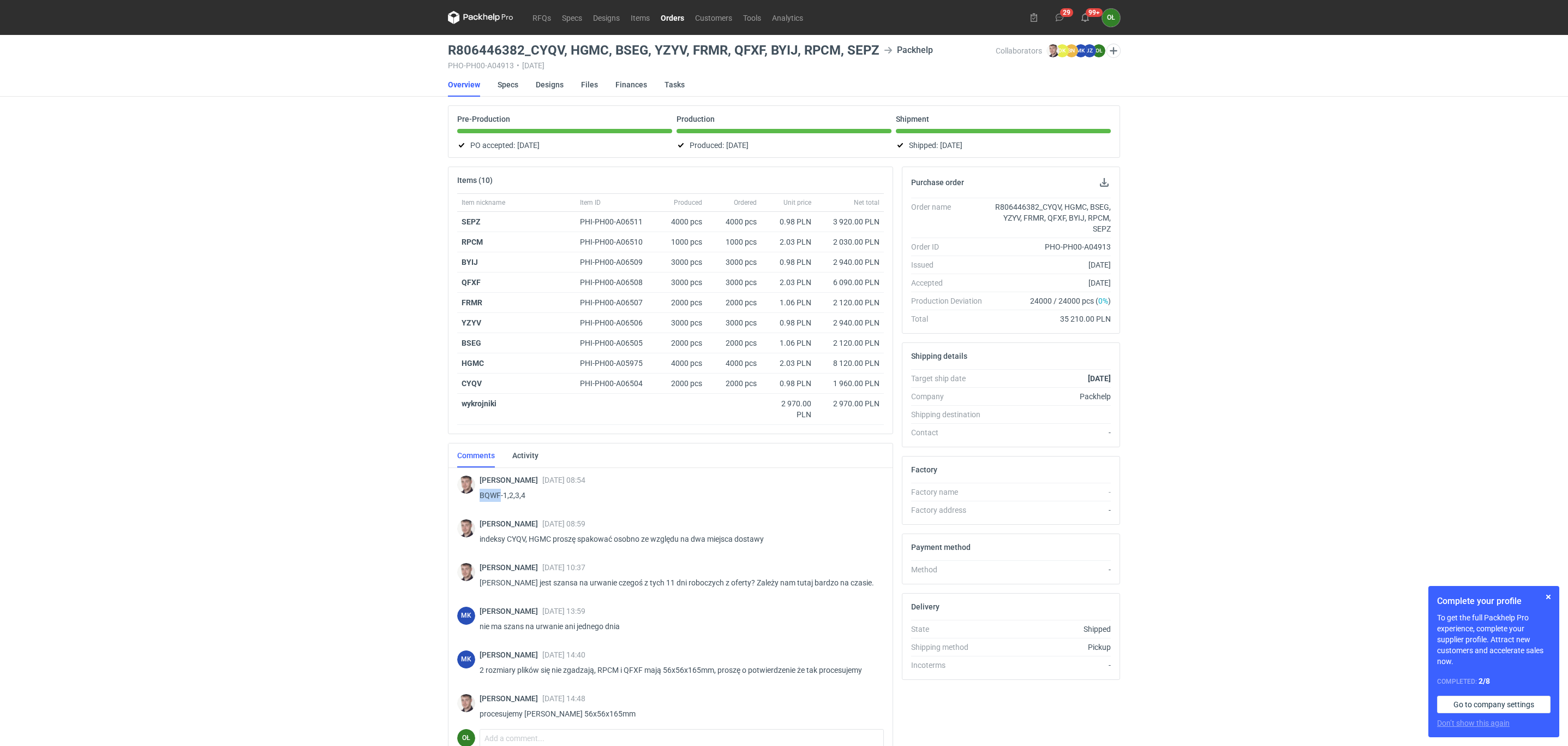
click at [480, 502] on p "BQWF-1,2,3,4" at bounding box center [677, 495] width 395 height 13
copy p "BQWF"
click at [543, 13] on link "RFQs" at bounding box center [542, 17] width 29 height 13
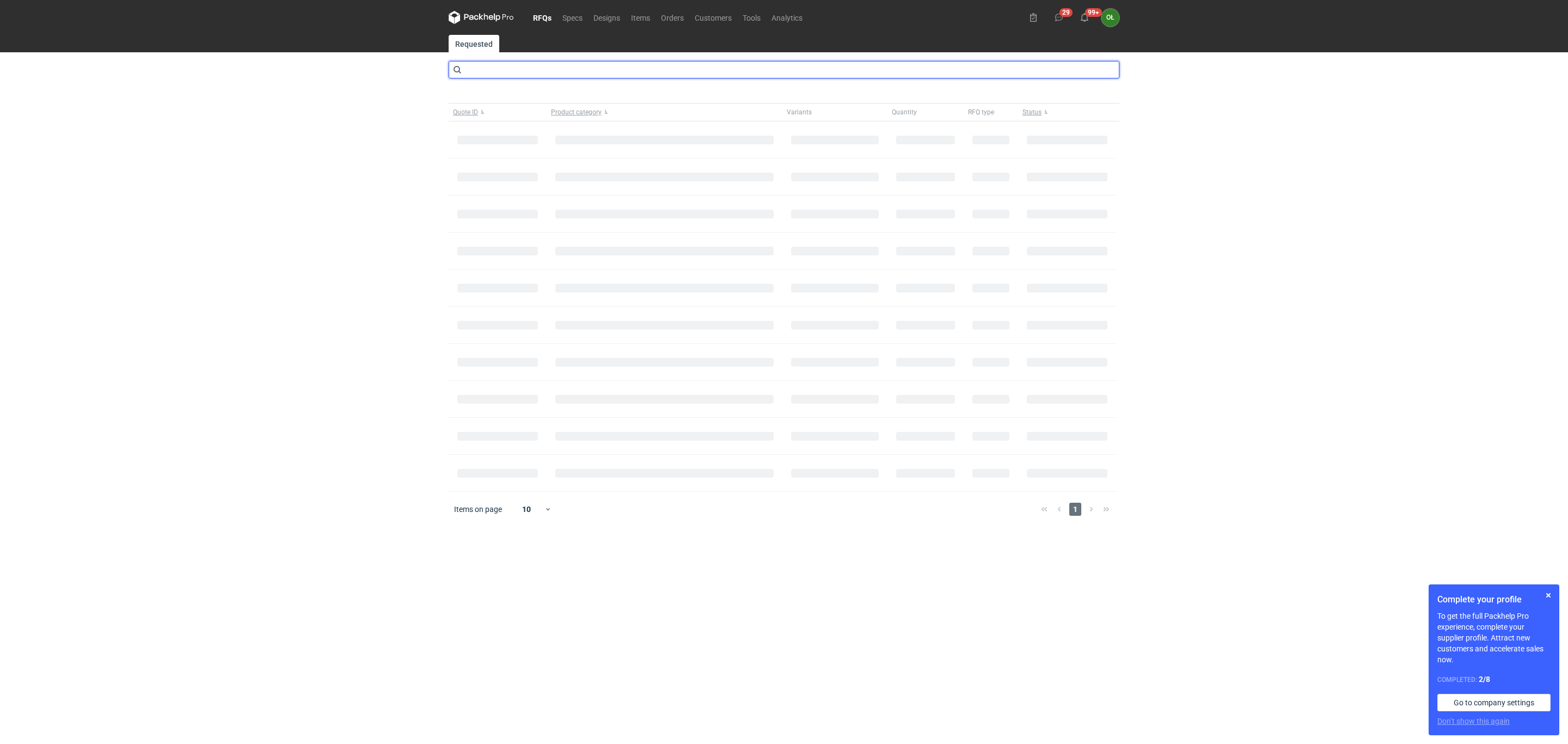
click at [506, 66] on input "text" at bounding box center [784, 69] width 670 height 17
type input "BQWF"
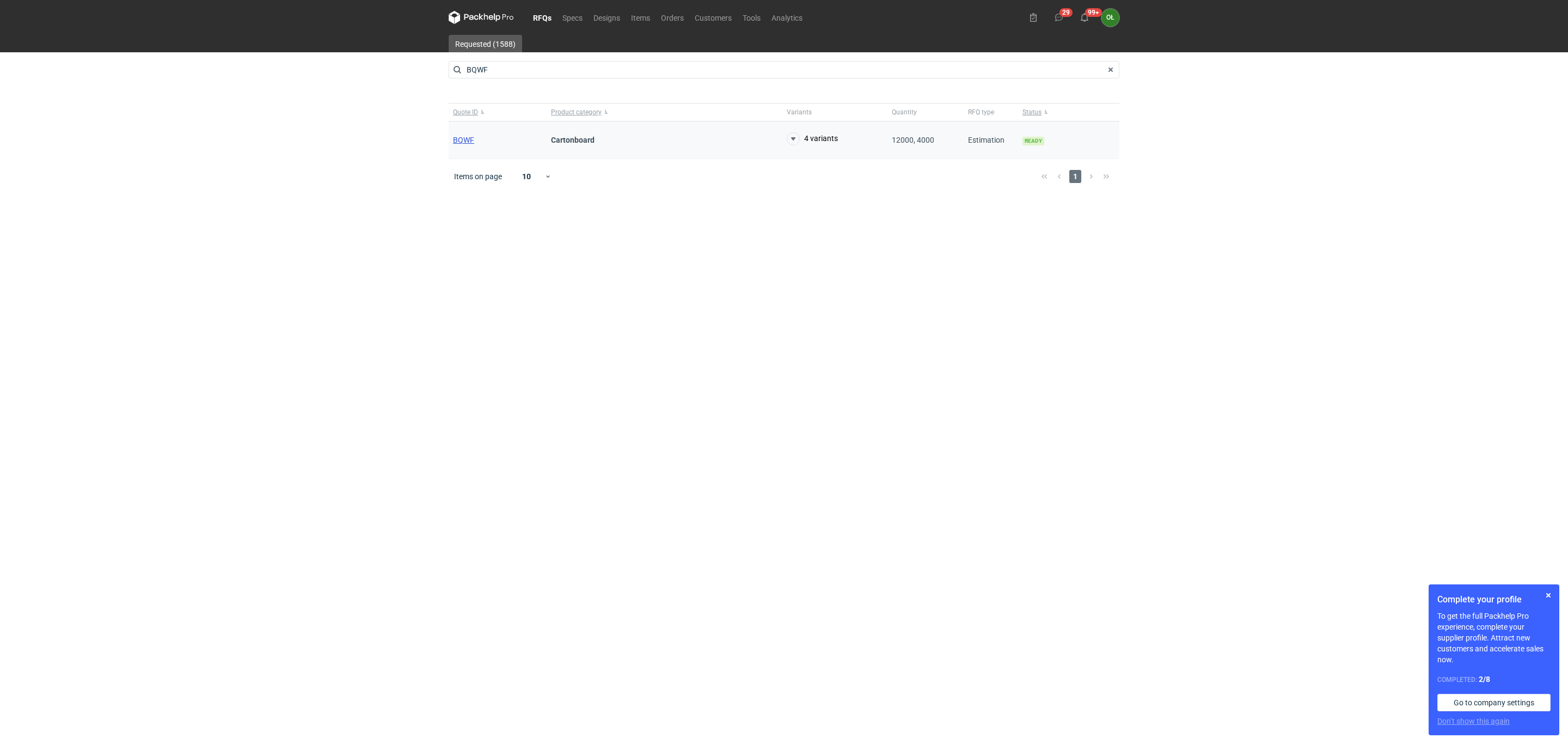
click at [468, 143] on span "BQWF" at bounding box center [463, 140] width 21 height 9
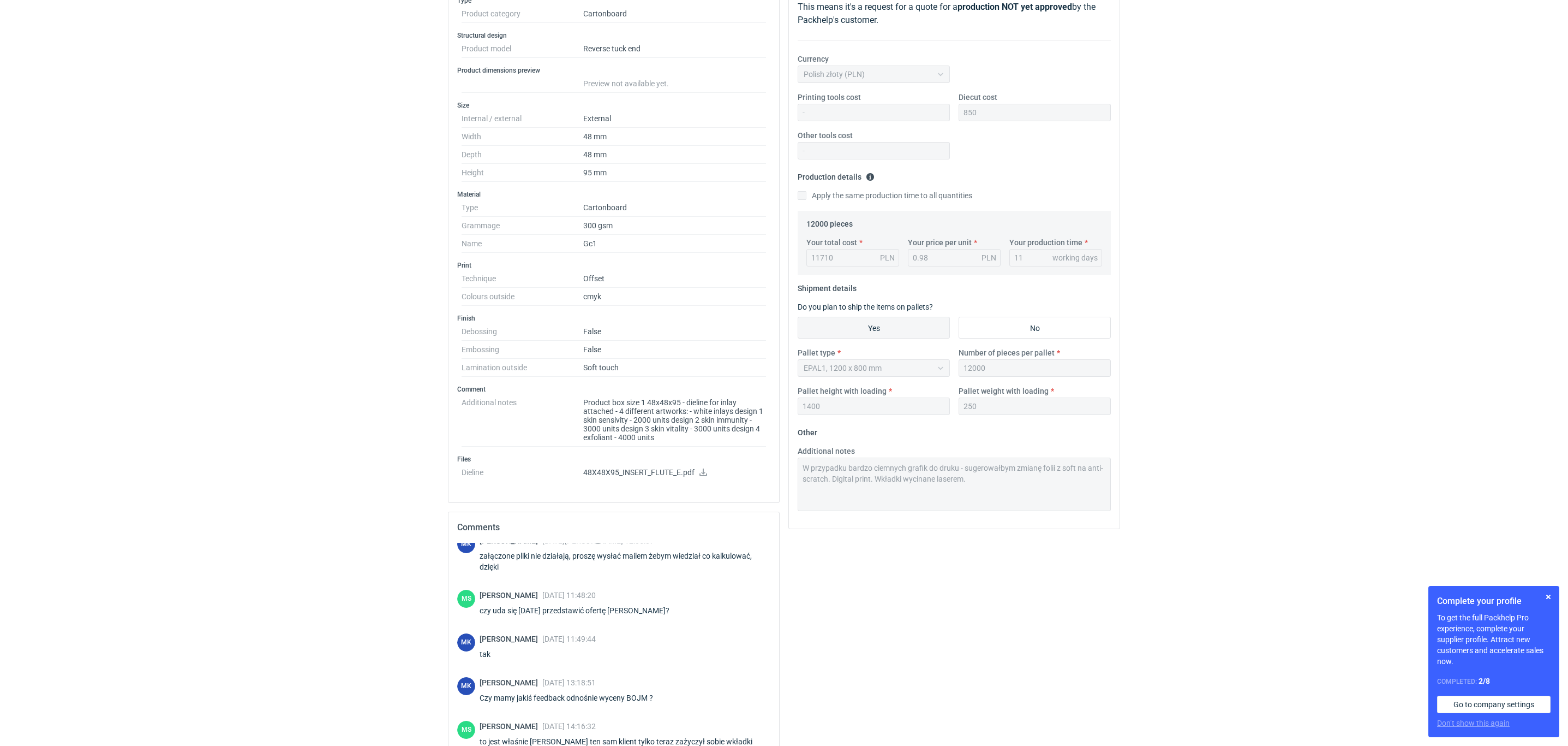
scroll to position [190, 0]
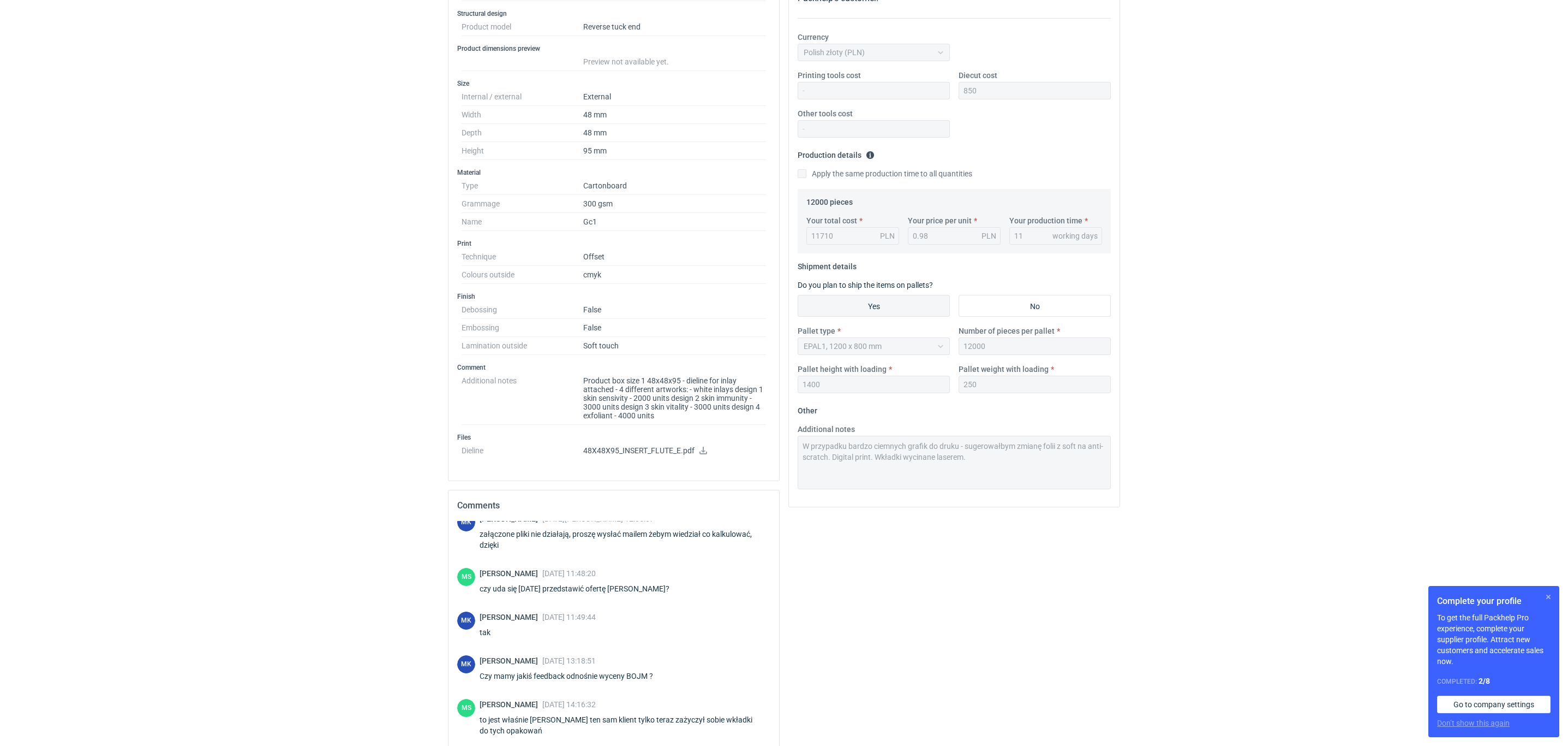
click at [1547, 592] on button "button" at bounding box center [1548, 597] width 13 height 13
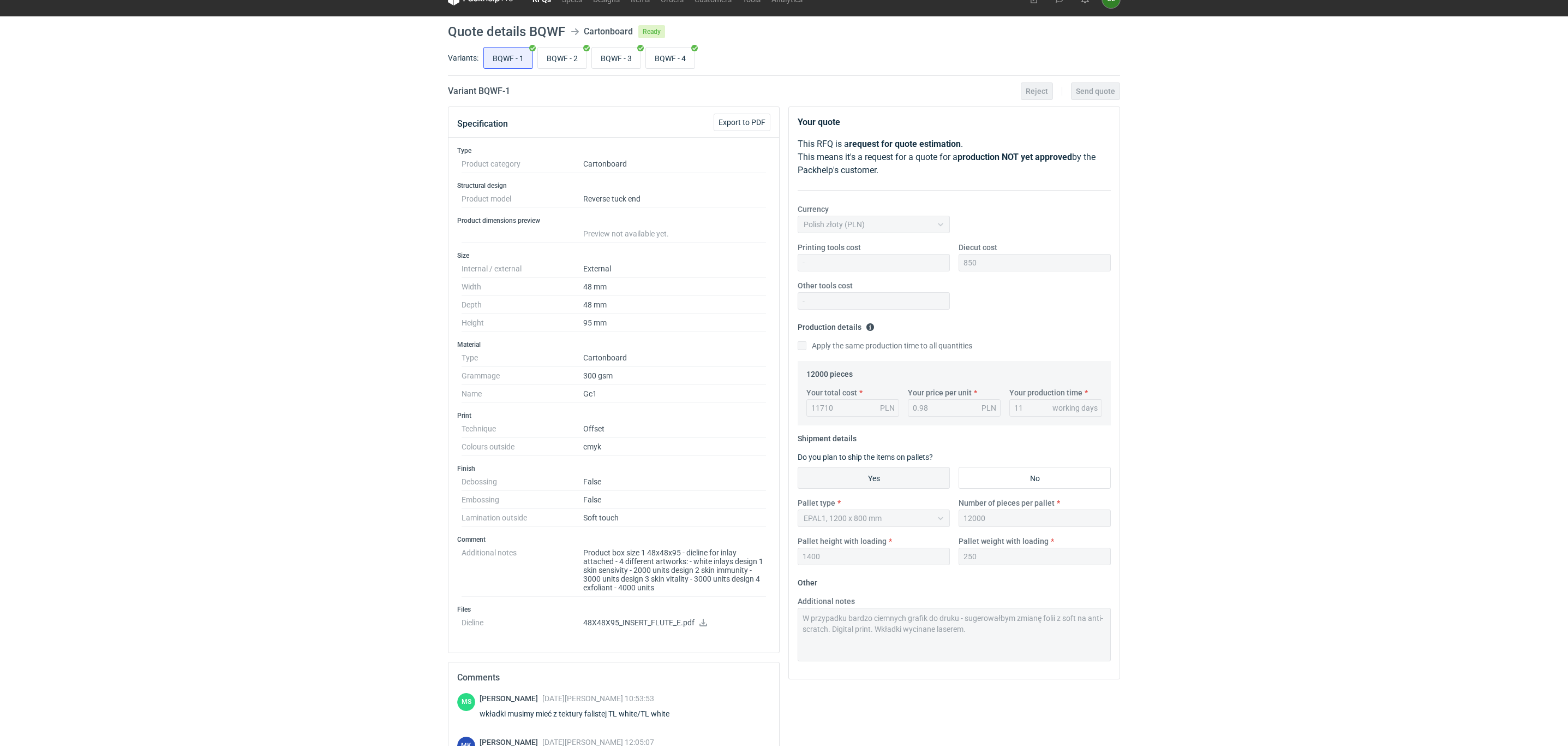
scroll to position [0, 0]
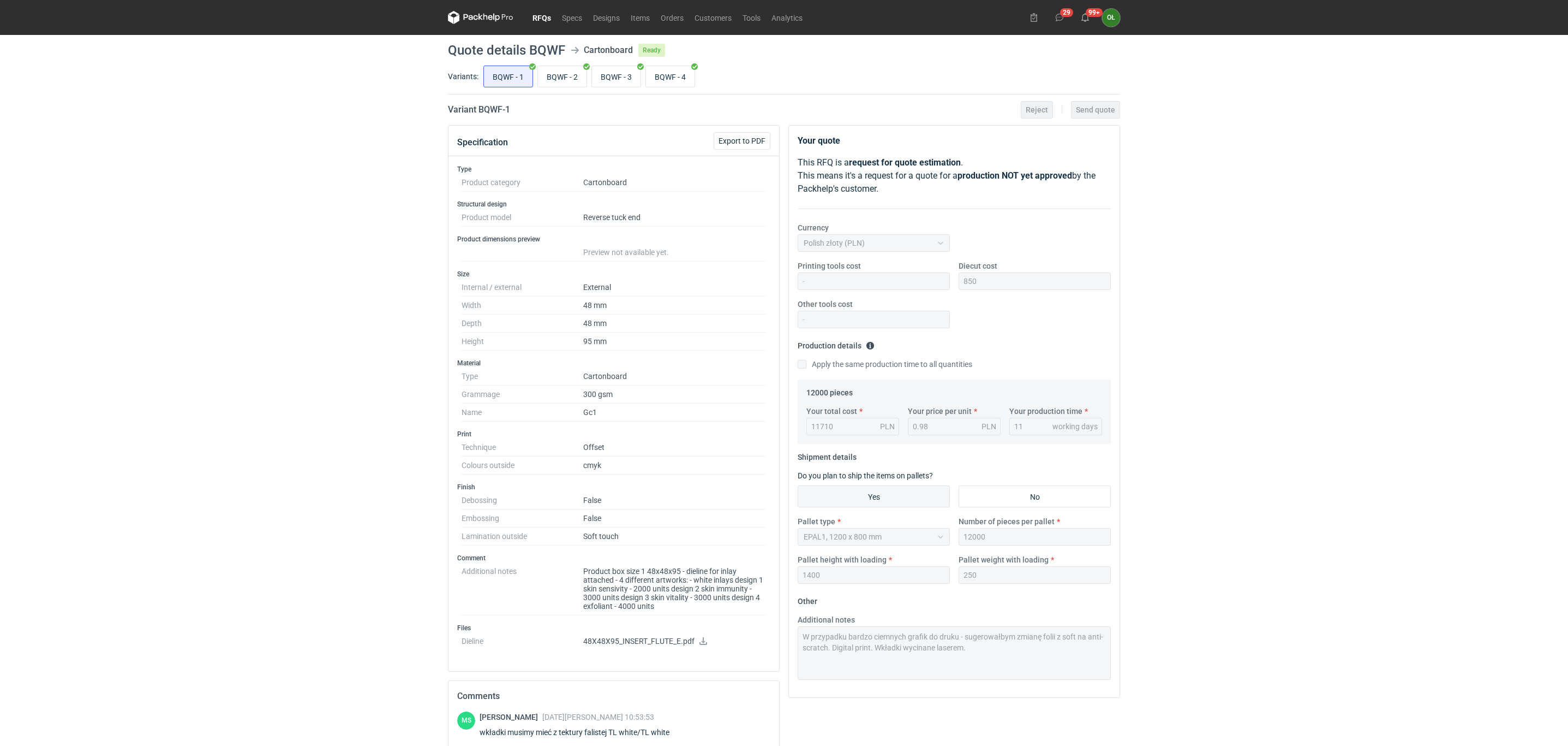
click at [549, 15] on link "RFQs" at bounding box center [542, 17] width 29 height 13
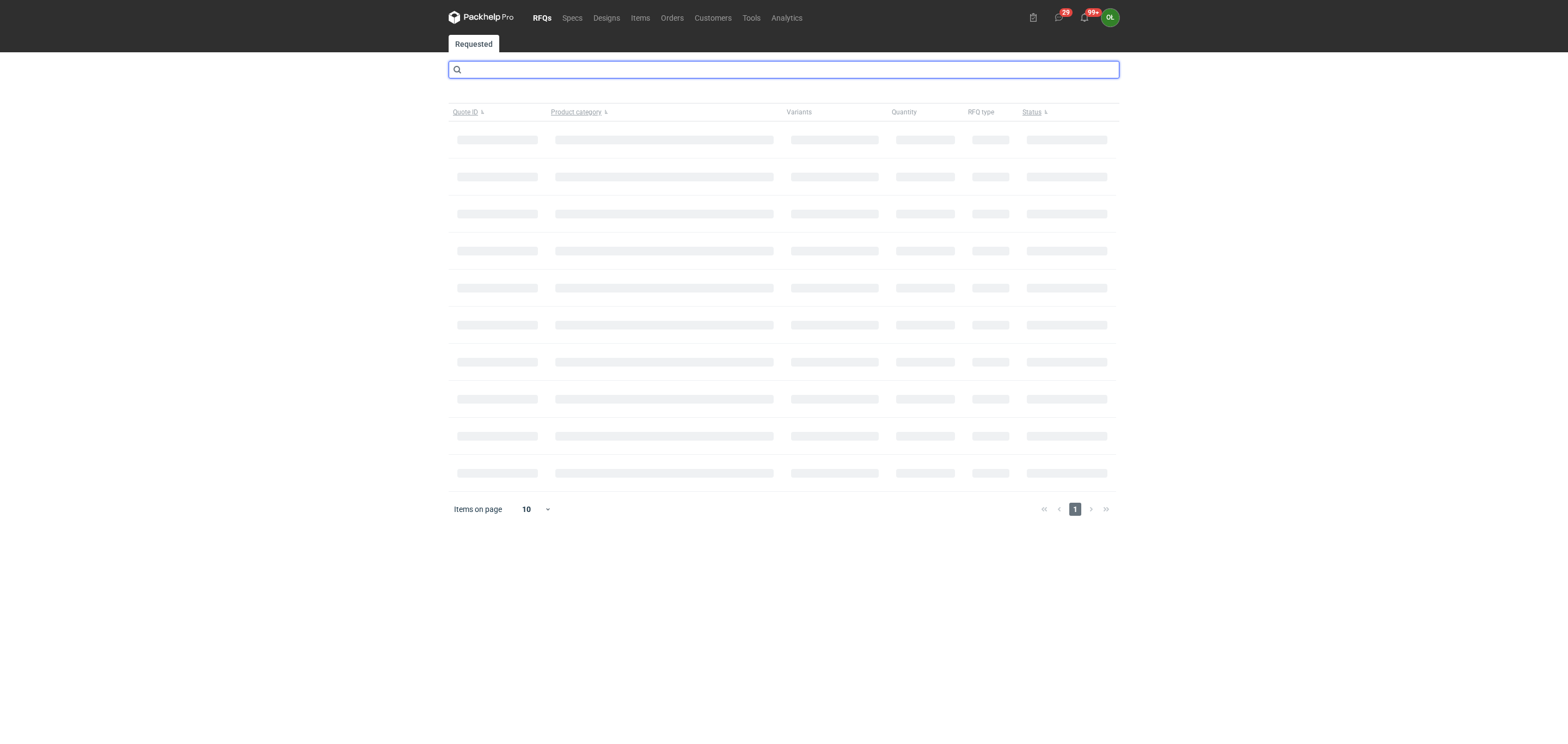
click at [504, 67] on input "text" at bounding box center [784, 69] width 670 height 17
type input "bzmi"
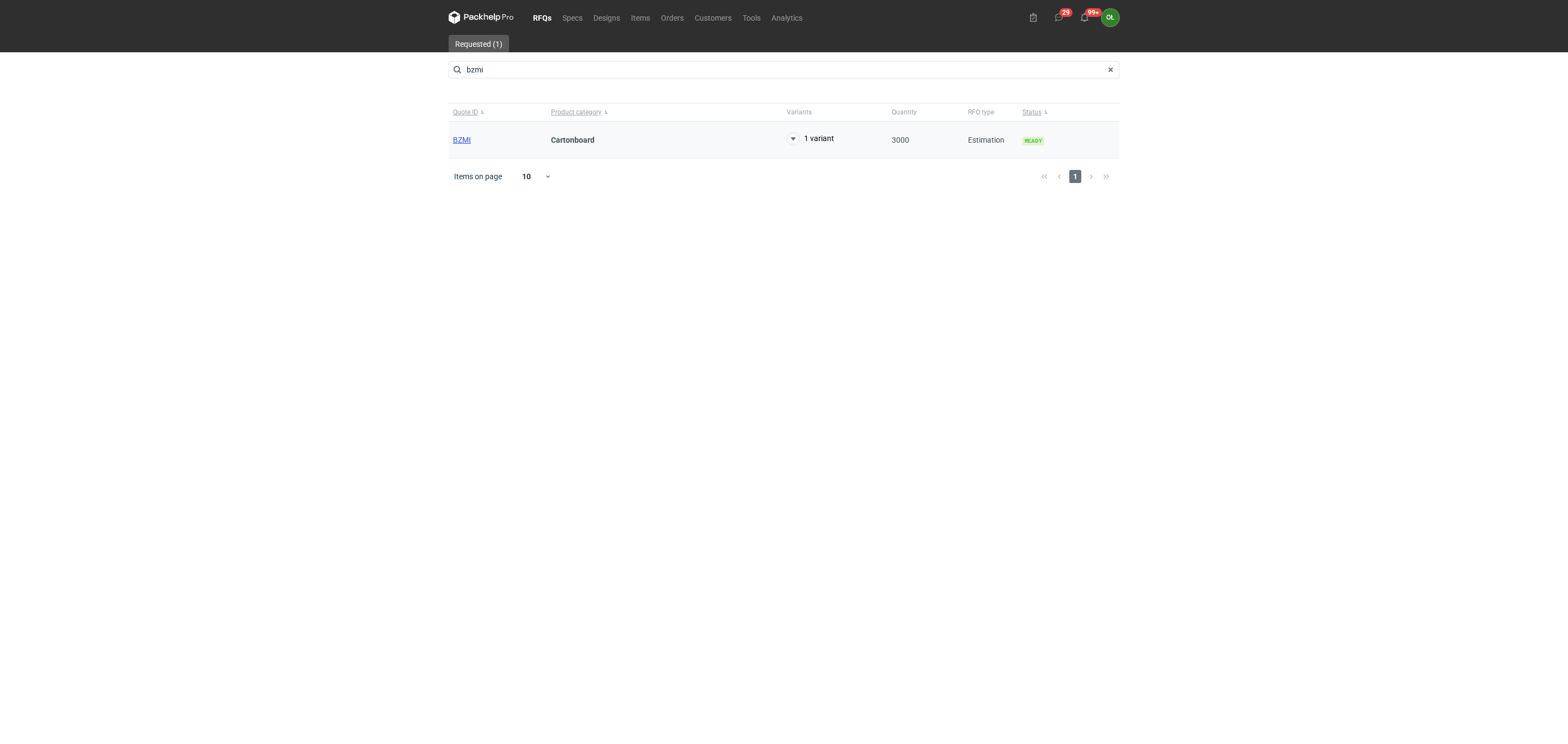
click at [462, 141] on span "BZMI" at bounding box center [462, 140] width 18 height 9
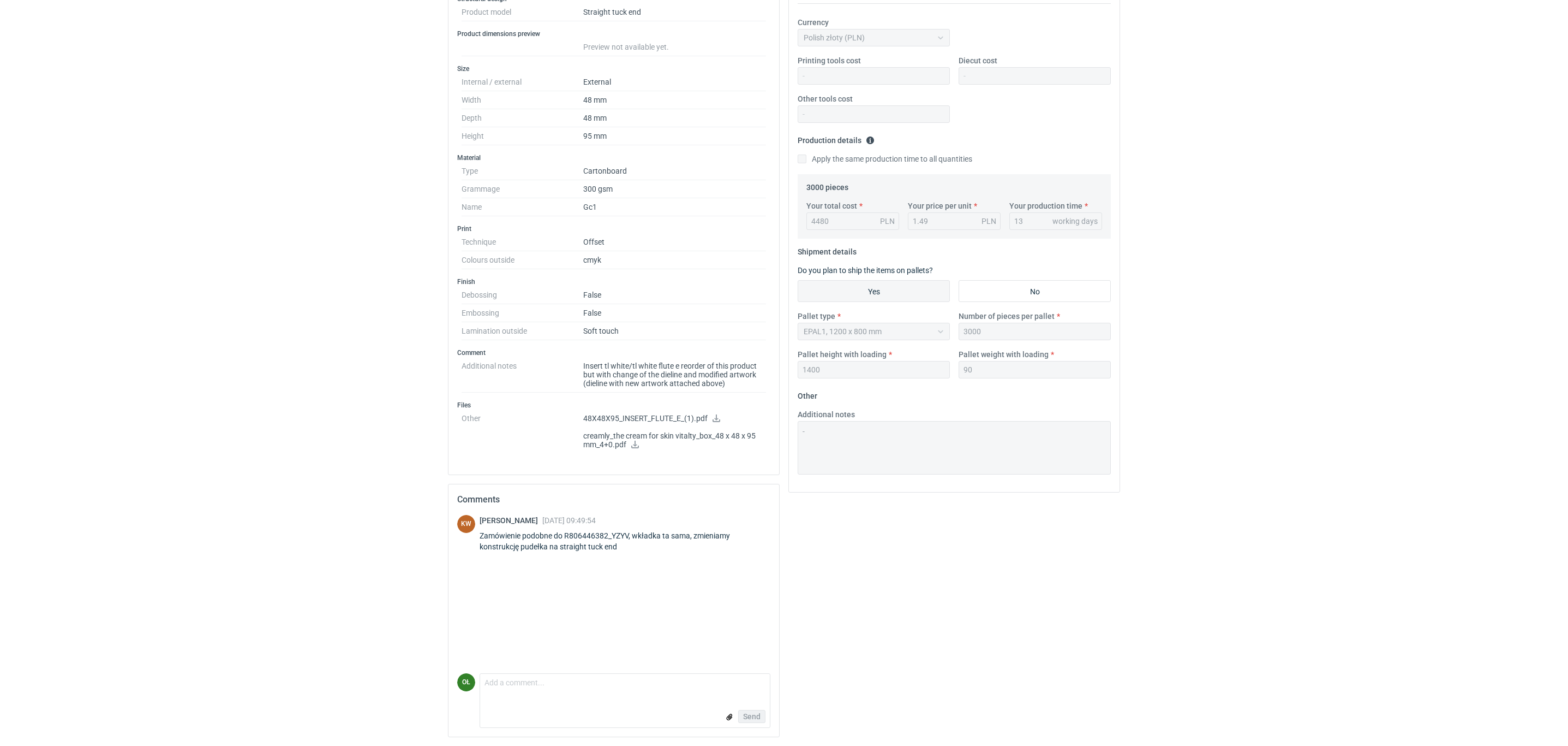
scroll to position [211, 0]
drag, startPoint x: 614, startPoint y: 536, endPoint x: 629, endPoint y: 532, distance: 15.5
click at [629, 532] on div "Zamówienie podobne do R806446382_YZYV, wkładka ta sama, zmieniamy konstrukcję p…" at bounding box center [625, 541] width 290 height 22
copy div "YZYV"
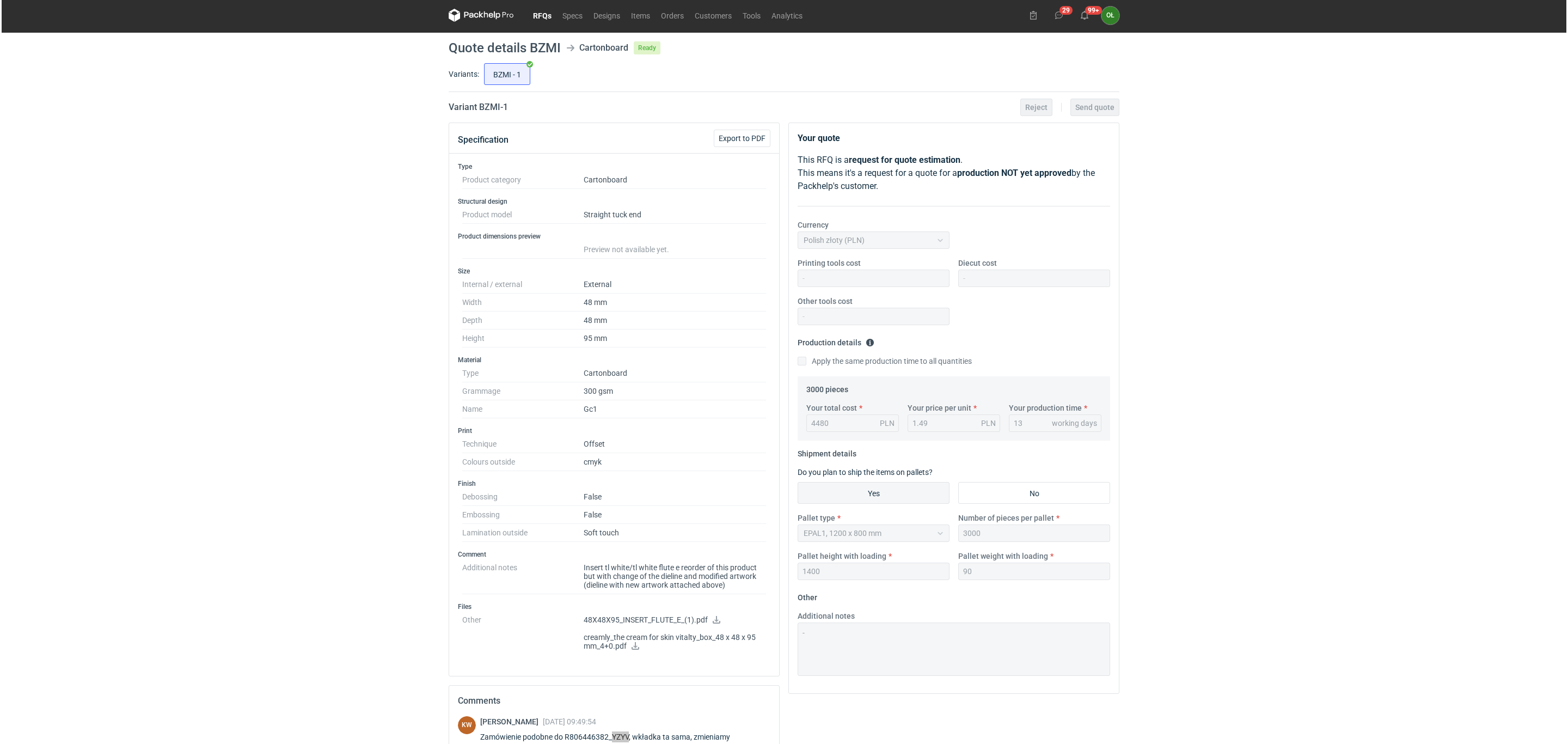
scroll to position [0, 0]
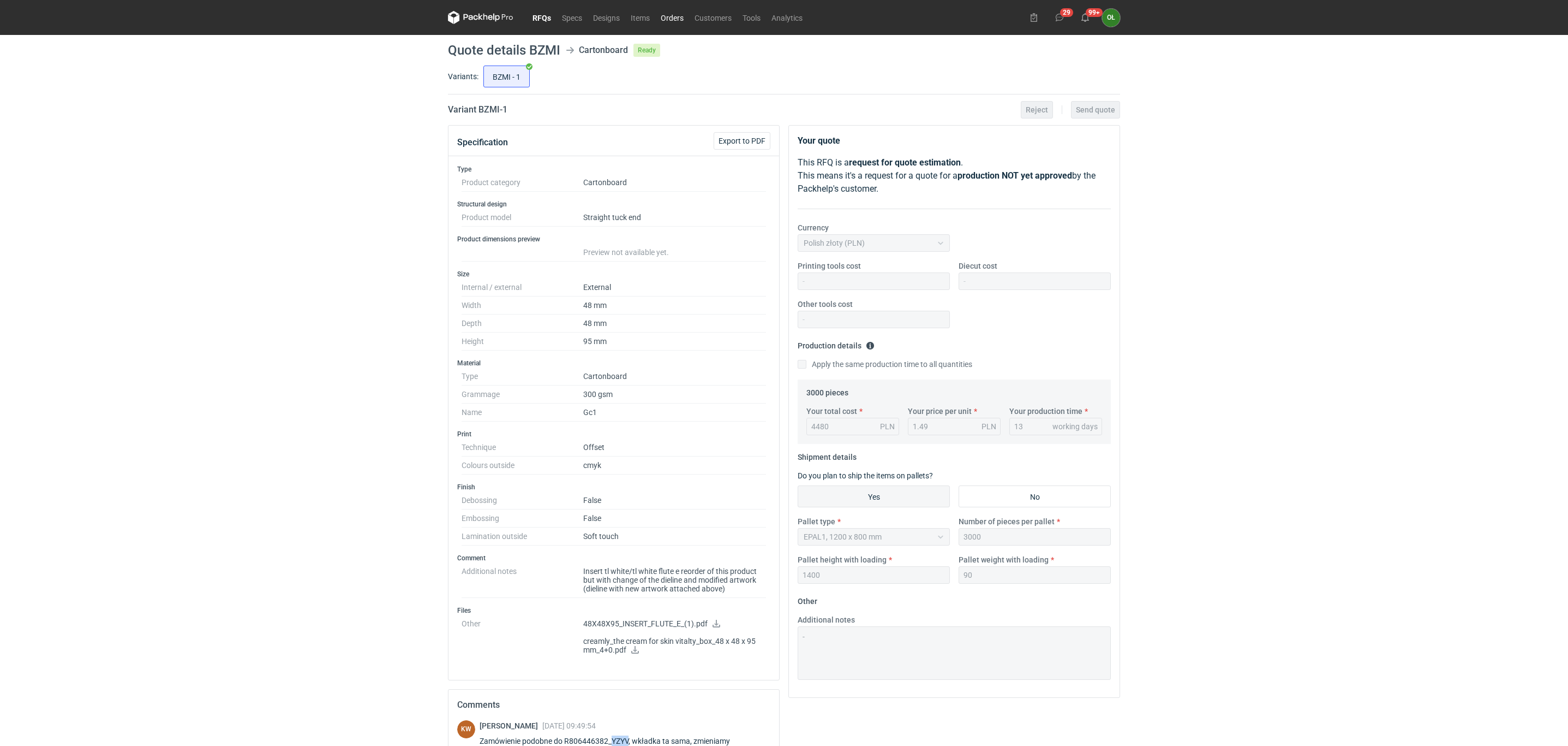
click at [673, 18] on link "Orders" at bounding box center [672, 17] width 34 height 13
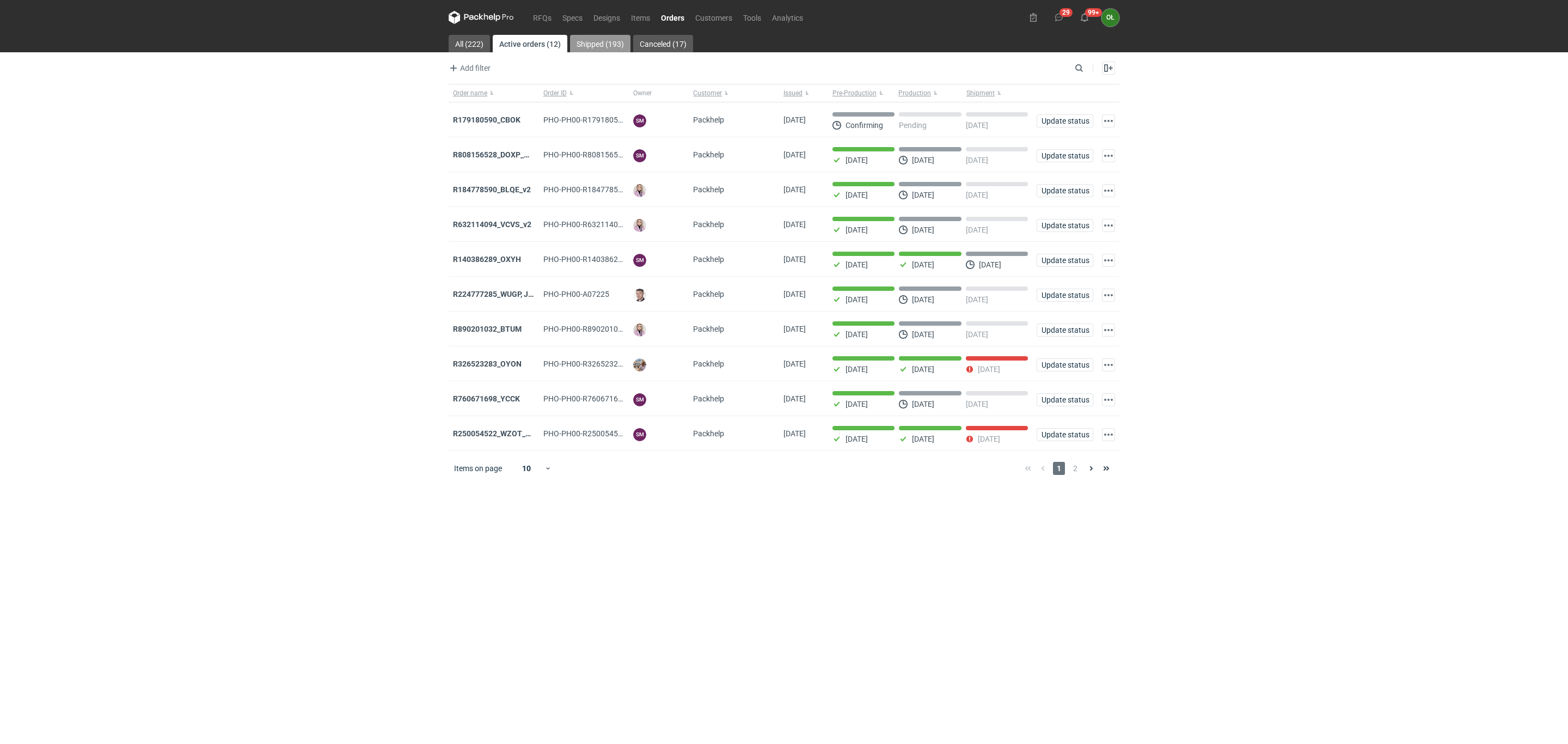
click at [611, 36] on link "Shipped (193)" at bounding box center [600, 43] width 61 height 17
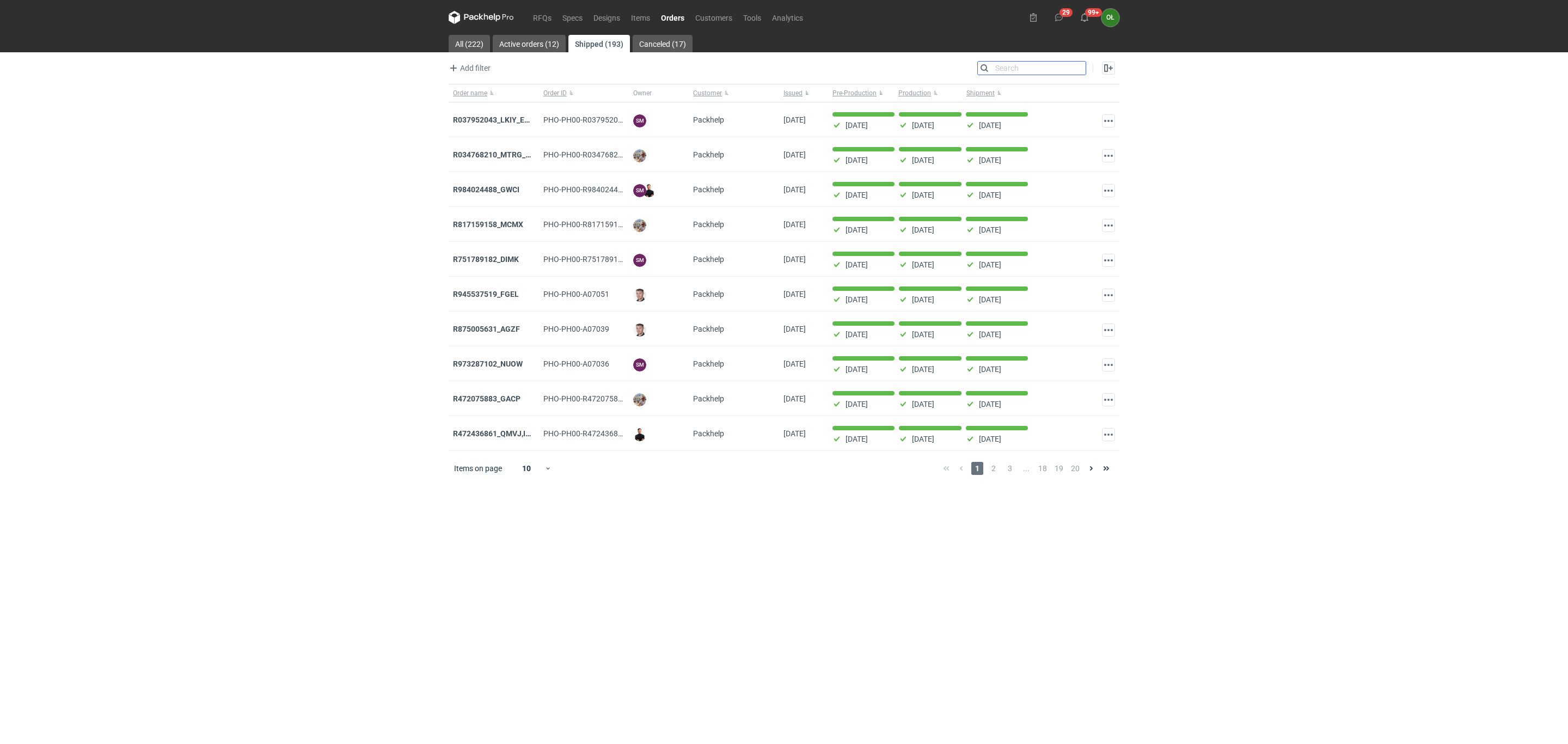
click at [1082, 72] on input "Search" at bounding box center [1031, 68] width 108 height 13
type input "duiy"
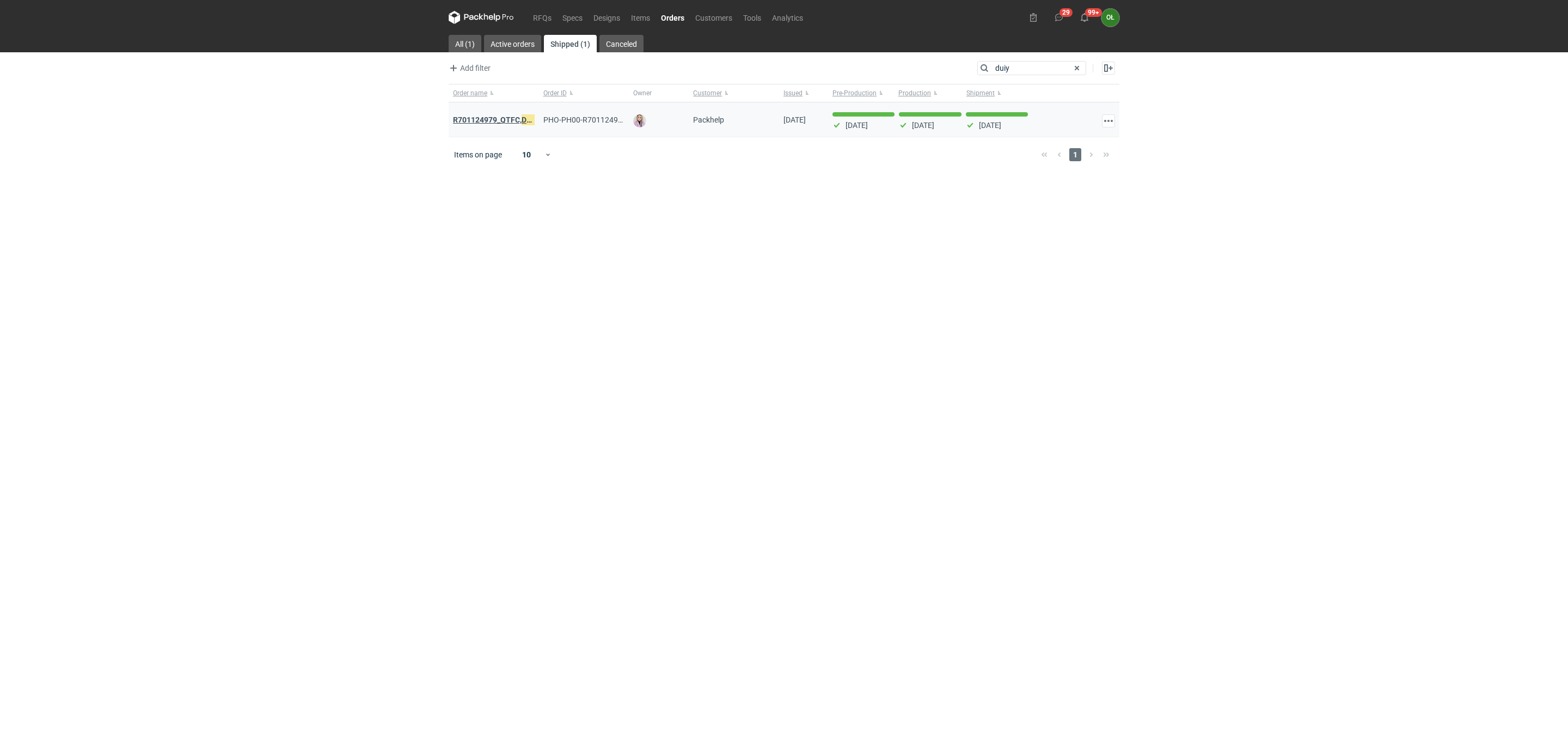
click at [510, 121] on strong "R701124979_QTFC, DUIY" at bounding box center [496, 119] width 85 height 12
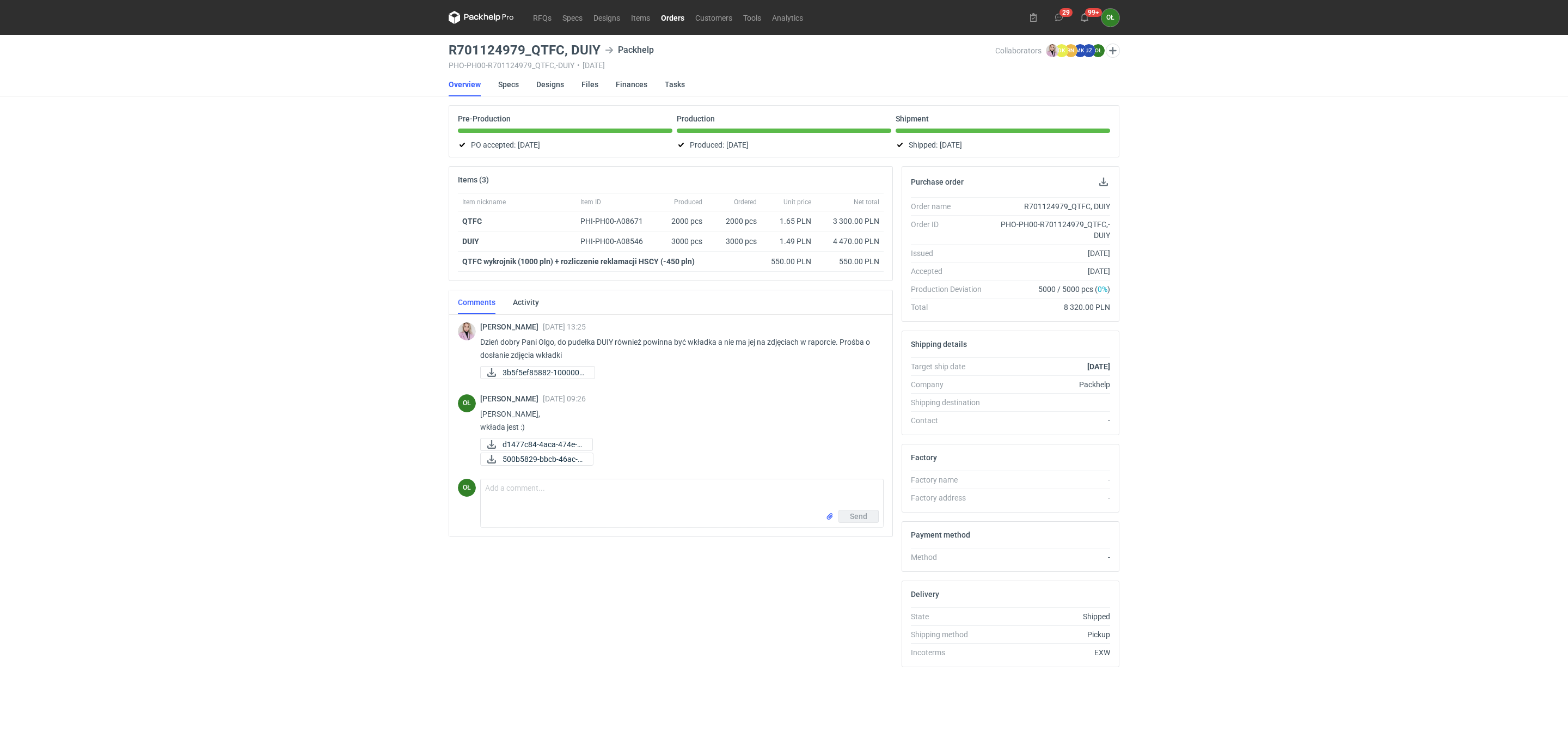
click at [680, 12] on link "Orders" at bounding box center [672, 17] width 35 height 13
drag, startPoint x: 831, startPoint y: 242, endPoint x: 854, endPoint y: 240, distance: 23.1
click at [854, 240] on div "4 470.00 PLN" at bounding box center [849, 241] width 59 height 11
copy div "4 470."
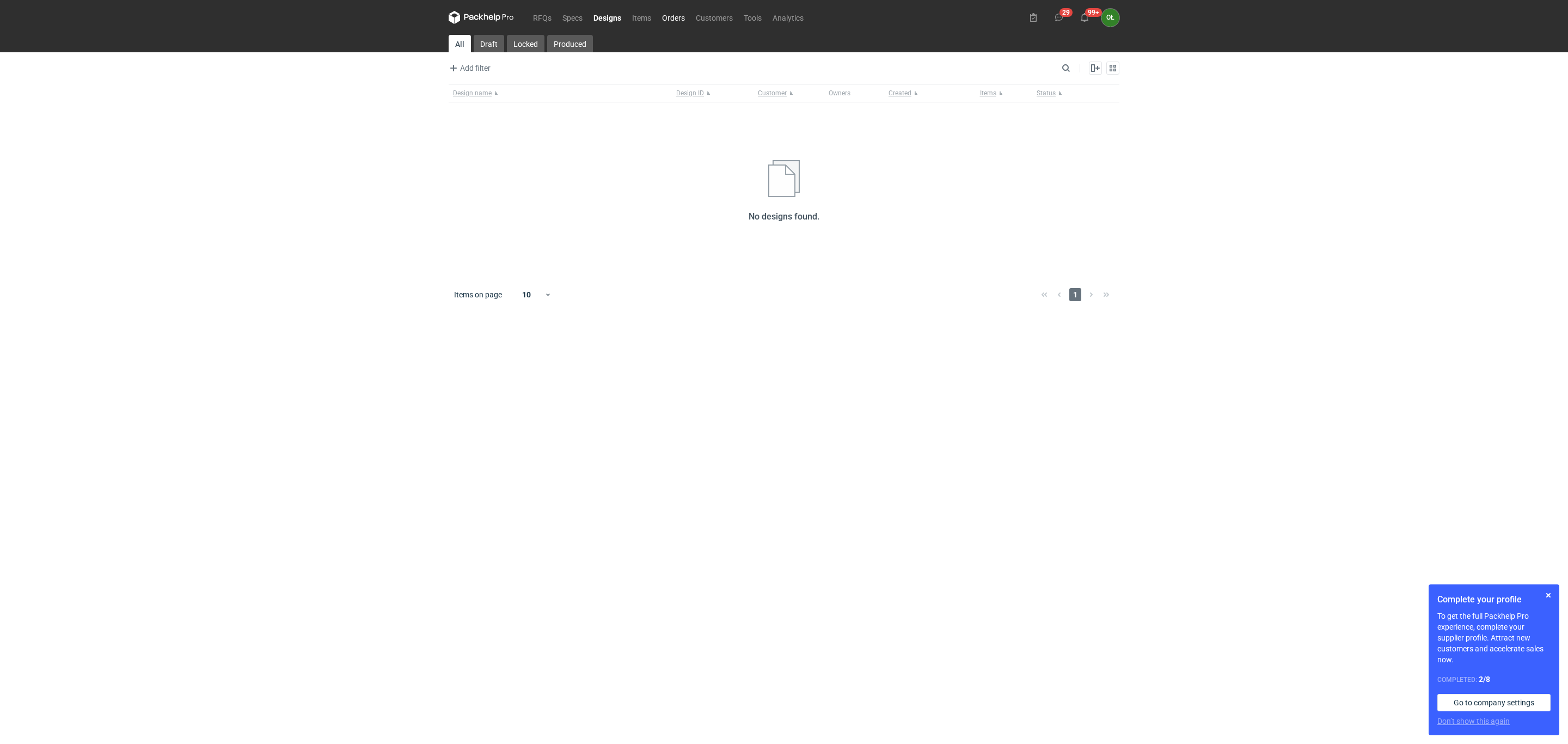
click at [681, 14] on link "Orders" at bounding box center [673, 17] width 34 height 13
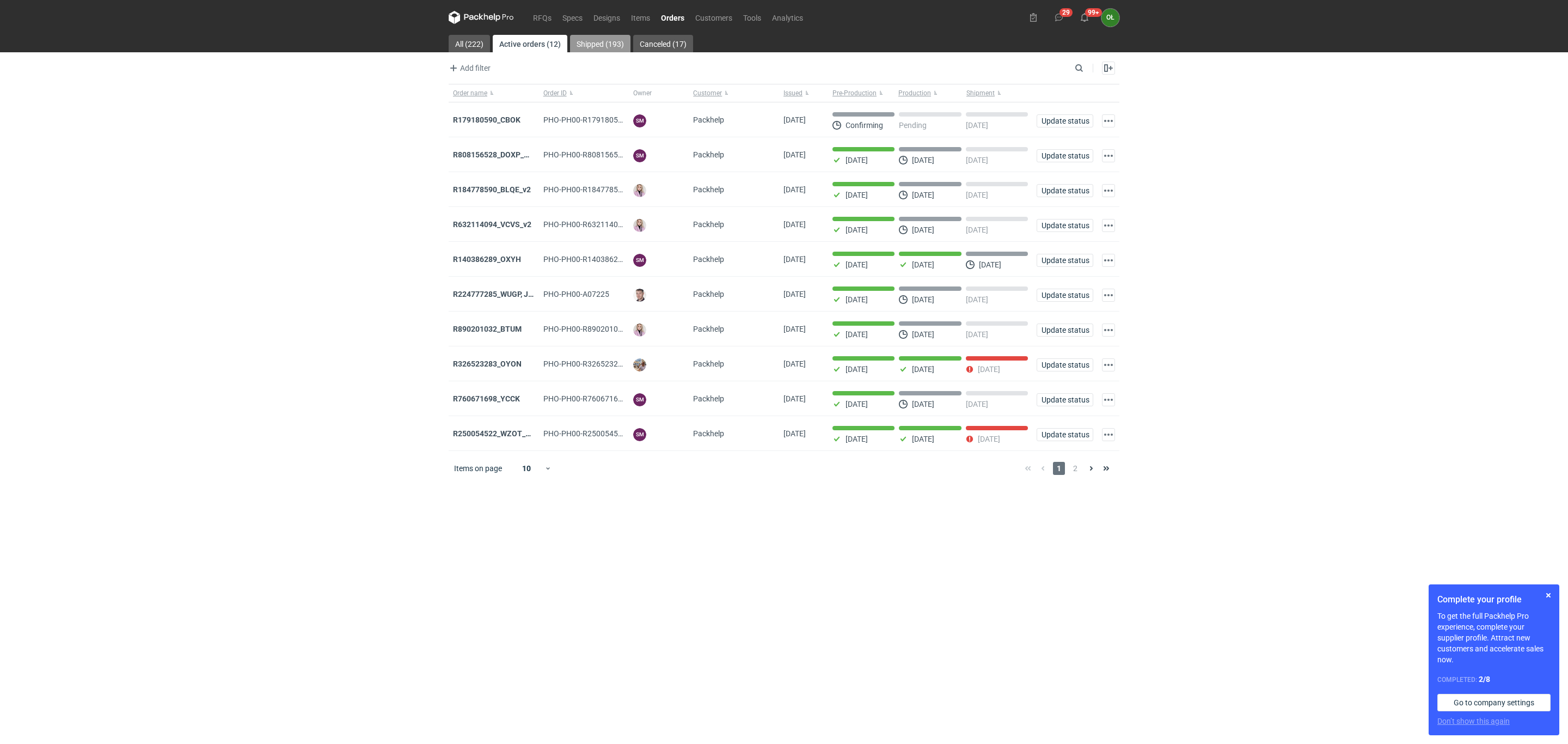
click at [614, 42] on link "Shipped (193)" at bounding box center [600, 43] width 61 height 17
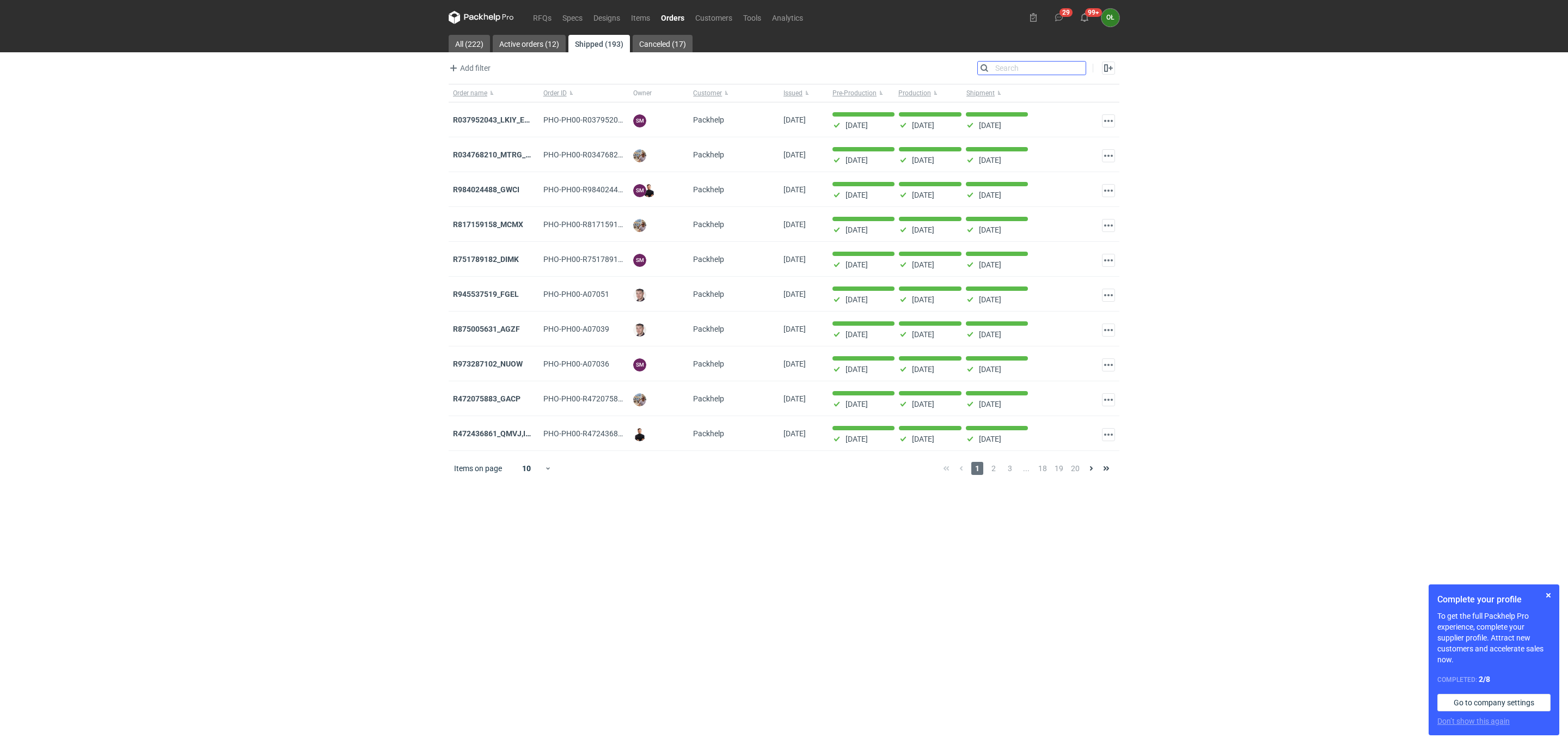
click at [1078, 71] on input "Search" at bounding box center [1031, 68] width 108 height 13
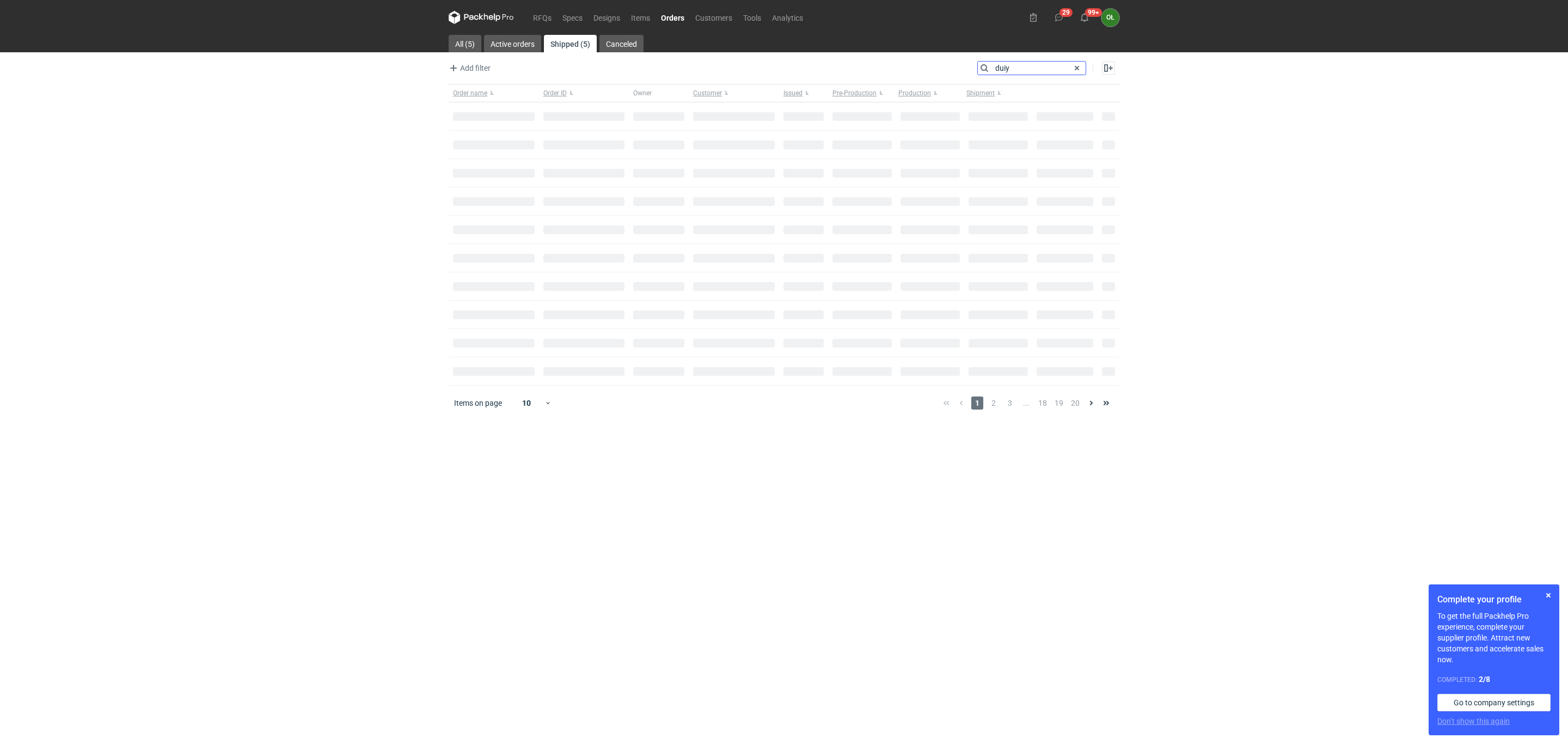
type input "duiy"
click at [483, 106] on div "R701124979_QTFC, DUIY" at bounding box center [493, 120] width 90 height 35
click at [491, 116] on strong "R701124979_QTFC, DUIY" at bounding box center [497, 120] width 87 height 9
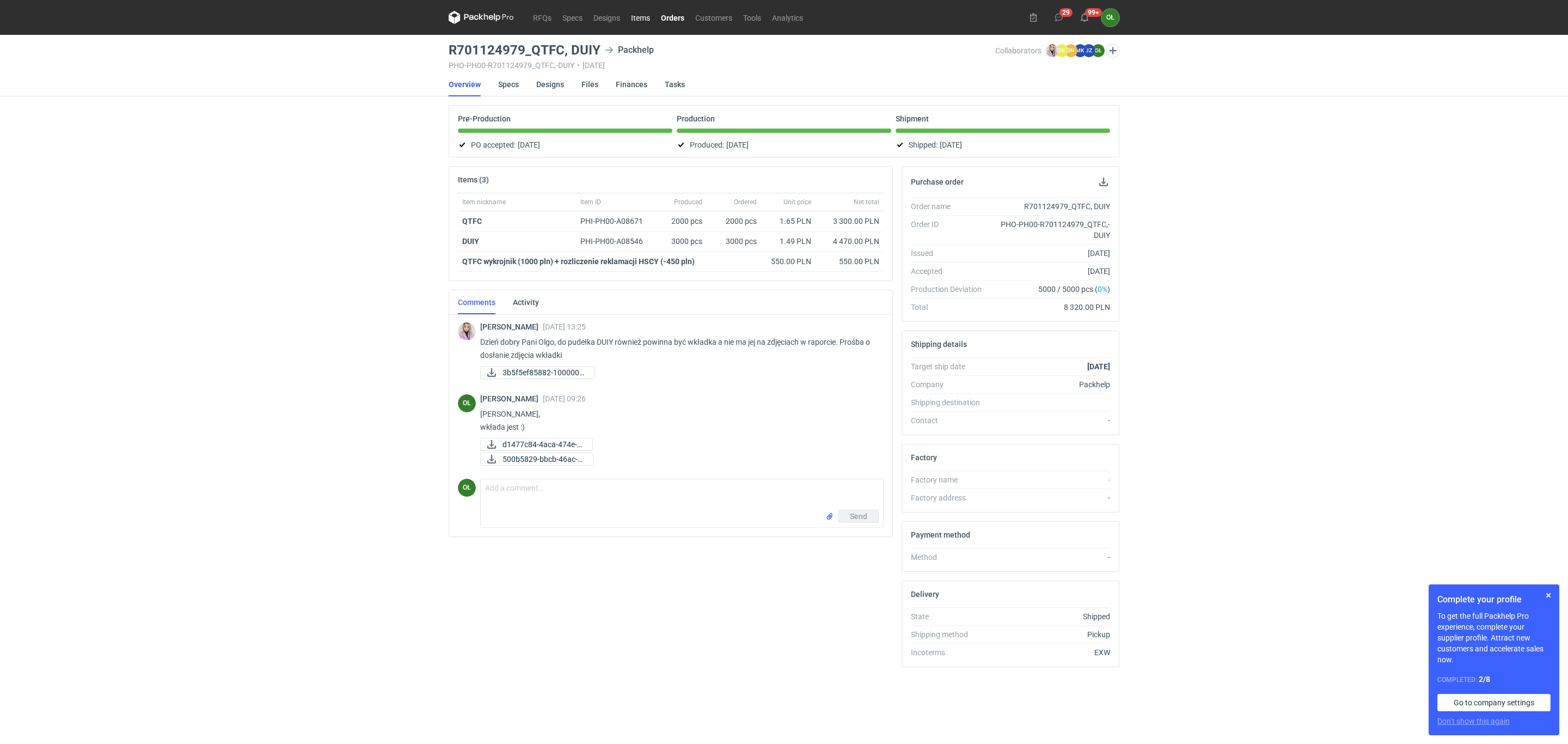
click at [632, 12] on link "Items" at bounding box center [640, 17] width 30 height 13
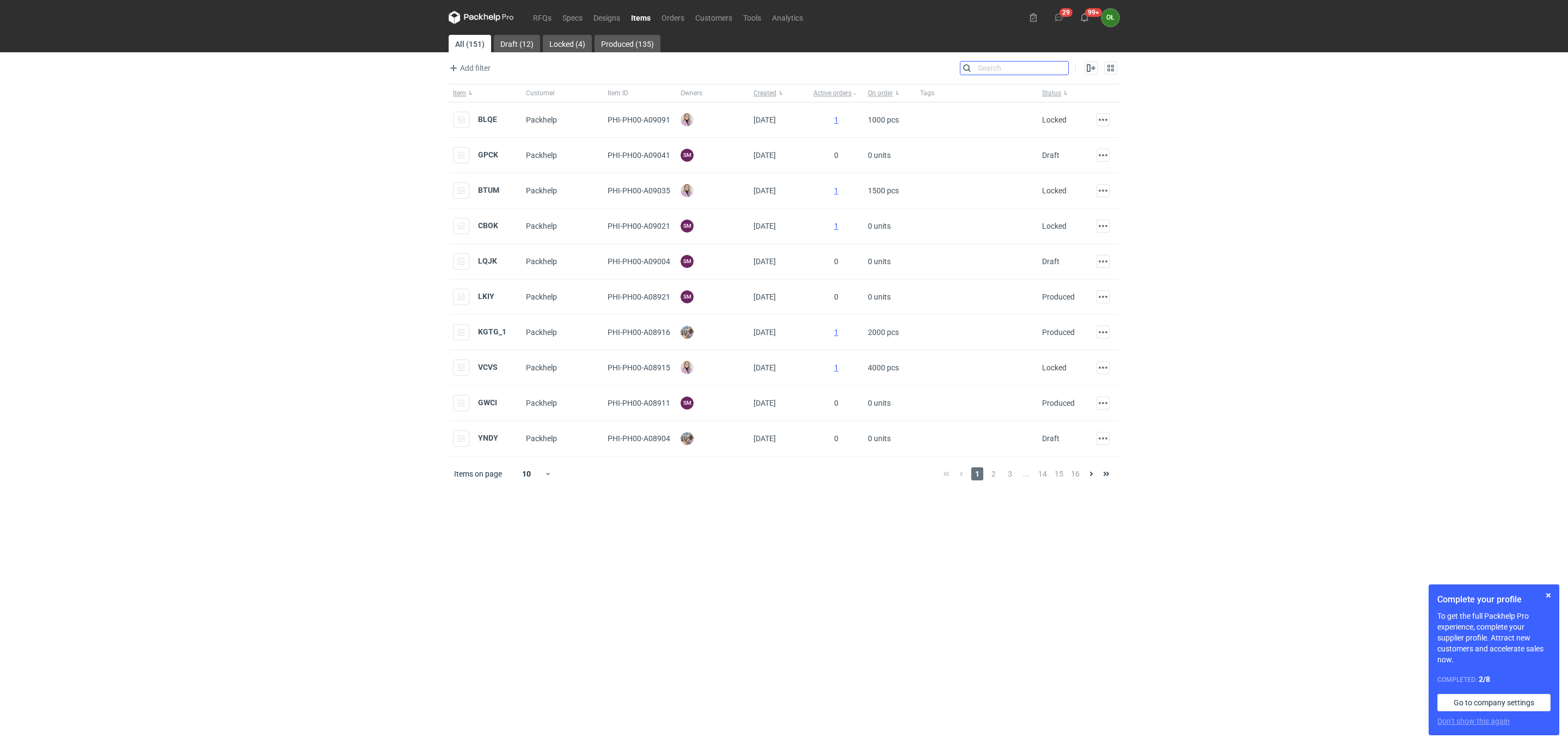
click at [1061, 65] on input "Search" at bounding box center [1014, 68] width 108 height 13
type input "duiy"
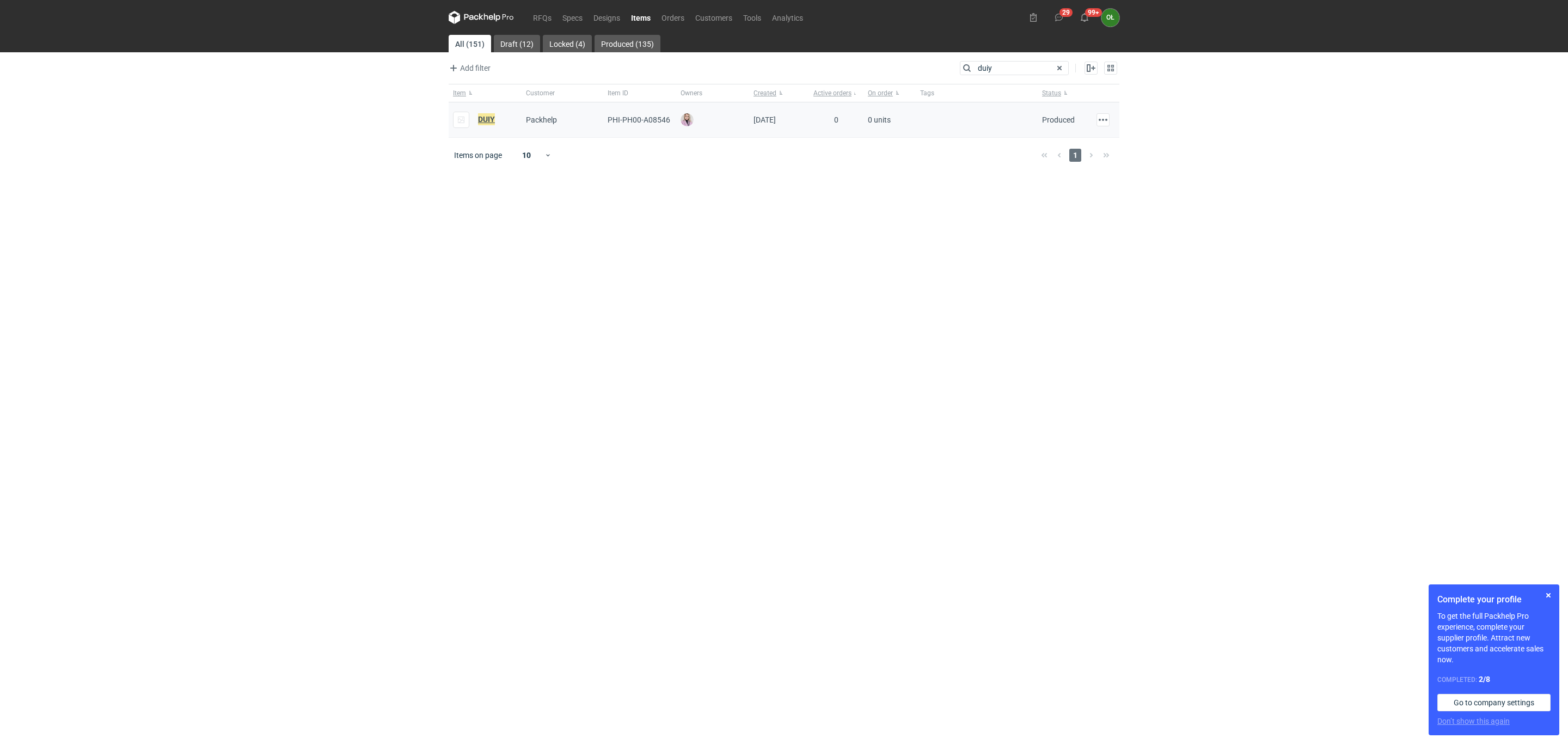
click at [485, 122] on em "DUIY" at bounding box center [486, 119] width 17 height 12
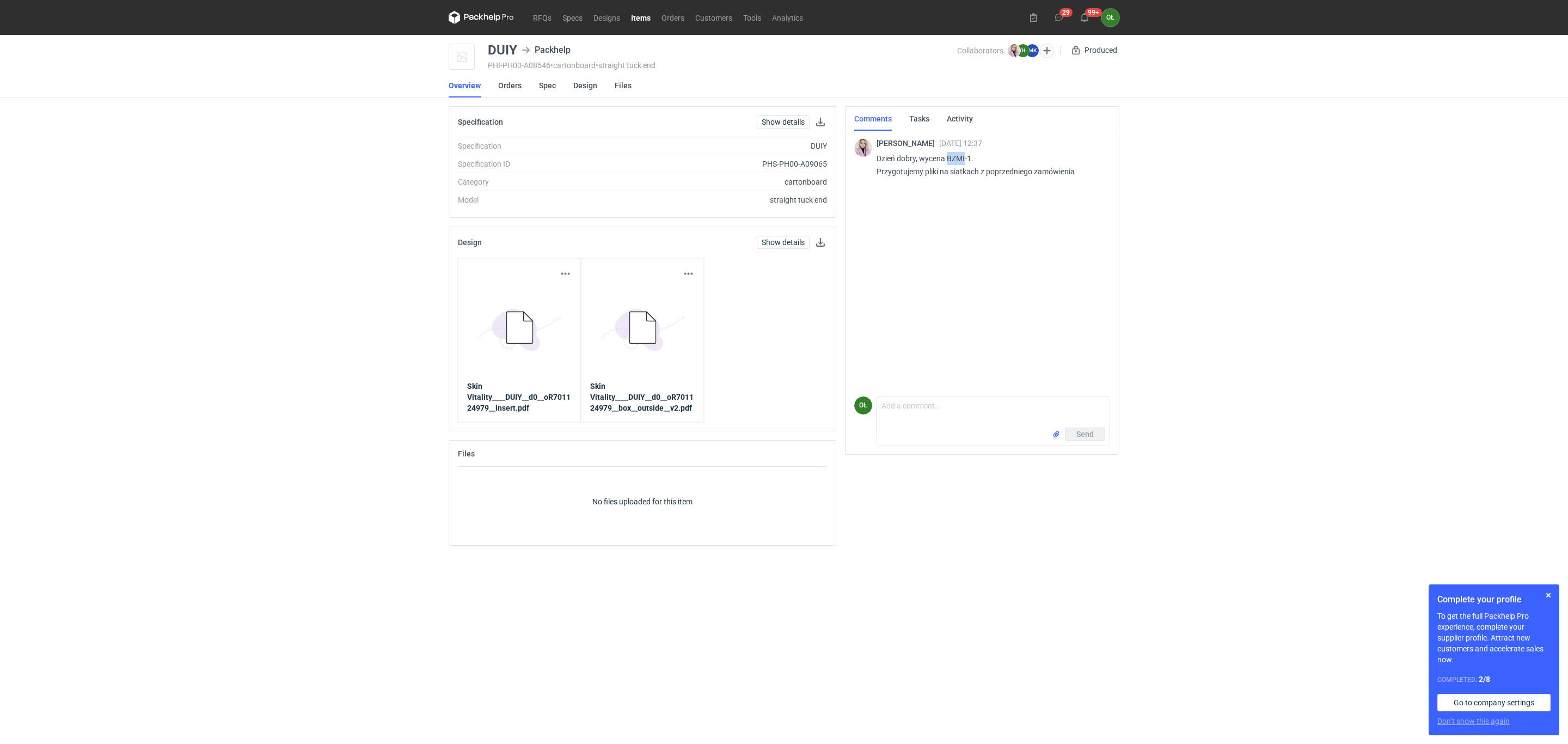
drag, startPoint x: 946, startPoint y: 158, endPoint x: 966, endPoint y: 158, distance: 20.0
click at [966, 158] on p "Dzień dobry, wycena BZMI-1. Przygotujemy pliki na siatkach z poprzedniego zamów…" at bounding box center [988, 164] width 224 height 26
copy p "BZMI"
click at [517, 90] on link "Orders" at bounding box center [510, 85] width 24 height 24
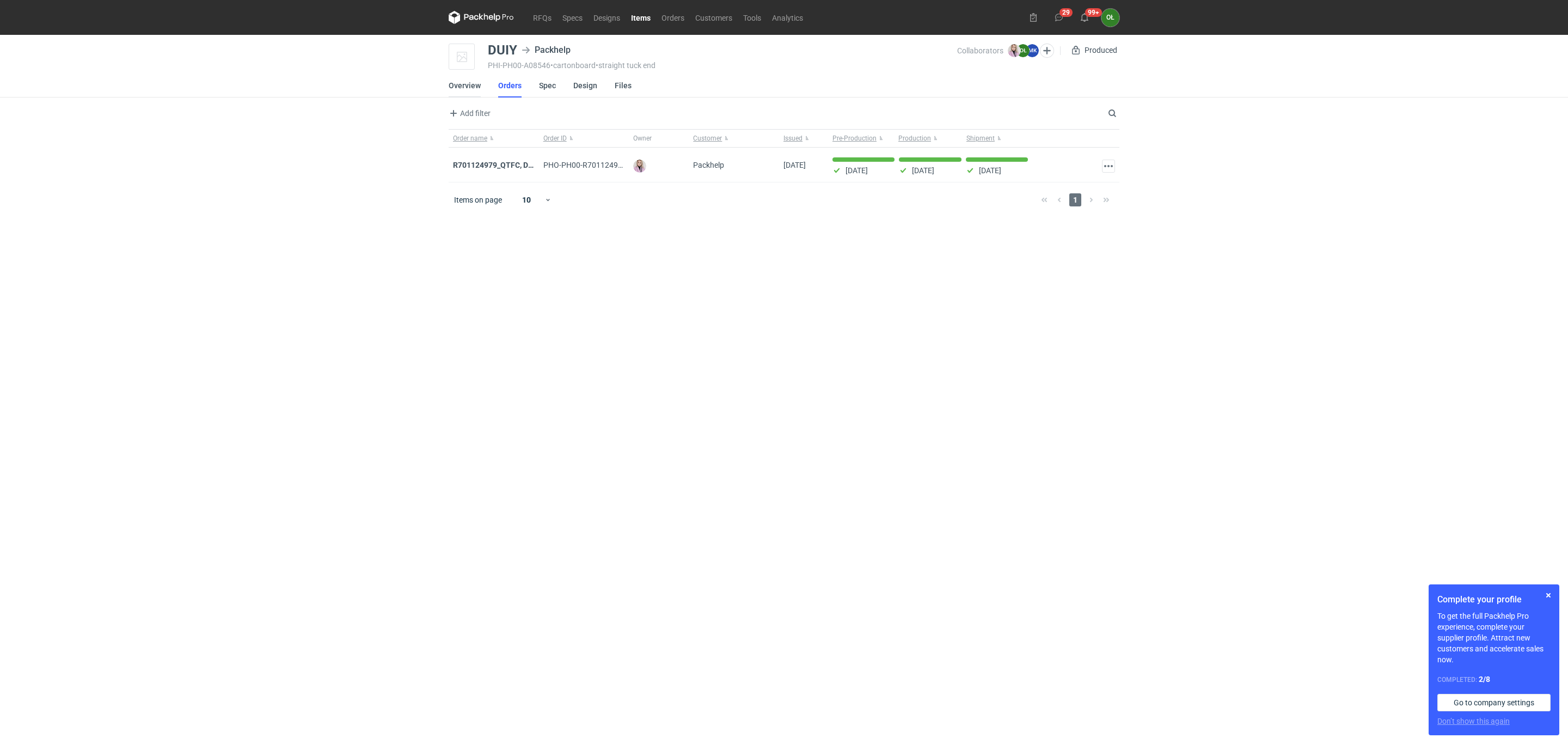
click at [469, 90] on link "Overview" at bounding box center [464, 85] width 32 height 24
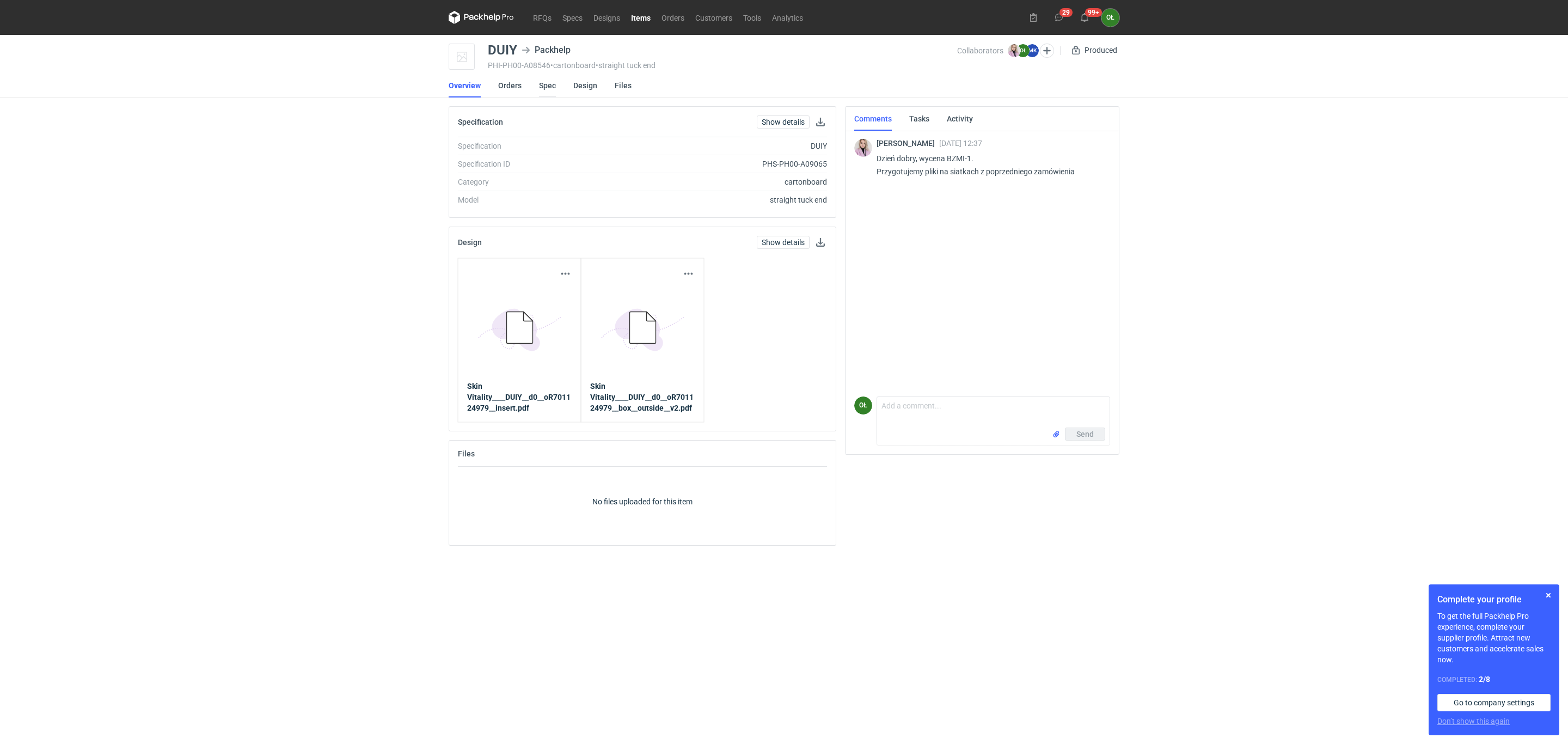
click at [551, 84] on link "Spec" at bounding box center [547, 85] width 17 height 24
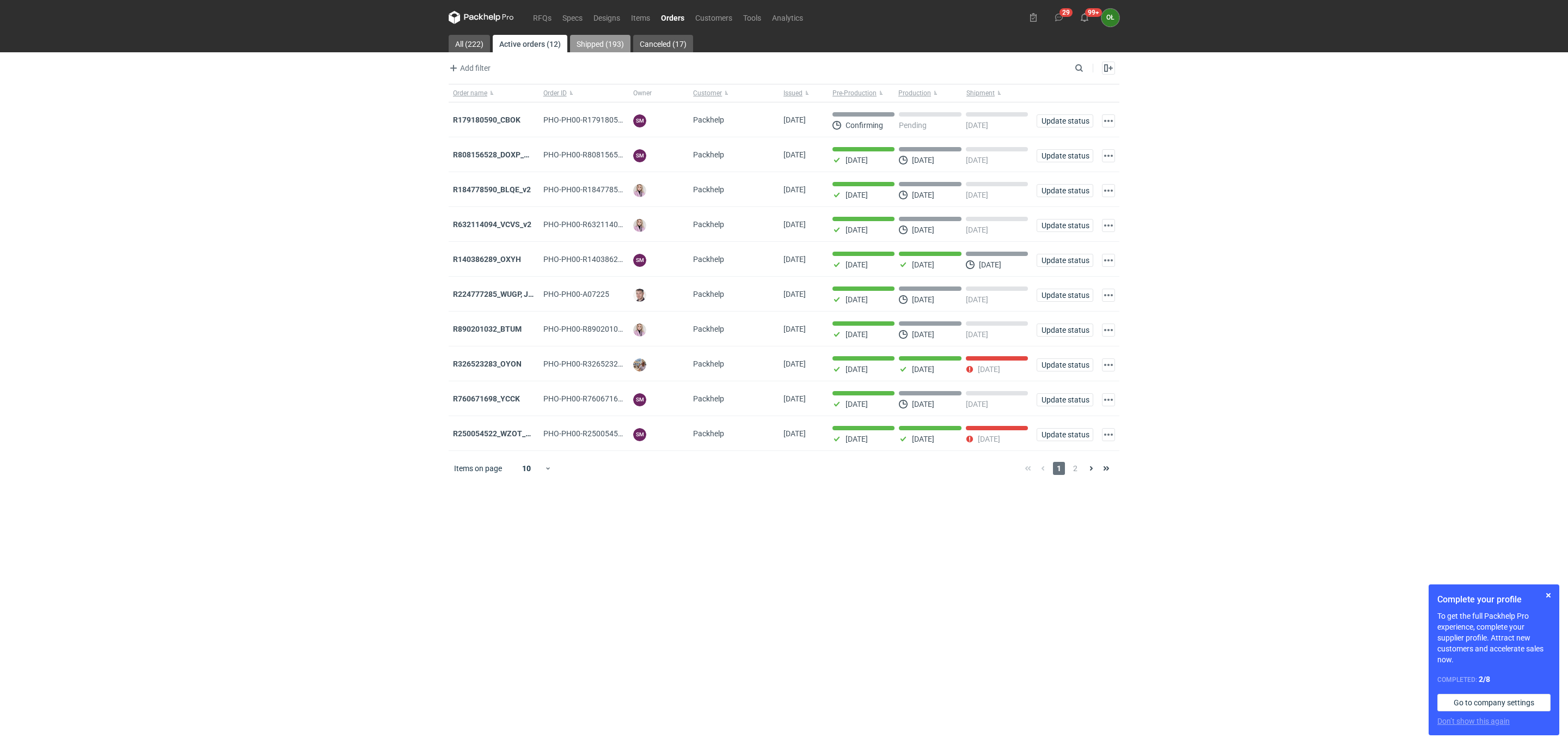
click at [601, 43] on link "Shipped (193)" at bounding box center [600, 43] width 61 height 17
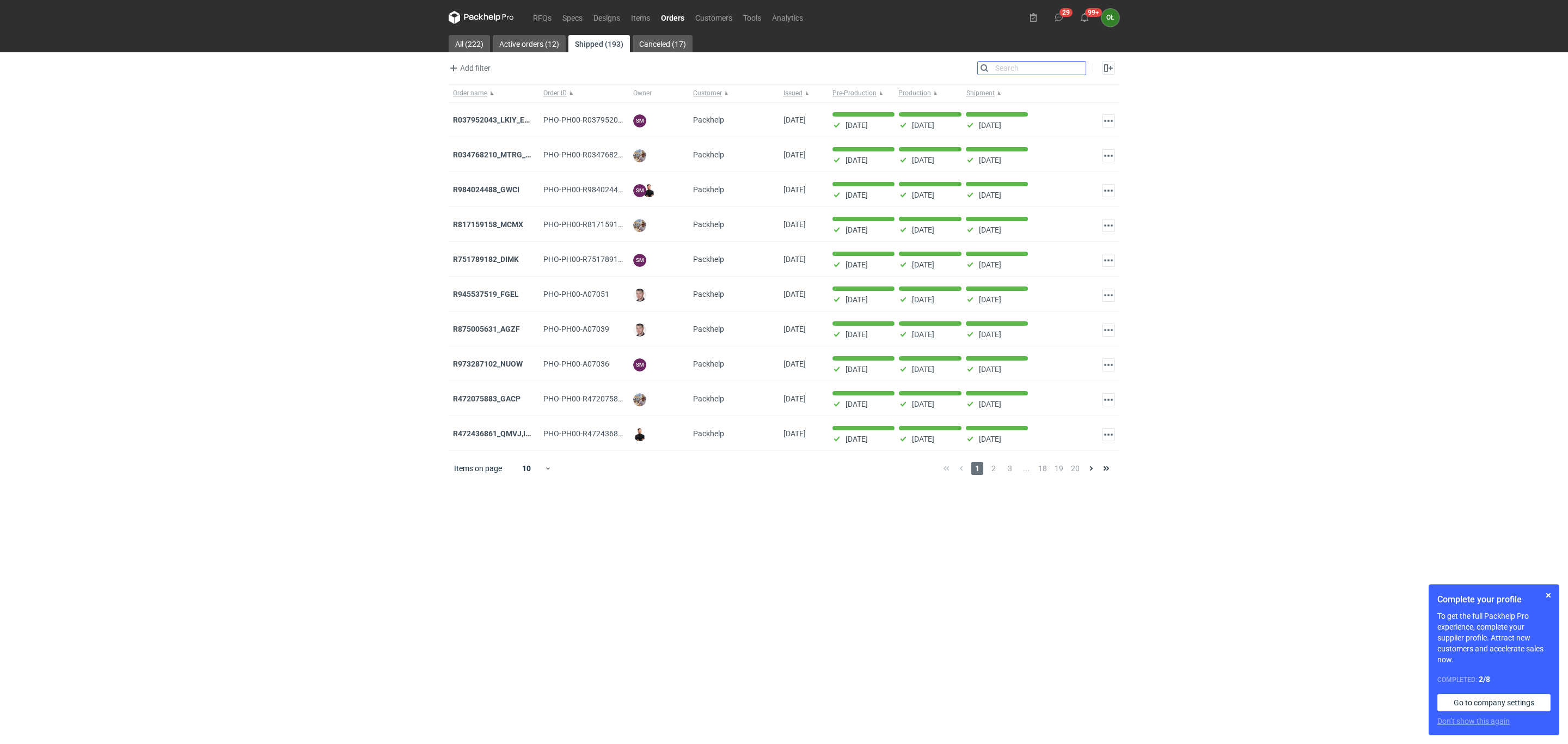
click at [1083, 70] on input "Search" at bounding box center [1031, 68] width 108 height 13
paste input "HSCY"
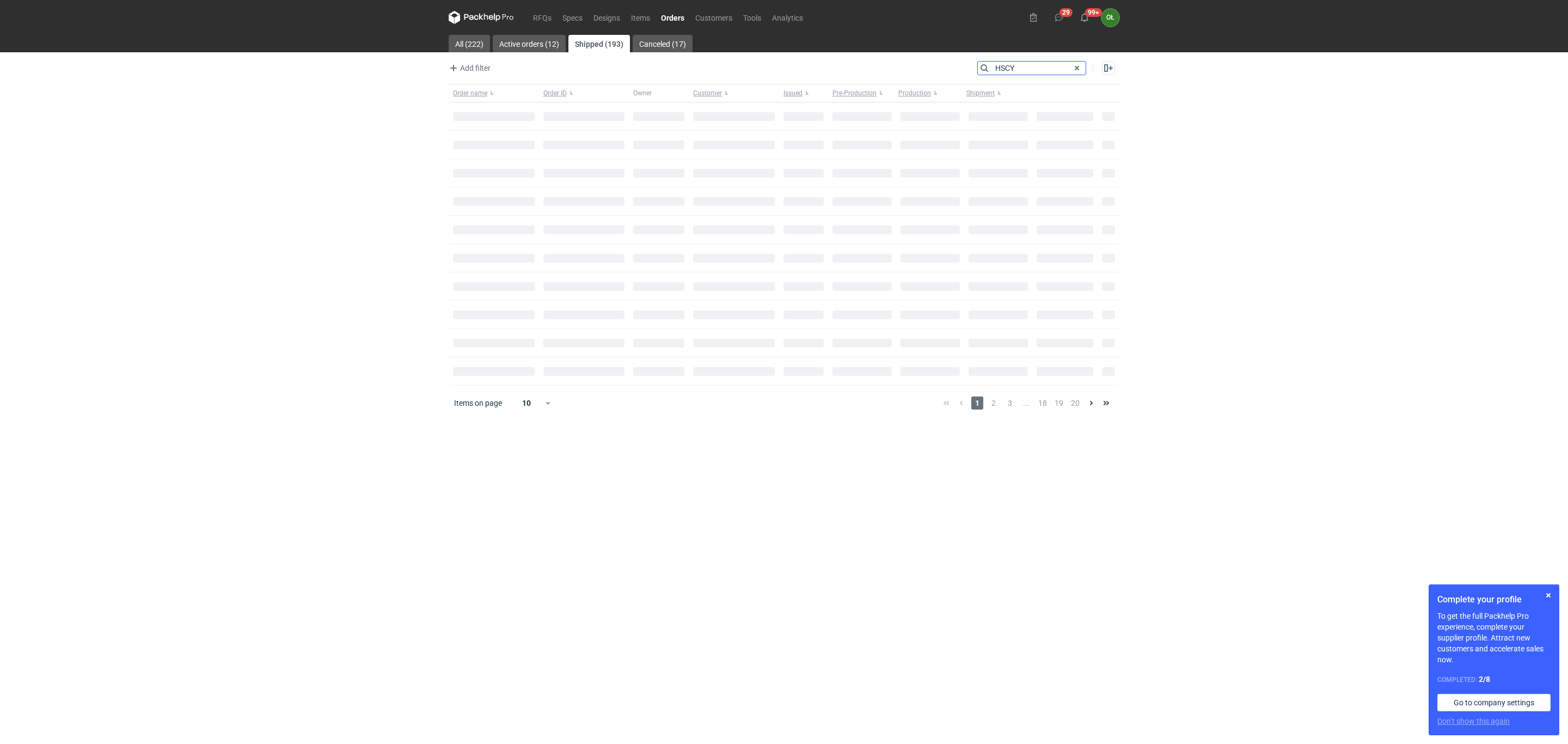
type input "HSCY"
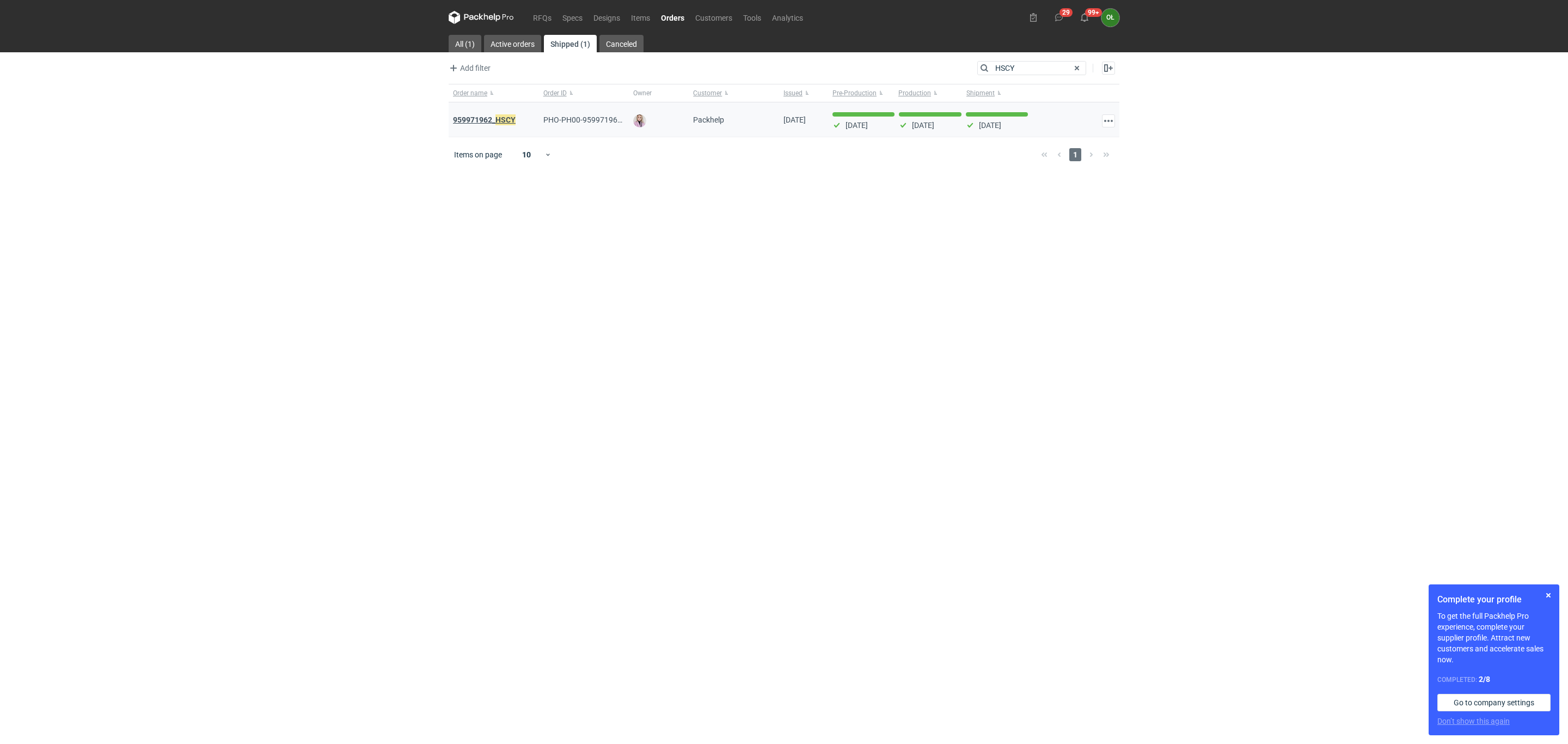
click at [471, 117] on strong "959971962_ HSCY" at bounding box center [484, 119] width 63 height 12
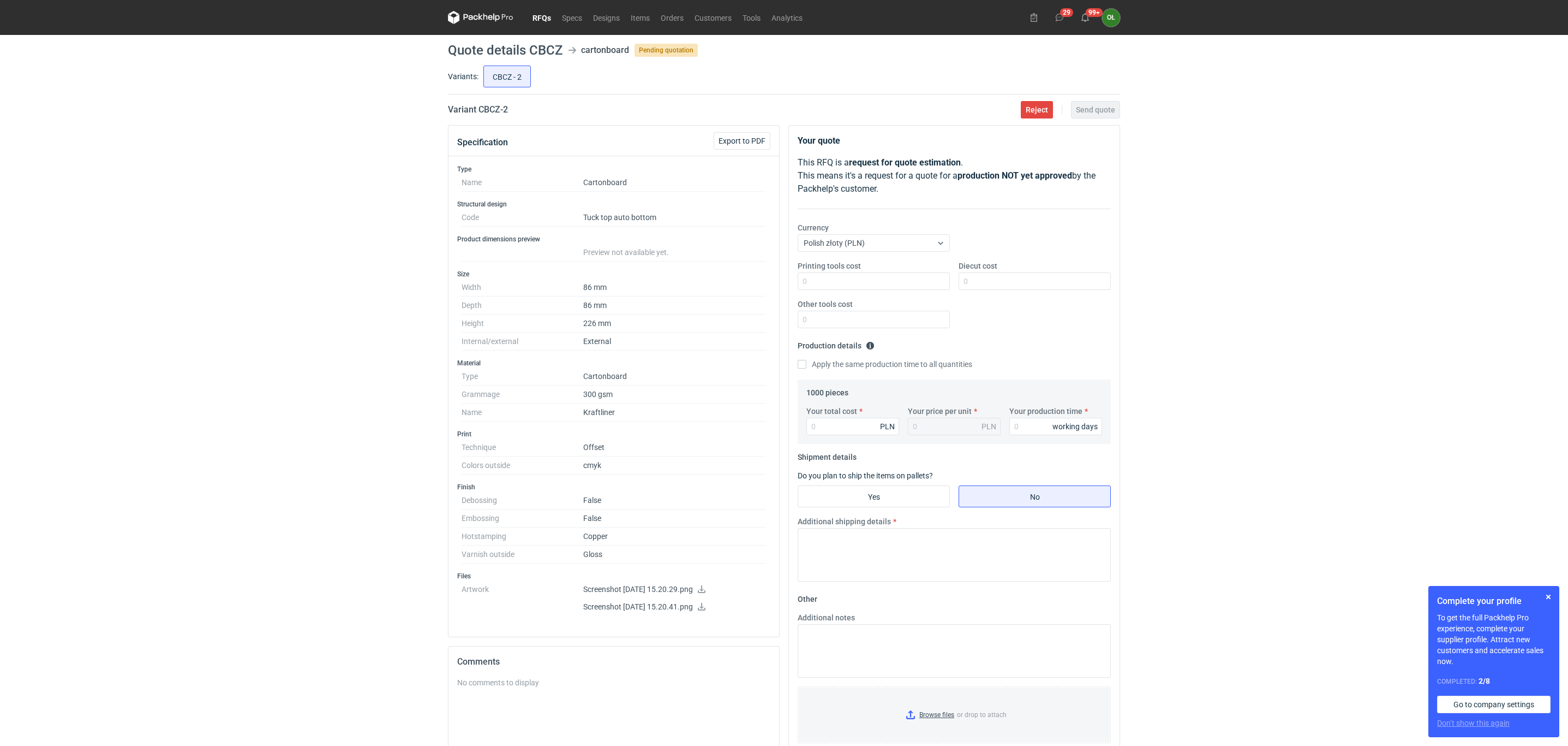
click at [706, 593] on icon at bounding box center [702, 588] width 9 height 7
click at [686, 18] on link "Orders" at bounding box center [672, 17] width 34 height 13
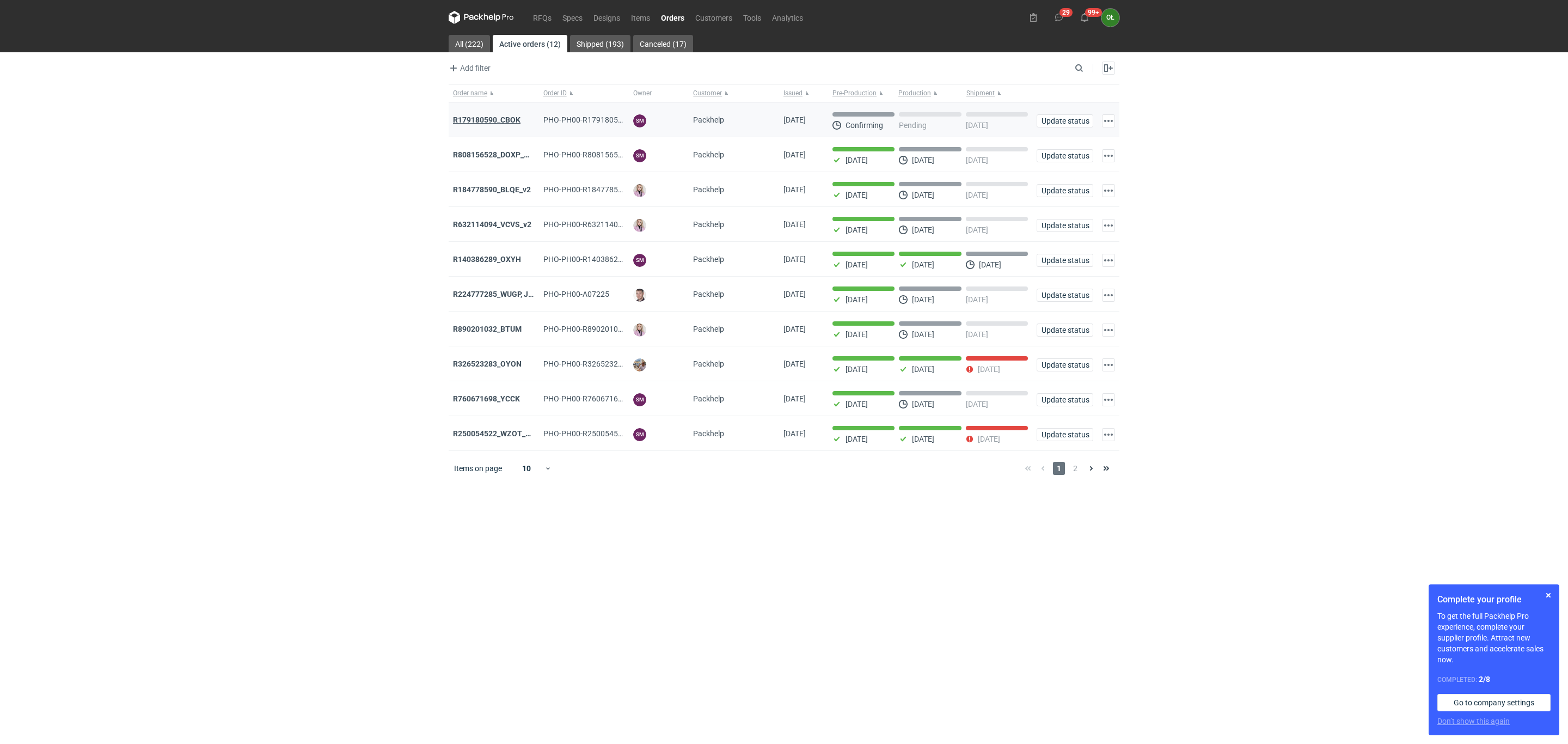
click at [493, 123] on strong "R179180590_CBOK" at bounding box center [487, 120] width 67 height 9
click at [509, 368] on strong "R326523283_OYON" at bounding box center [488, 363] width 69 height 9
click at [491, 435] on strong "R250054522_WZOT_SLIO_OVWG_YVQE_V1" at bounding box center [528, 433] width 150 height 9
click at [533, 15] on link "RFQs" at bounding box center [542, 17] width 29 height 13
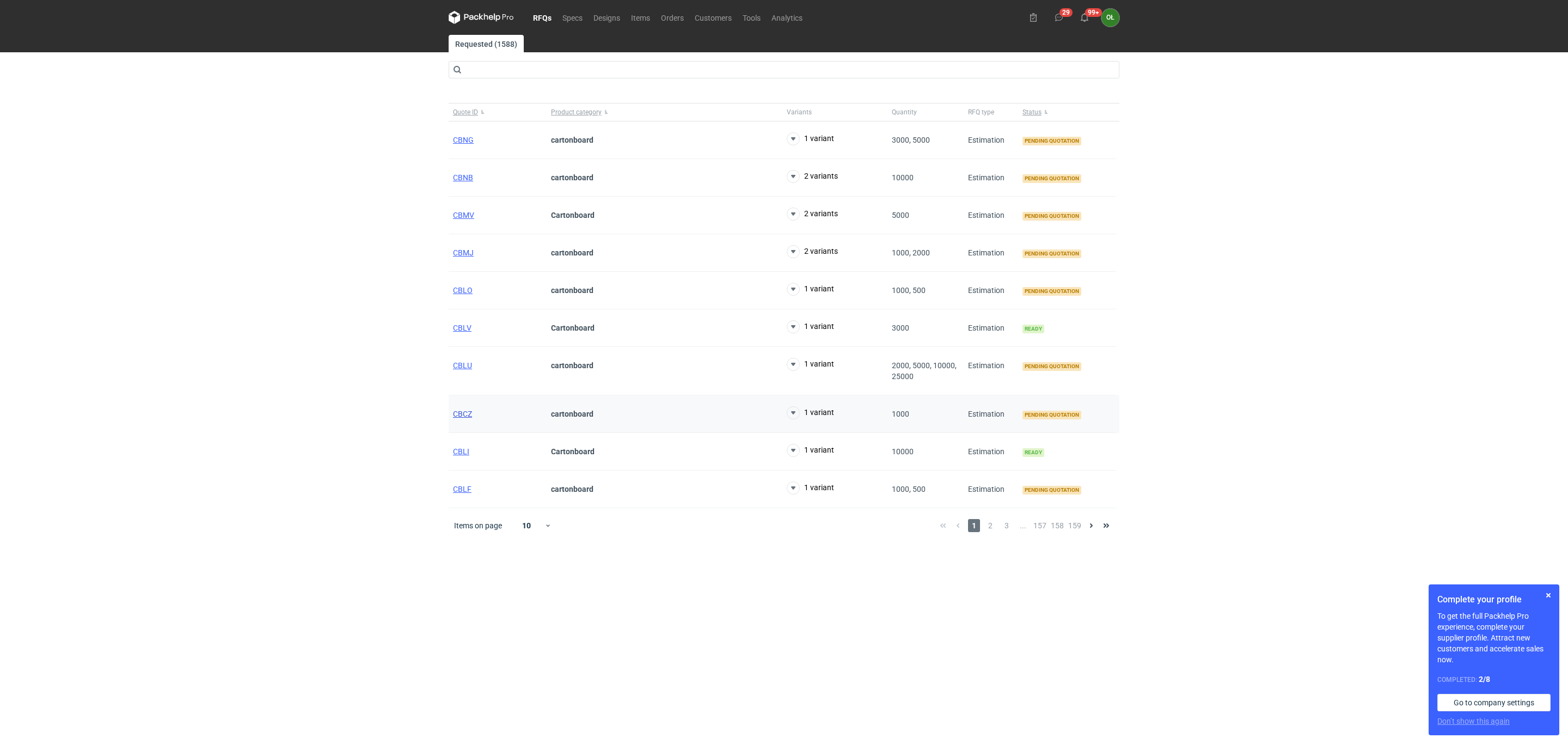
click at [462, 418] on span "CBCZ" at bounding box center [462, 414] width 19 height 9
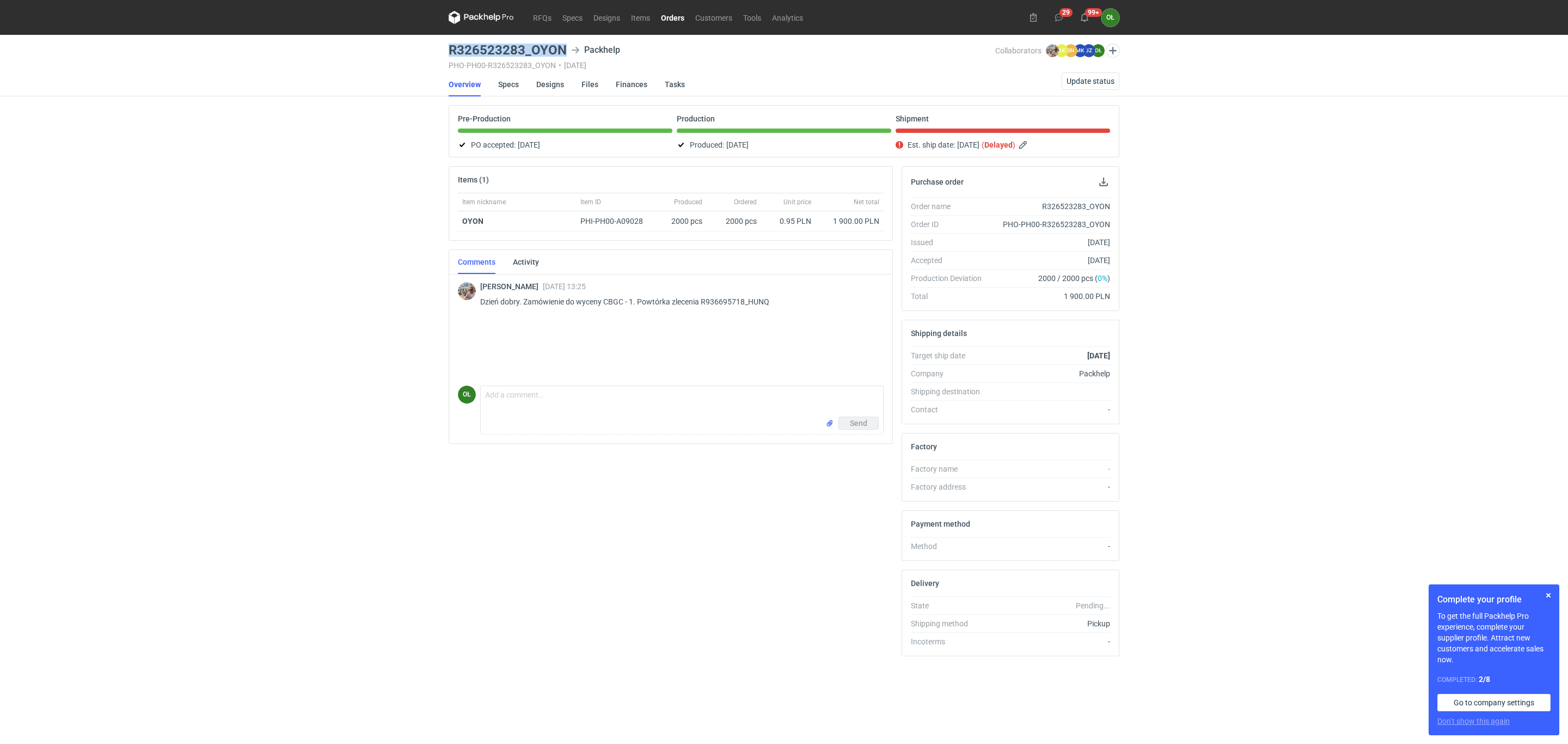
drag, startPoint x: 443, startPoint y: 50, endPoint x: 566, endPoint y: 48, distance: 123.0
click at [566, 48] on div "RFQs Specs Designs Items Orders Customers Tools Analytics 29 99+ OŁ [PERSON_NAM…" at bounding box center [784, 372] width 1568 height 744
copy h3 "R326523283_OYON"
click at [513, 85] on link "Specs" at bounding box center [508, 84] width 21 height 24
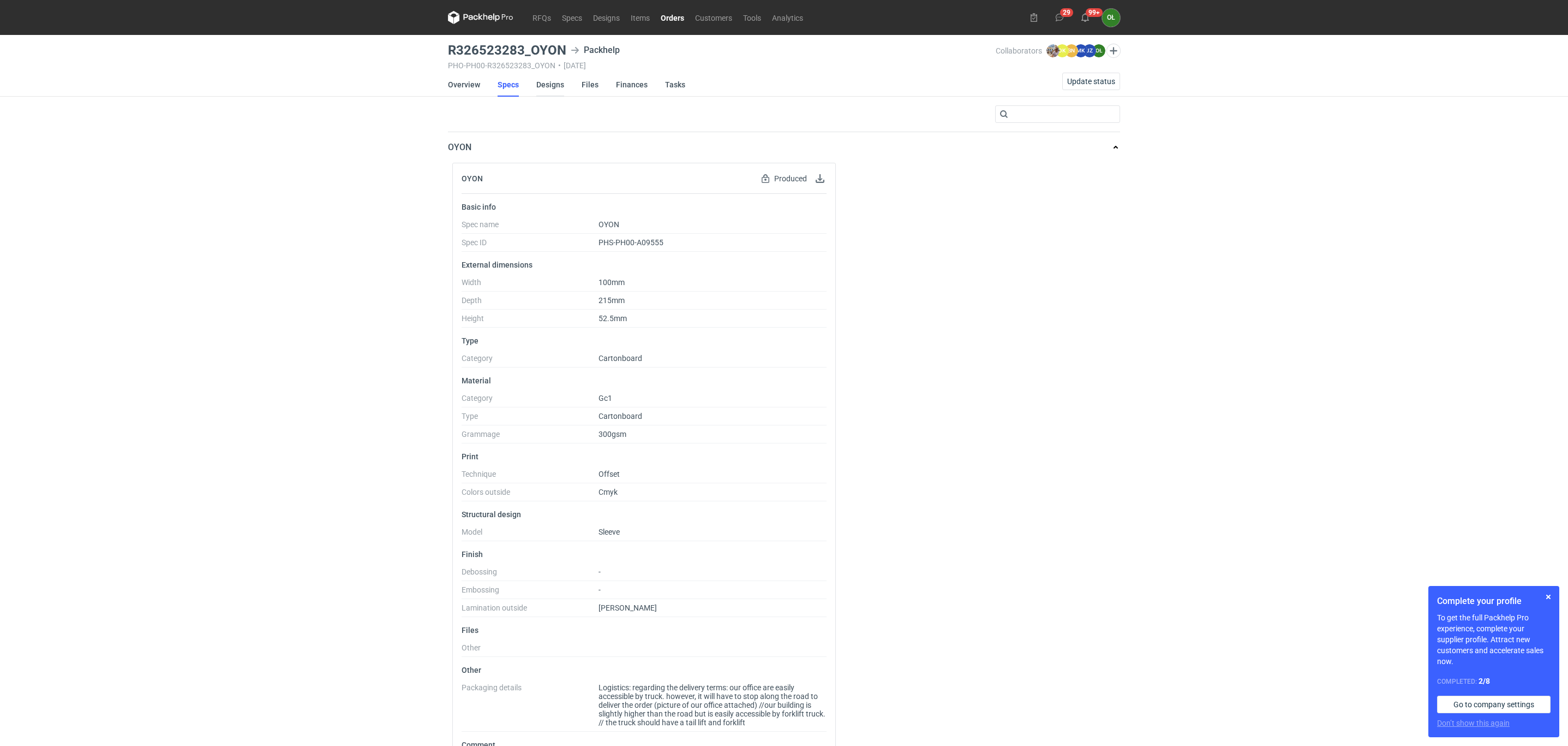
click at [545, 82] on link "Designs" at bounding box center [550, 85] width 28 height 24
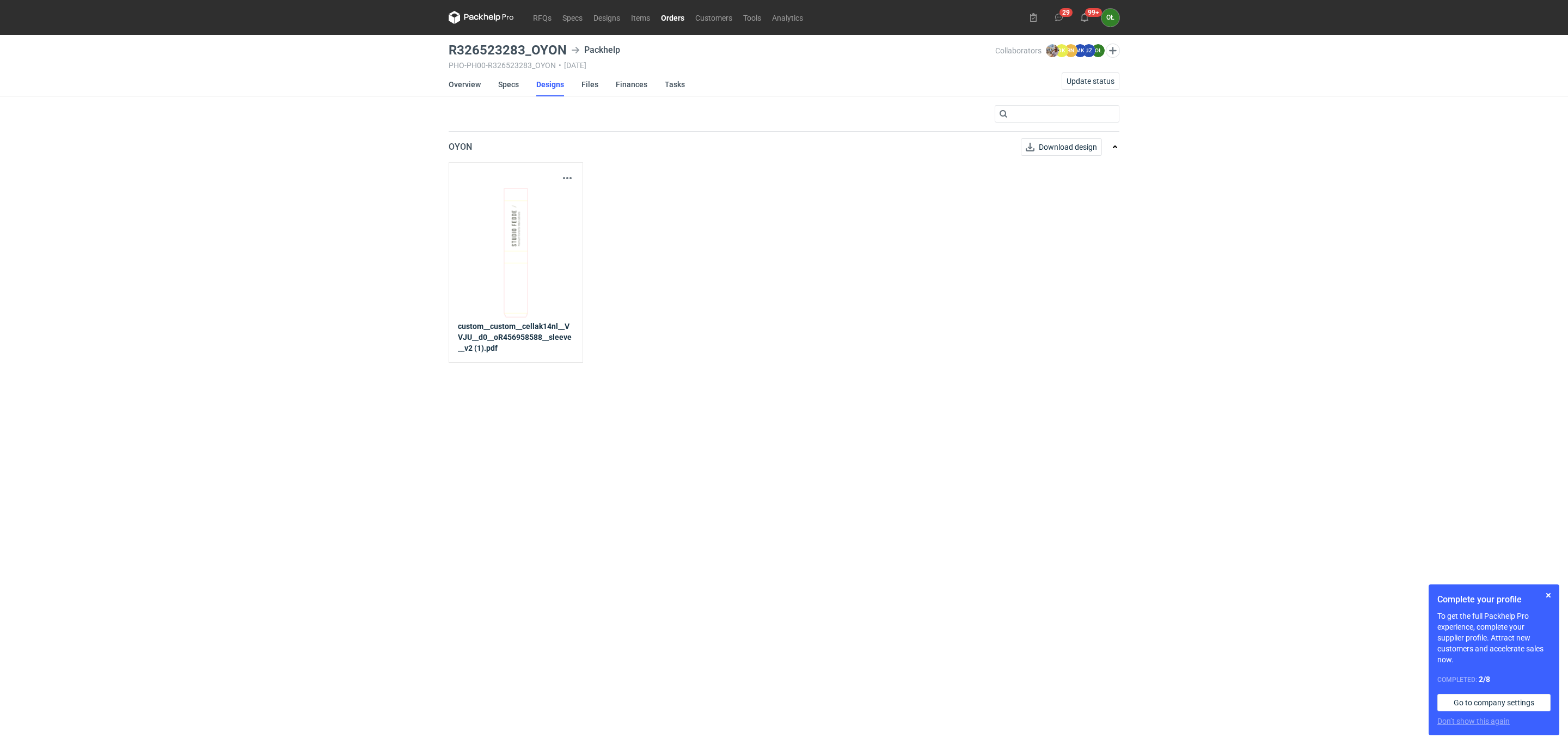
click at [556, 193] on img at bounding box center [516, 253] width 109 height 131
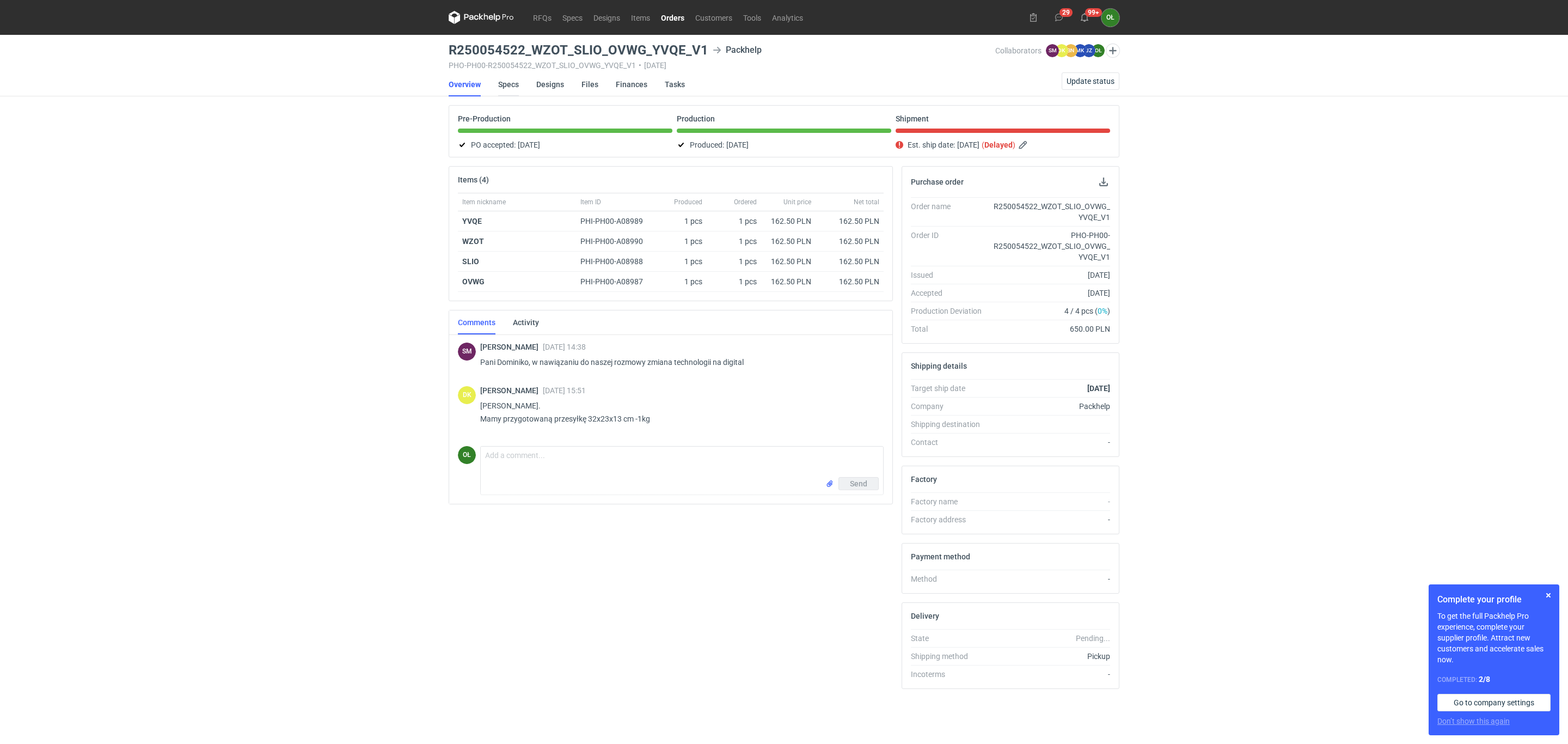
click at [513, 84] on link "Specs" at bounding box center [508, 84] width 21 height 24
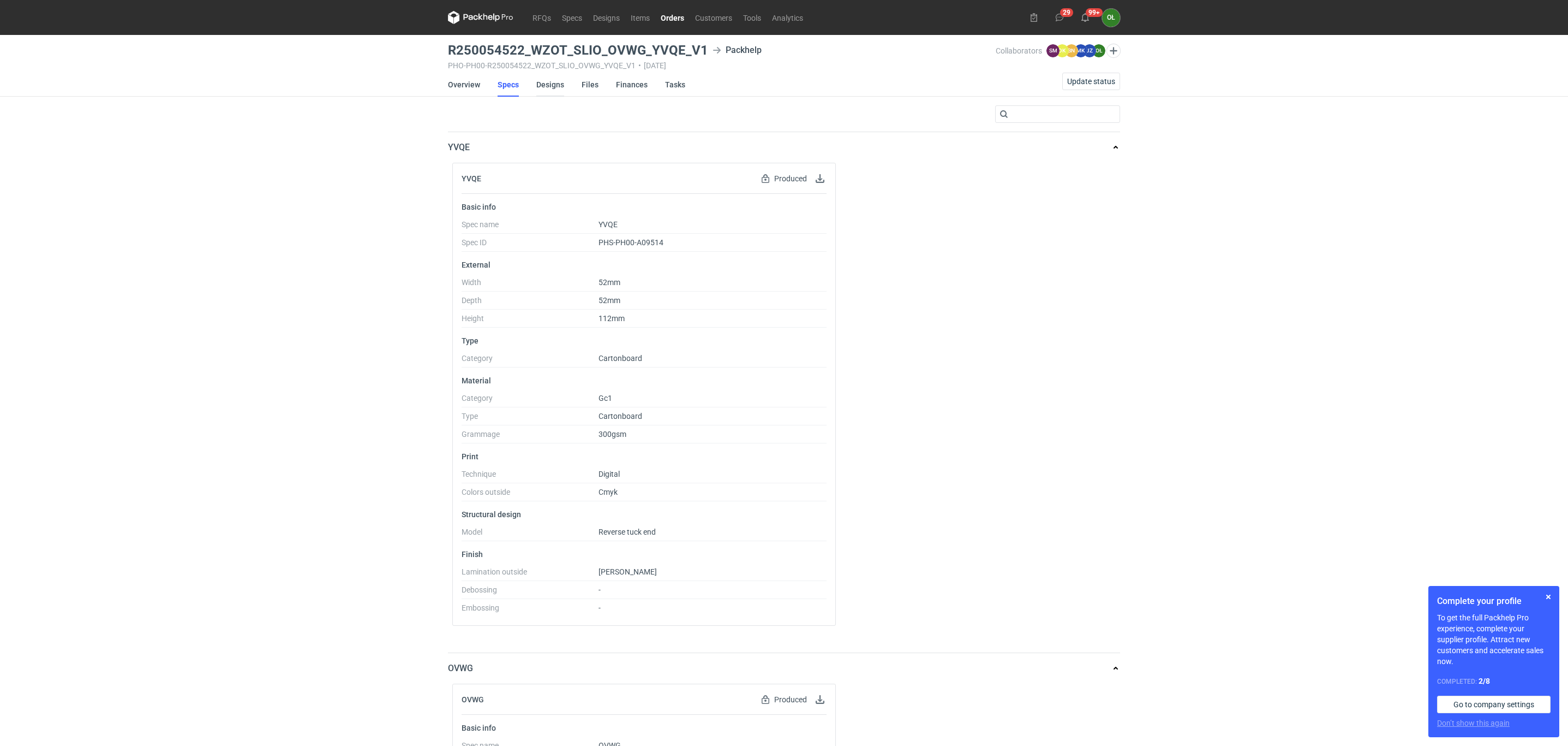
click at [559, 90] on link "Designs" at bounding box center [550, 85] width 28 height 24
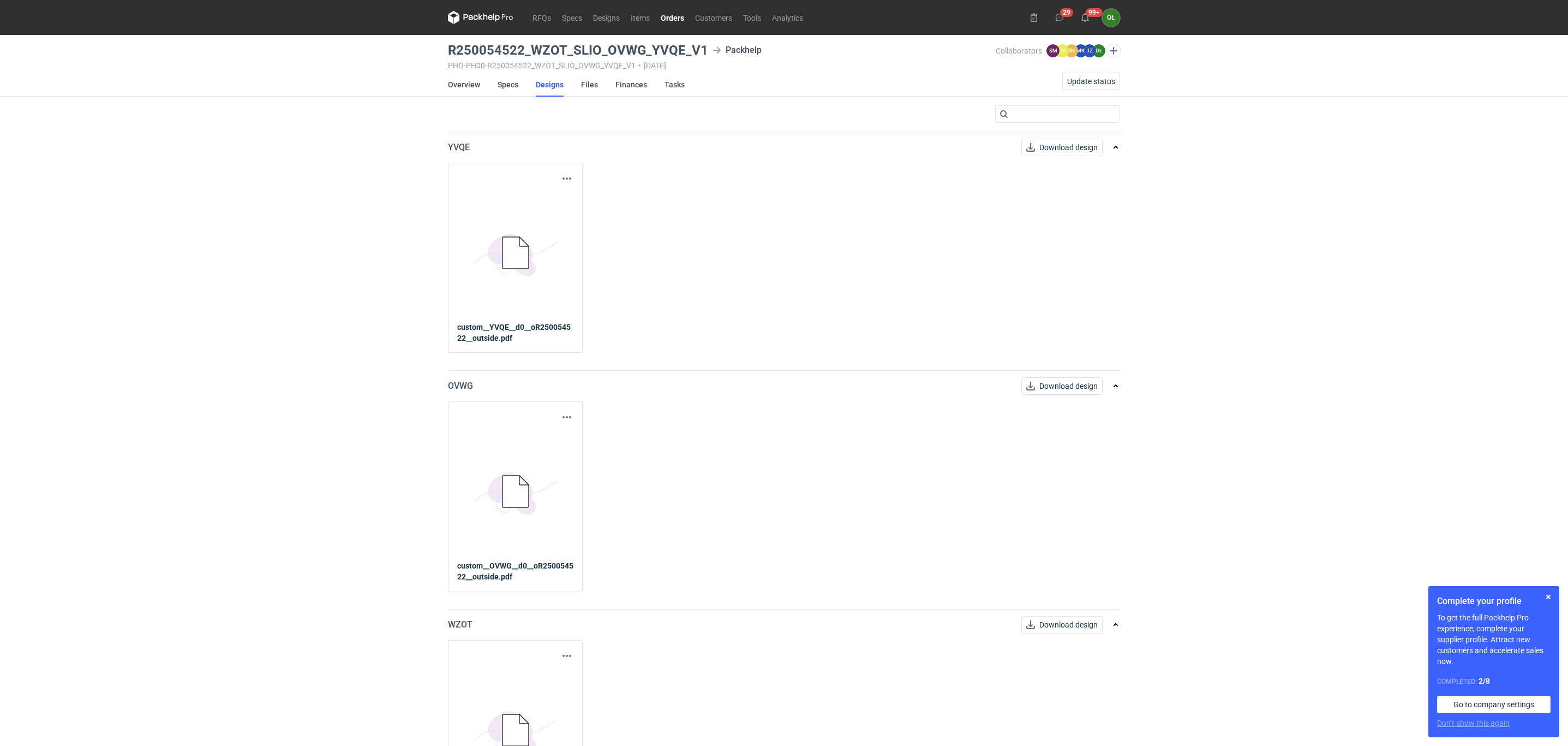
click at [542, 213] on icon "5BD5AC33-3523-40E7-9262-1BFF0AD53D48@1x" at bounding box center [515, 253] width 87 height 87
drag, startPoint x: 446, startPoint y: 48, endPoint x: 523, endPoint y: 45, distance: 77.1
click at [523, 45] on main "R250054522_WZOT_SLIO_OVWG_YVQE_V1 Packhelp PHO-PH00-R250054522_WZOT_SLIO_OVWG_Y…" at bounding box center [784, 551] width 681 height 1033
copy h3 "R250054522"
click at [519, 80] on li "Specs" at bounding box center [516, 85] width 38 height 24
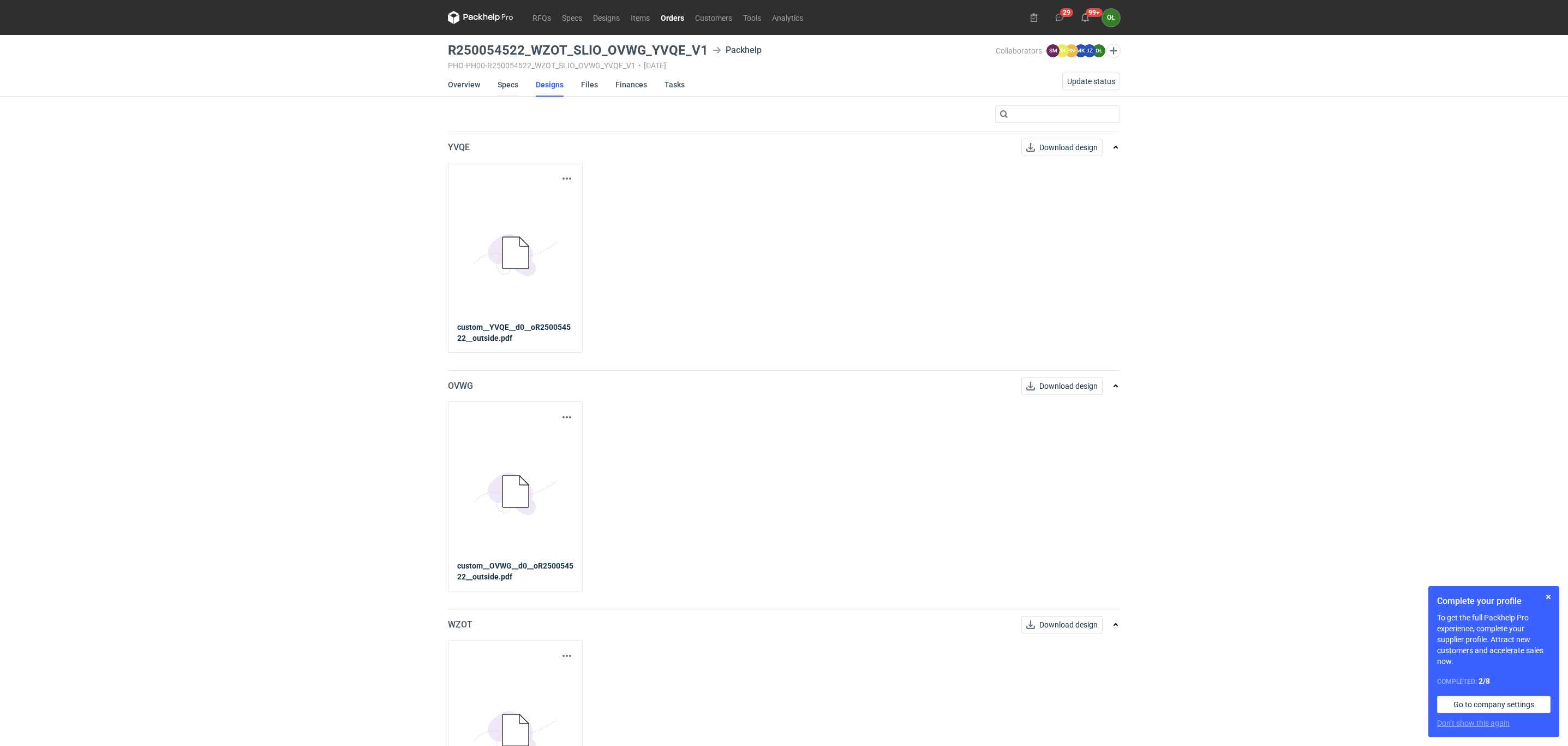
click at [516, 81] on link "Specs" at bounding box center [507, 85] width 21 height 24
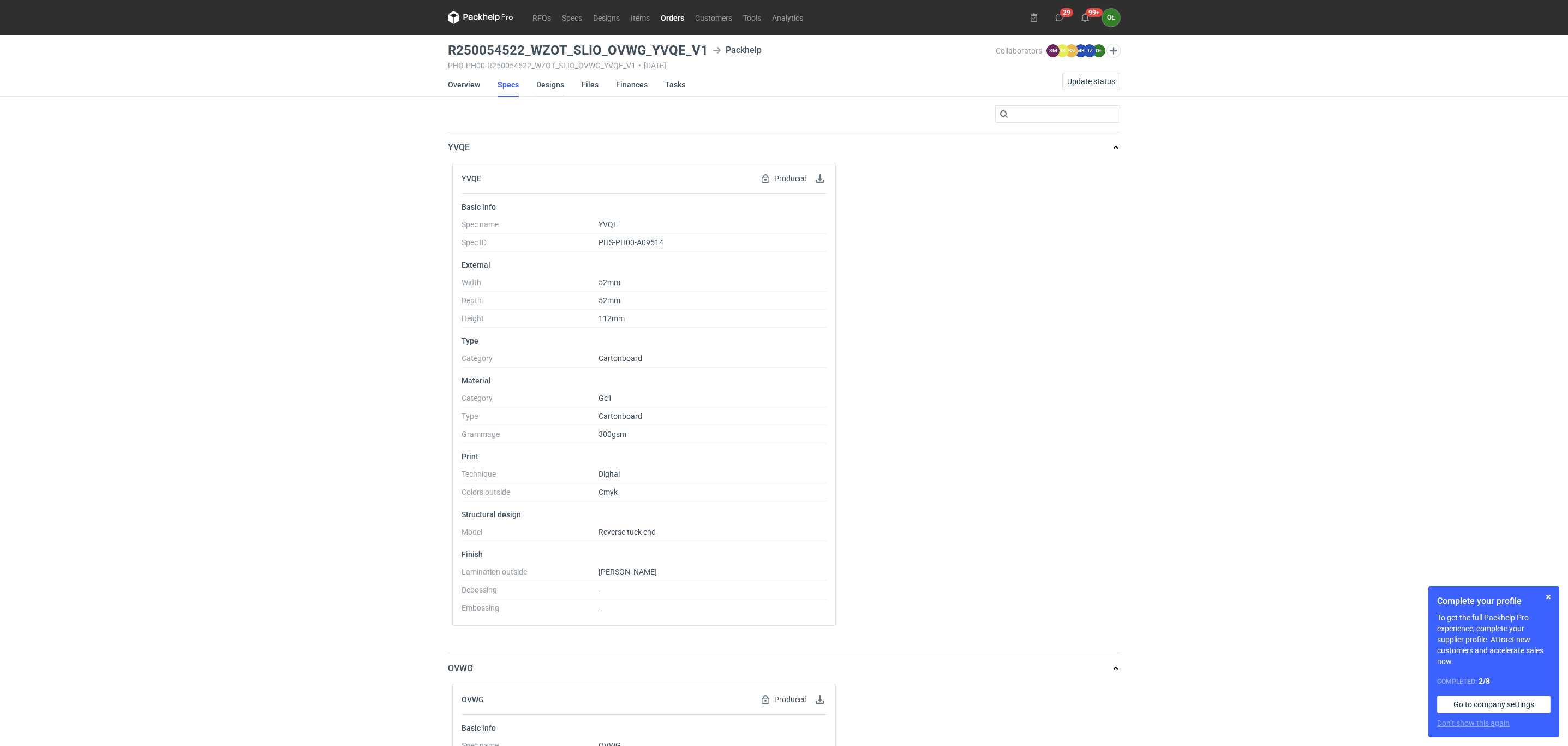
click at [556, 89] on link "Designs" at bounding box center [550, 85] width 28 height 24
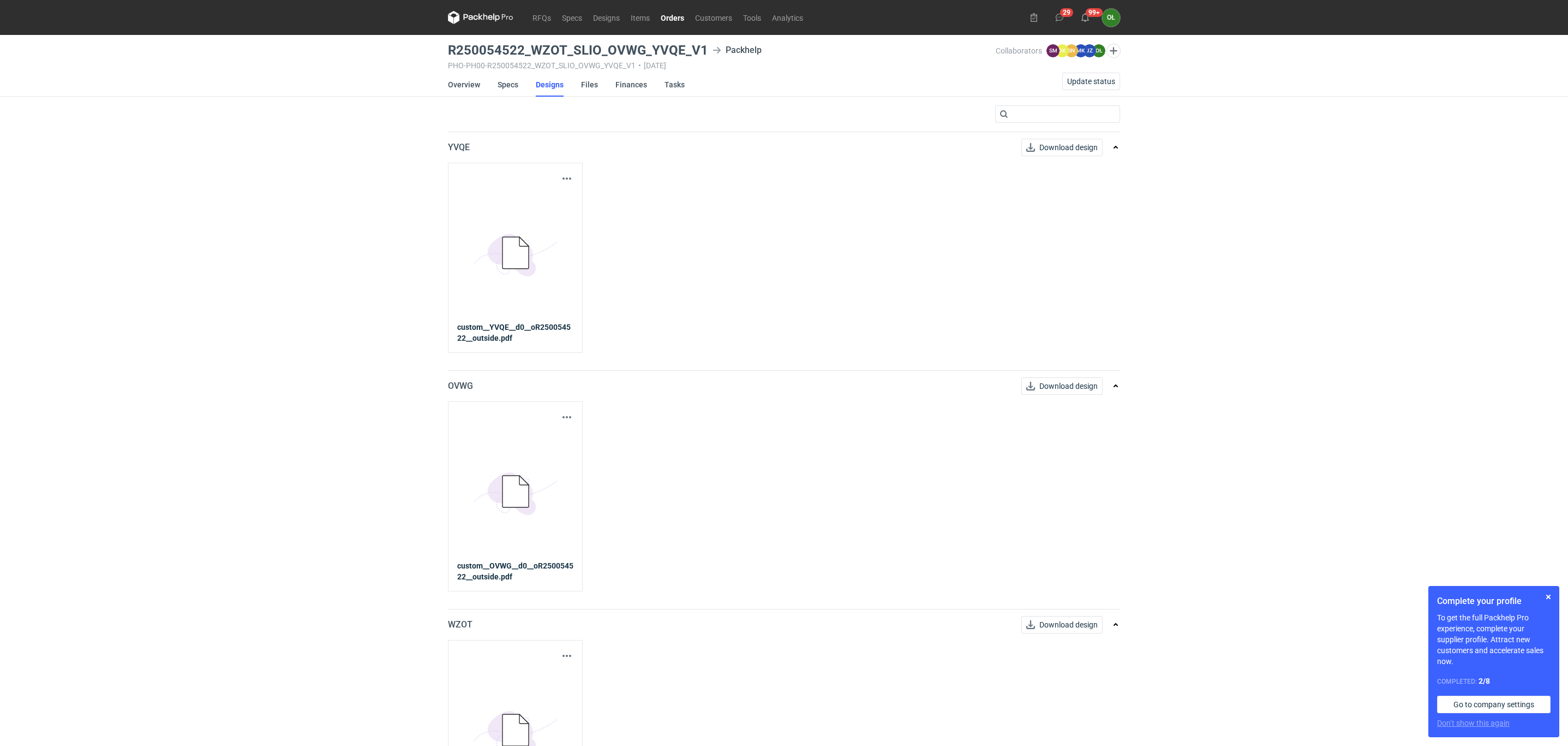
click at [504, 239] on icon at bounding box center [515, 252] width 26 height 32
click at [531, 318] on div "5BD5AC33-3523-40E7-9262-1BFF0AD53D48@1x" at bounding box center [515, 253] width 117 height 137
click at [562, 180] on button "button" at bounding box center [566, 179] width 13 height 13
click at [555, 201] on link "Download design part" at bounding box center [518, 202] width 100 height 17
click at [257, 191] on div "RFQs Specs Designs Items Orders Customers Tools Analytics 29 99+ OŁ [PERSON_NAM…" at bounding box center [784, 373] width 1568 height 746
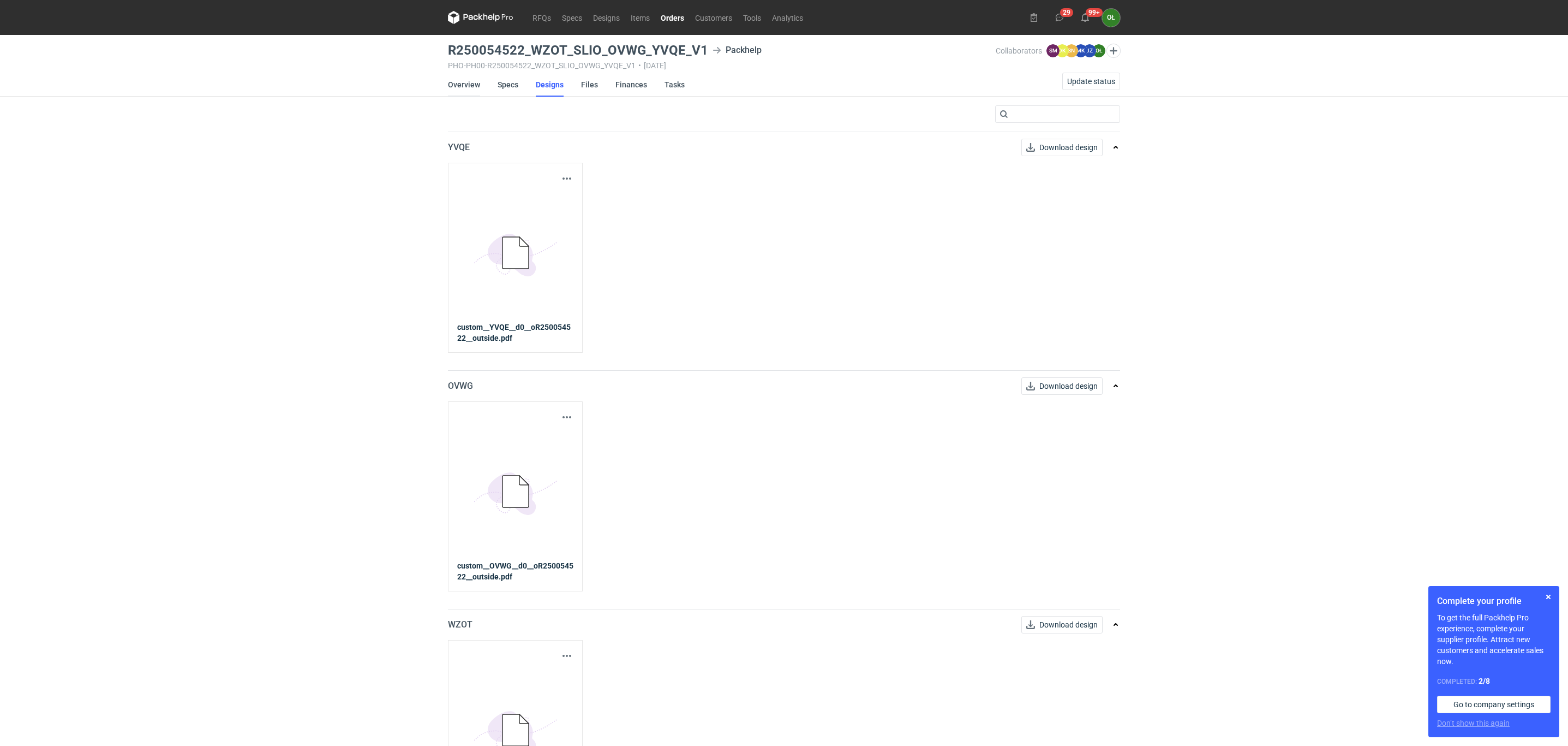
click at [468, 84] on link "Overview" at bounding box center [463, 85] width 32 height 24
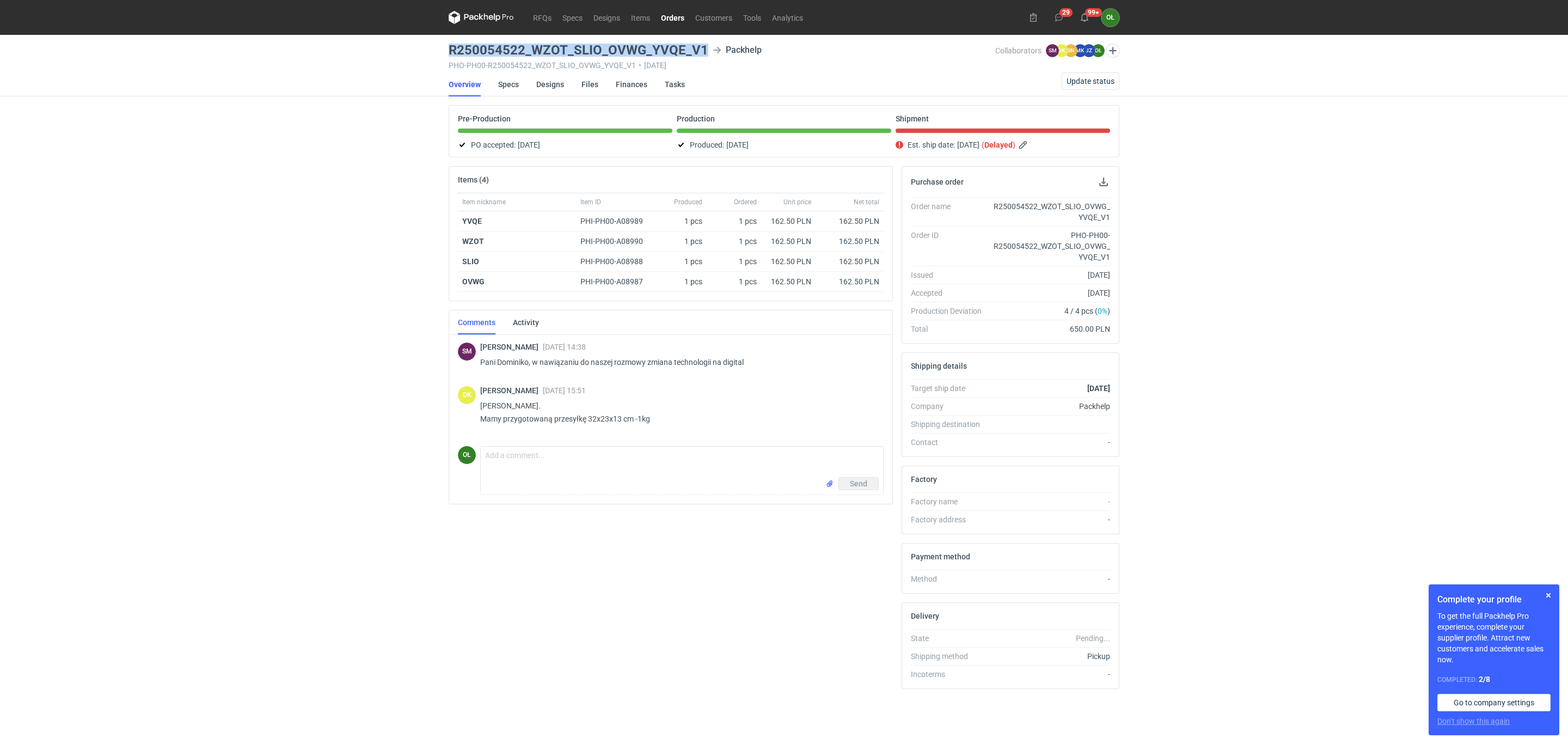
drag, startPoint x: 452, startPoint y: 53, endPoint x: 704, endPoint y: 47, distance: 252.1
click at [704, 47] on div "R250054522_WZOT_SLIO_OVWG_YVQE_V1 Packhelp" at bounding box center [722, 50] width 547 height 13
copy h3 "R250054522_WZOT_SLIO_OVWG_YVQE_V1"
click at [673, 14] on link "Orders" at bounding box center [672, 17] width 35 height 13
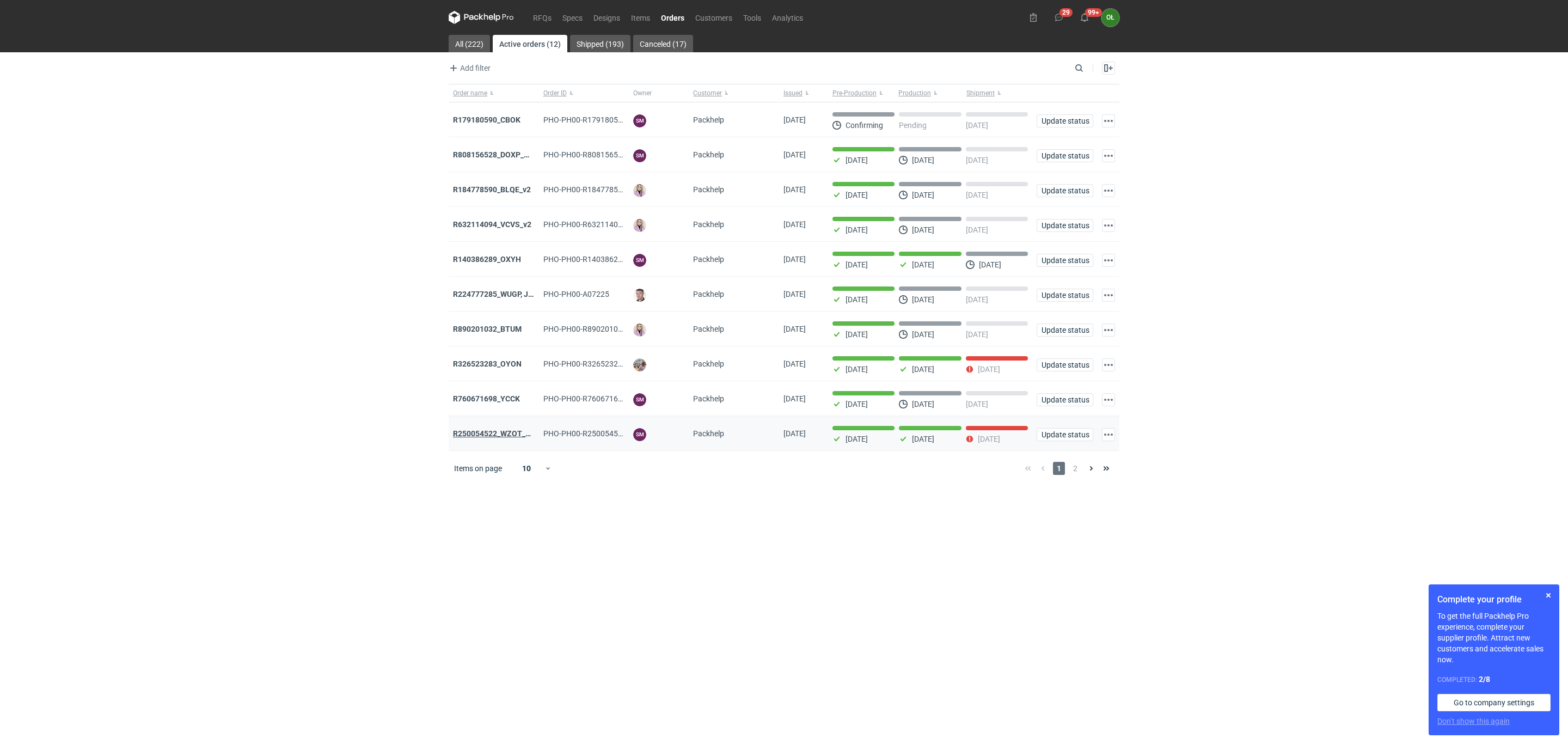
click at [460, 434] on strong "R250054522_WZOT_SLIO_OVWG_YVQE_V1" at bounding box center [528, 433] width 150 height 9
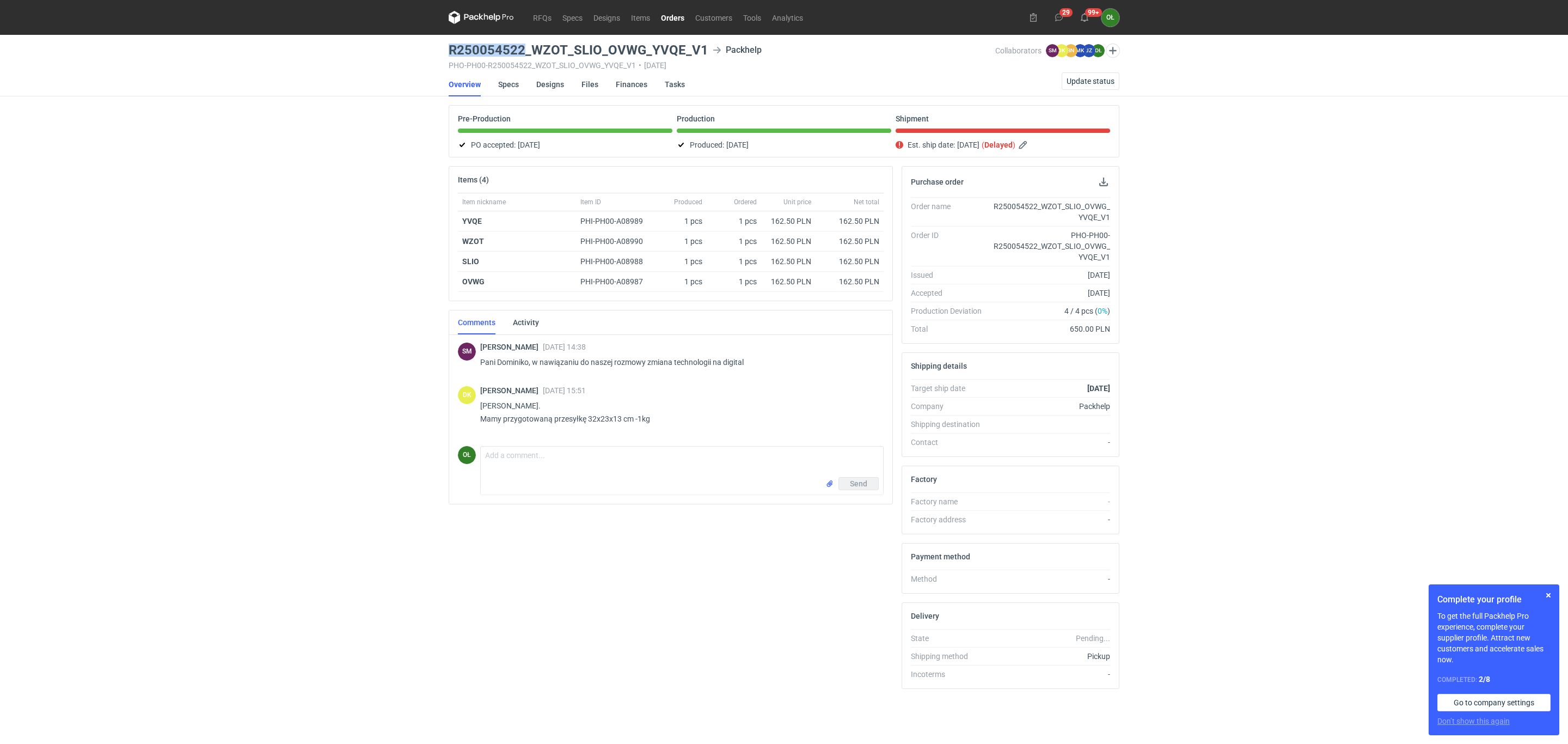
drag, startPoint x: 449, startPoint y: 45, endPoint x: 524, endPoint y: 46, distance: 75.0
click at [524, 46] on h3 "R250054522_WZOT_SLIO_OVWG_YVQE_V1" at bounding box center [579, 50] width 260 height 13
copy h3 "R250054522"
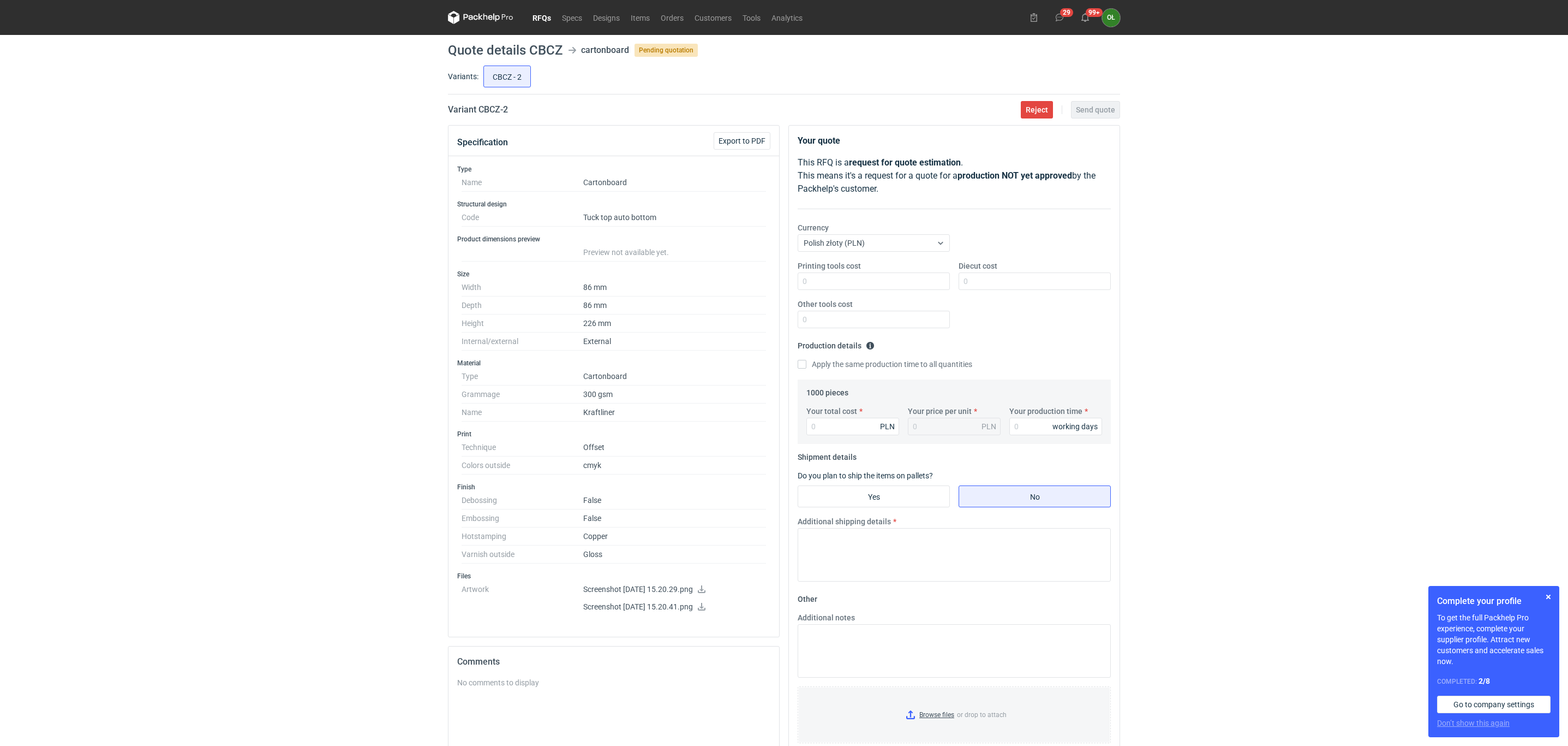
click at [535, 12] on link "RFQs" at bounding box center [542, 17] width 29 height 13
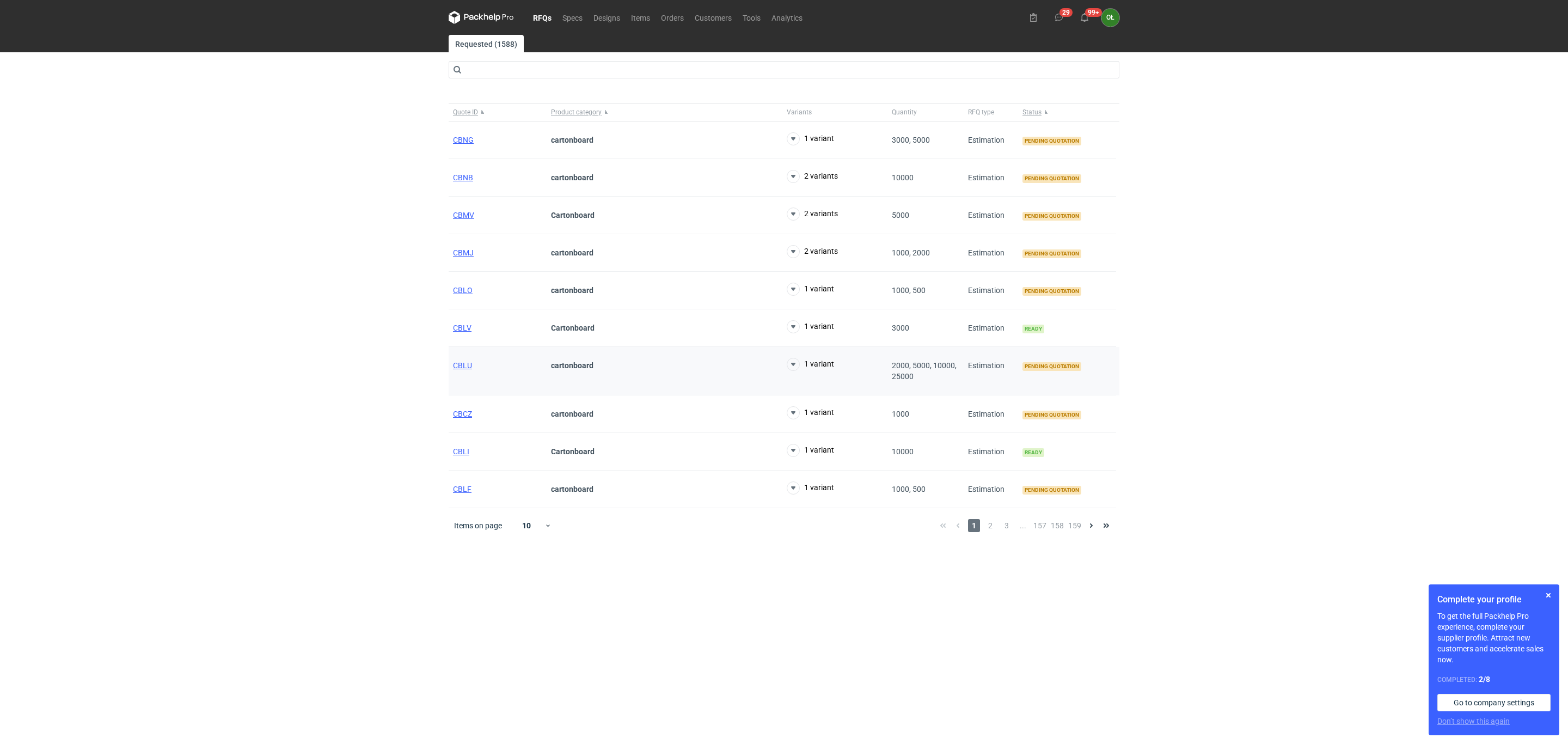
click at [451, 360] on div "CBLU" at bounding box center [498, 371] width 98 height 48
click at [460, 368] on span "CBLU" at bounding box center [462, 365] width 19 height 9
click at [469, 370] on span "CBLU" at bounding box center [462, 365] width 19 height 9
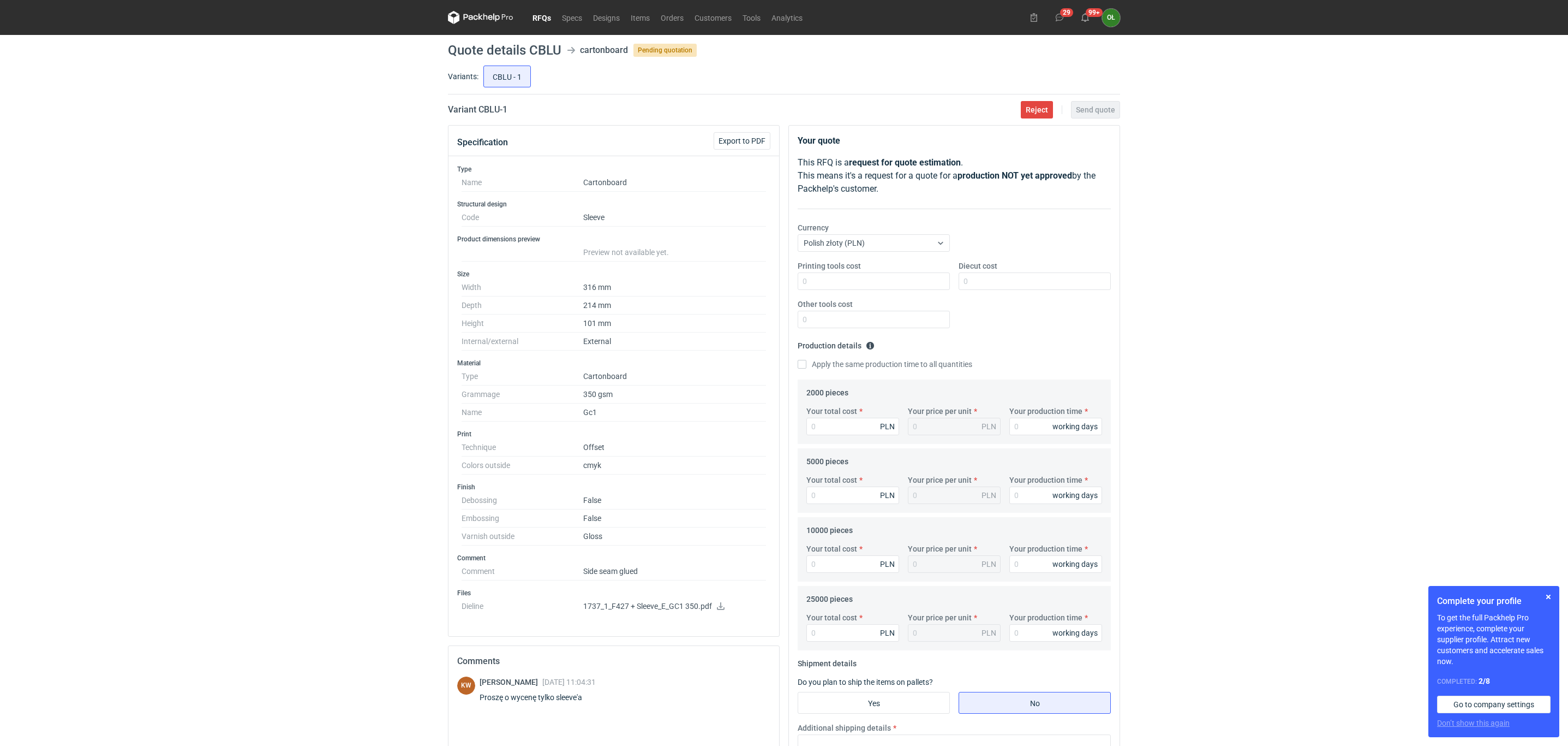
click at [727, 611] on p "1737_1_F427 + Sleeve_E_GC1 350.pdf" at bounding box center [675, 606] width 183 height 10
click at [722, 609] on icon at bounding box center [720, 606] width 7 height 7
click at [535, 15] on link "RFQs" at bounding box center [542, 17] width 29 height 13
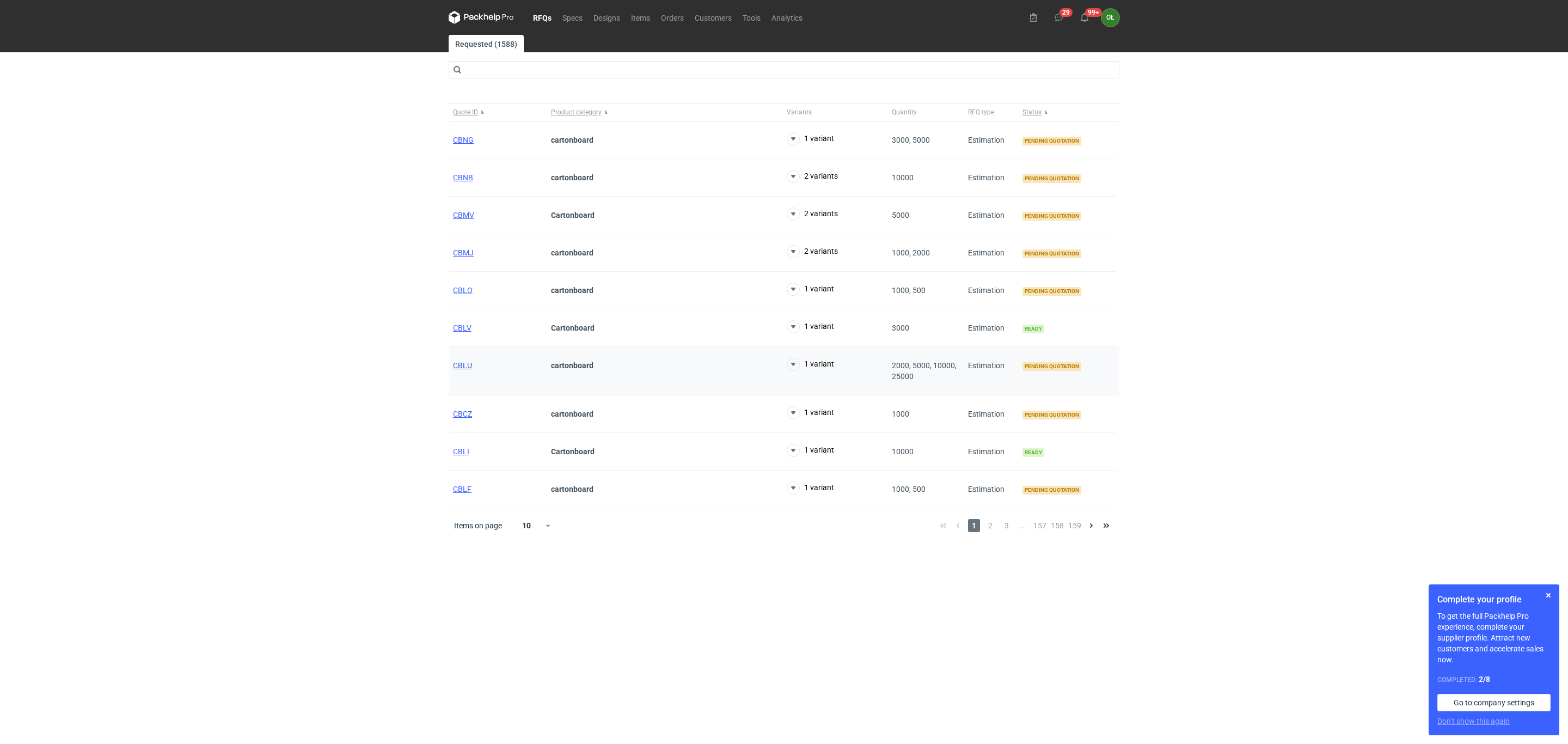
click at [454, 370] on span "CBLU" at bounding box center [462, 365] width 19 height 9
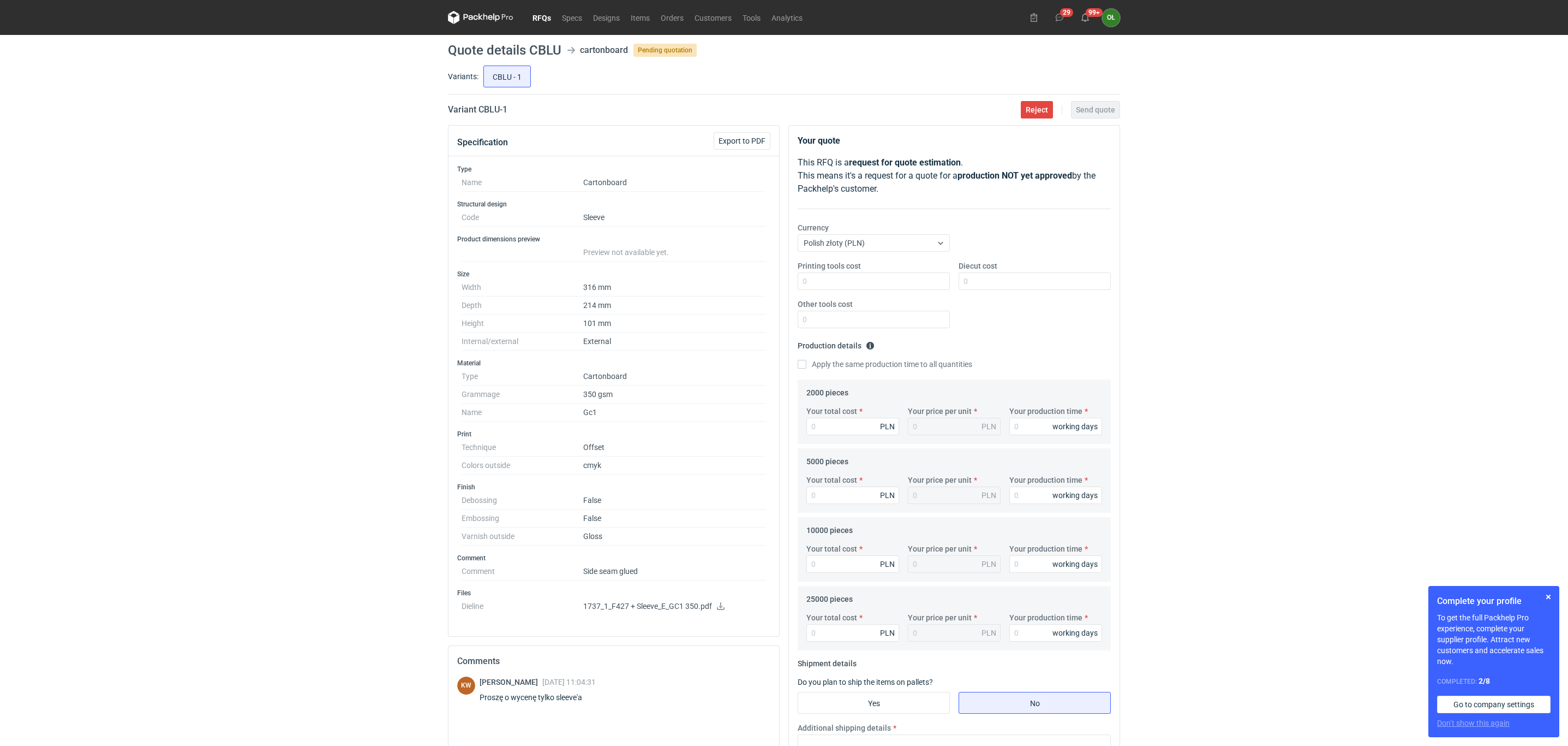
click at [721, 611] on link at bounding box center [721, 608] width 9 height 9
drag, startPoint x: 604, startPoint y: 277, endPoint x: 600, endPoint y: 411, distance: 134.1
click at [600, 411] on div "Type Name Cartonboard Structural design Code Sleeve Product dimensions preview …" at bounding box center [614, 395] width 331 height 480
click at [653, 404] on dd "350 gsm" at bounding box center [675, 394] width 183 height 18
click at [845, 425] on input "Your total cost" at bounding box center [853, 425] width 93 height 17
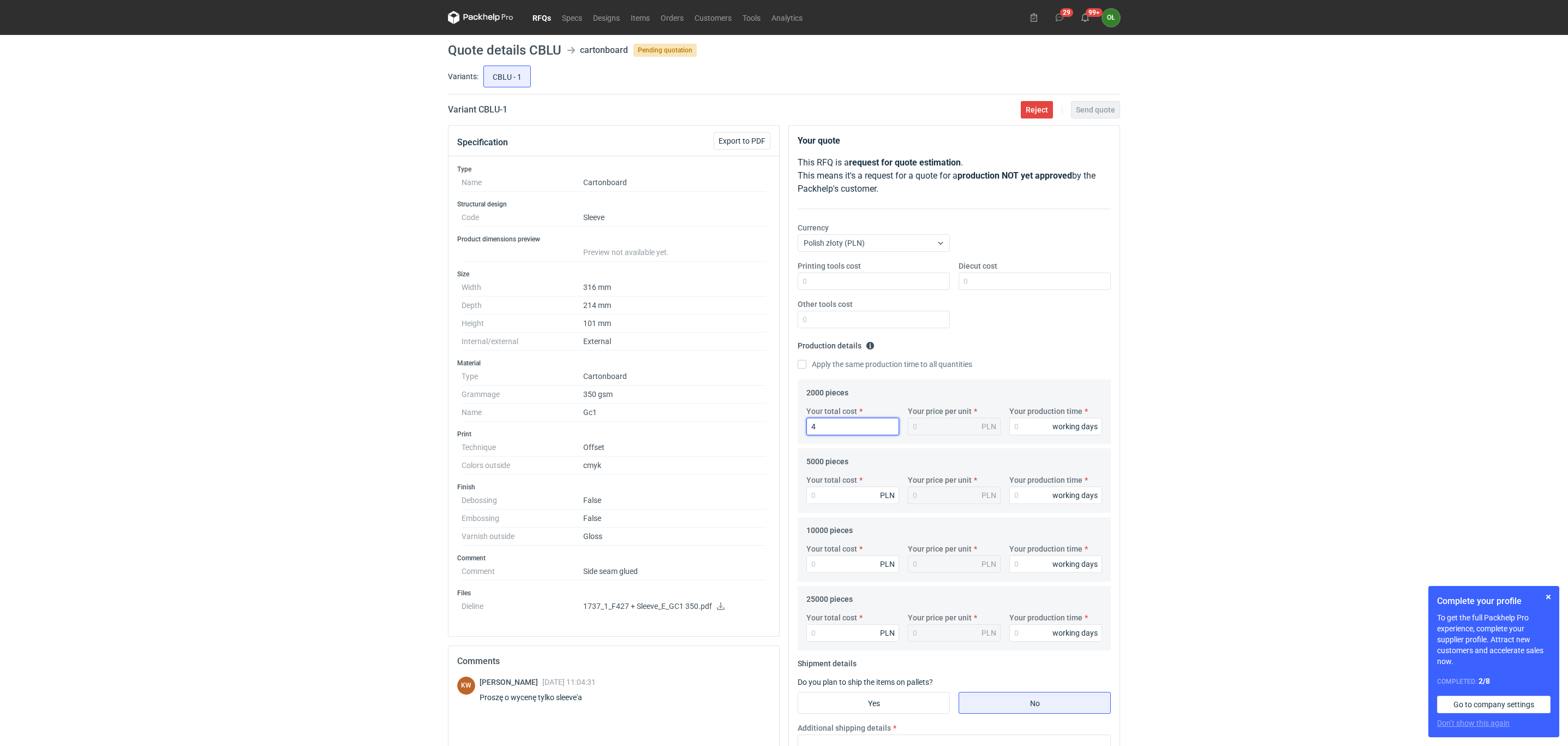
type input "48"
type input "0.02"
type input "4880"
type input "2.44"
type input "4880"
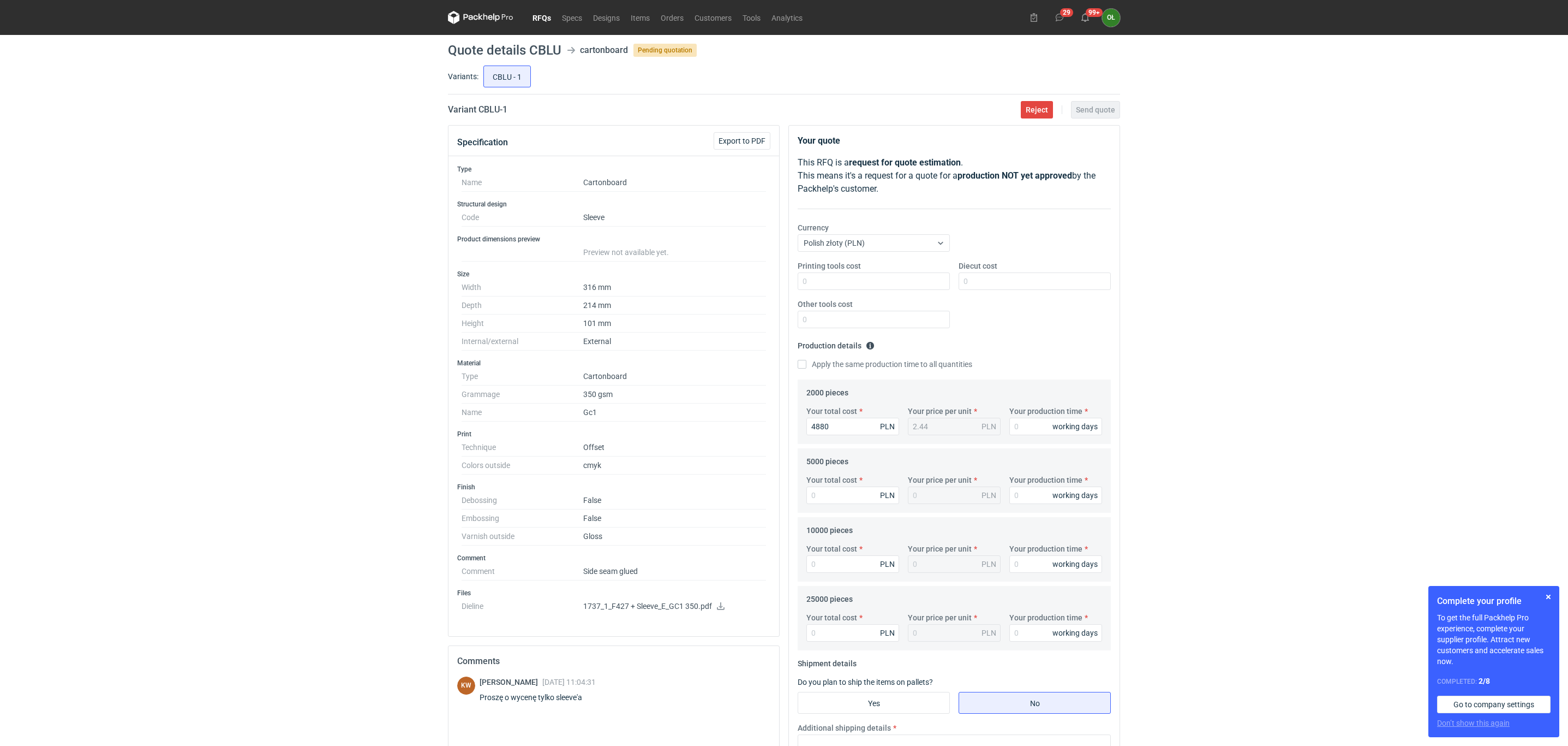
click at [824, 508] on div "Your total cost PLN Your price per unit PLN Your production time working days" at bounding box center [954, 494] width 304 height 38
click at [827, 498] on input "Your total cost" at bounding box center [853, 495] width 93 height 17
type input "6"
type input "96"
type input "0.02"
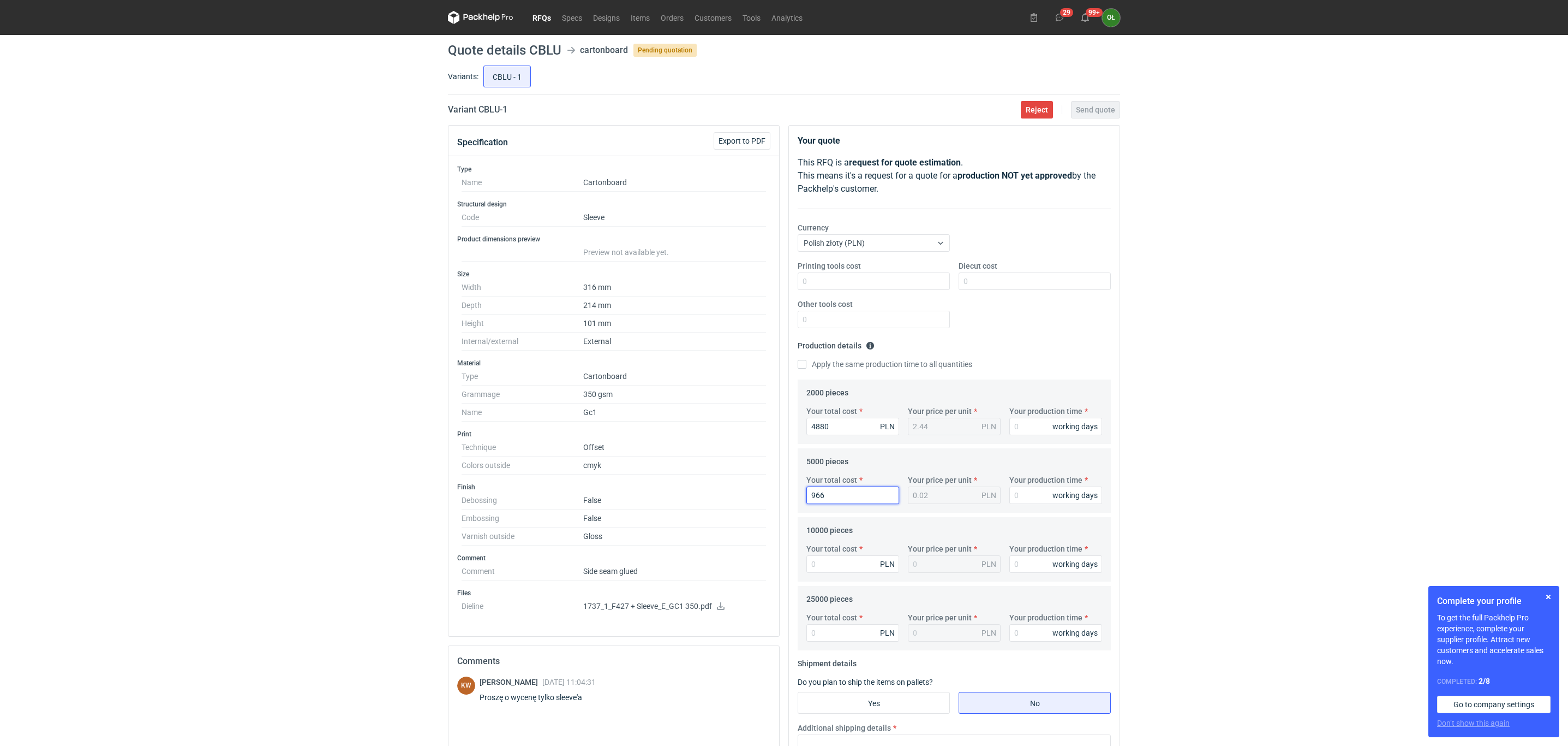
type input "9660"
type input "1.93"
type input "9660"
click at [829, 558] on input "Your total cost" at bounding box center [853, 563] width 93 height 17
click at [840, 570] on input "Your total cost" at bounding box center [853, 563] width 93 height 17
